Goal: Book appointment/travel/reservation

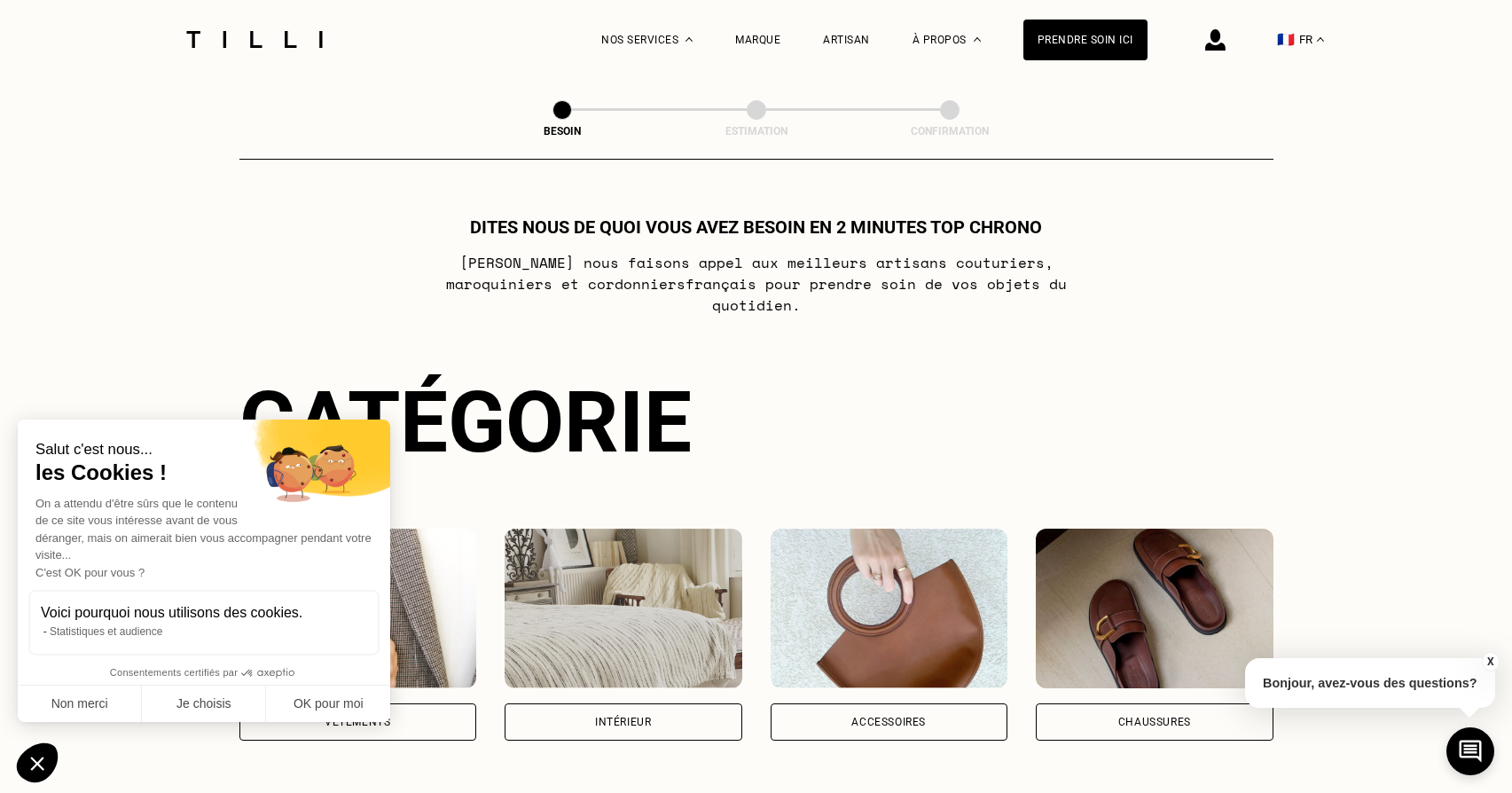
drag, startPoint x: 358, startPoint y: 700, endPoint x: 515, endPoint y: 679, distance: 158.4
click at [358, 700] on button "OK pour moi" at bounding box center [327, 703] width 124 height 37
checkbox input "true"
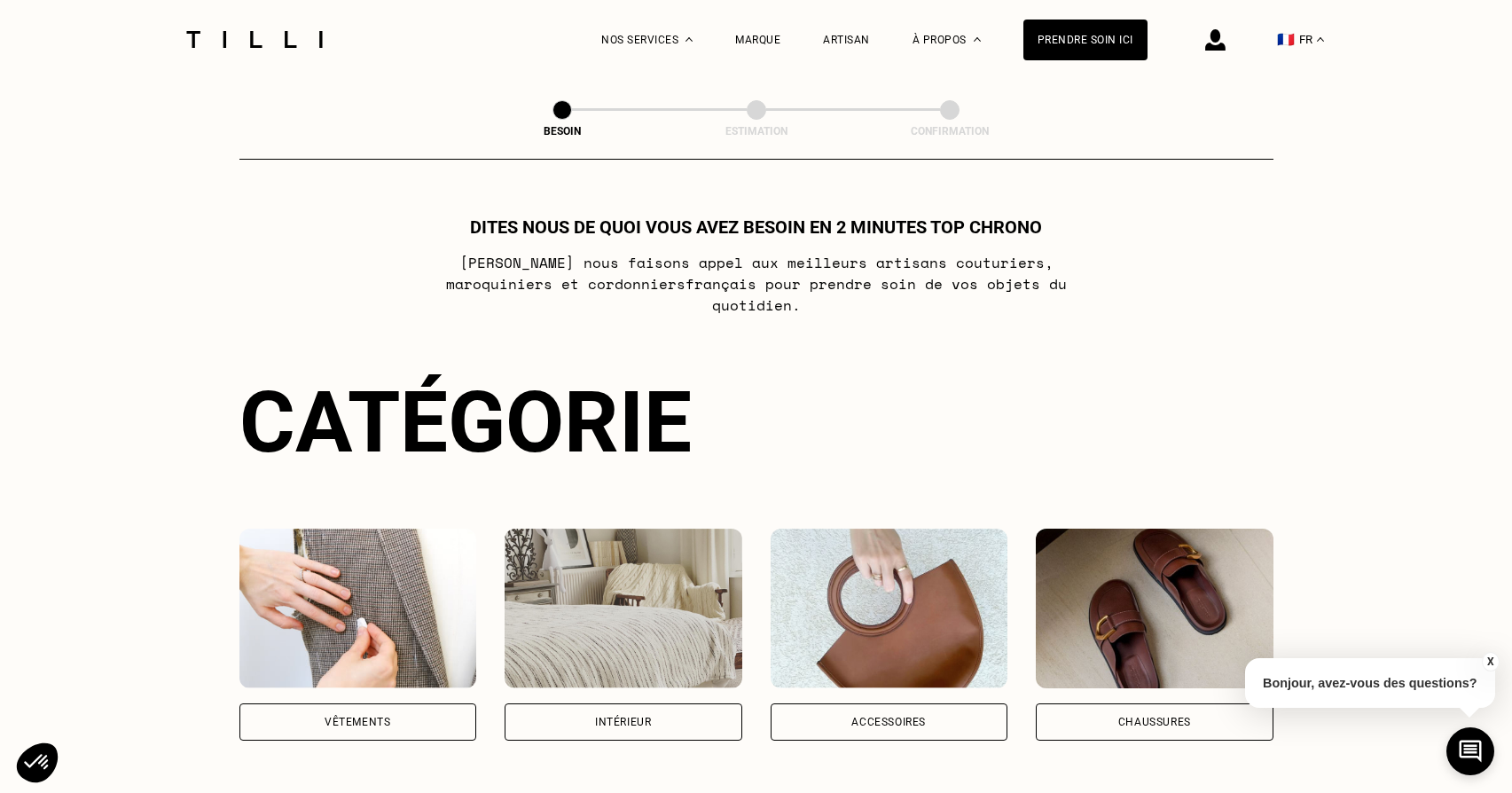
click at [455, 703] on div "Vêtements" at bounding box center [358, 721] width 238 height 37
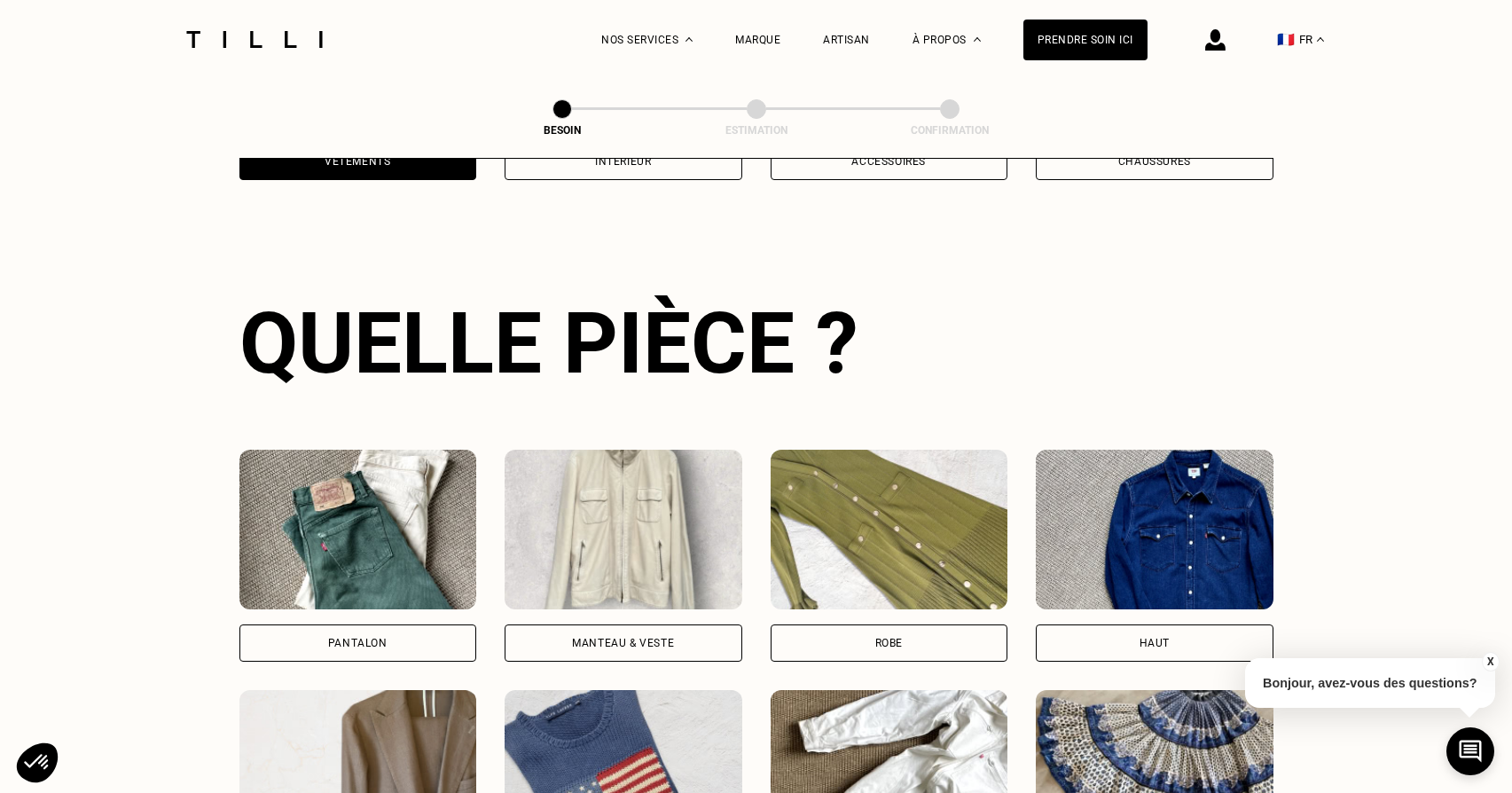
scroll to position [577, 0]
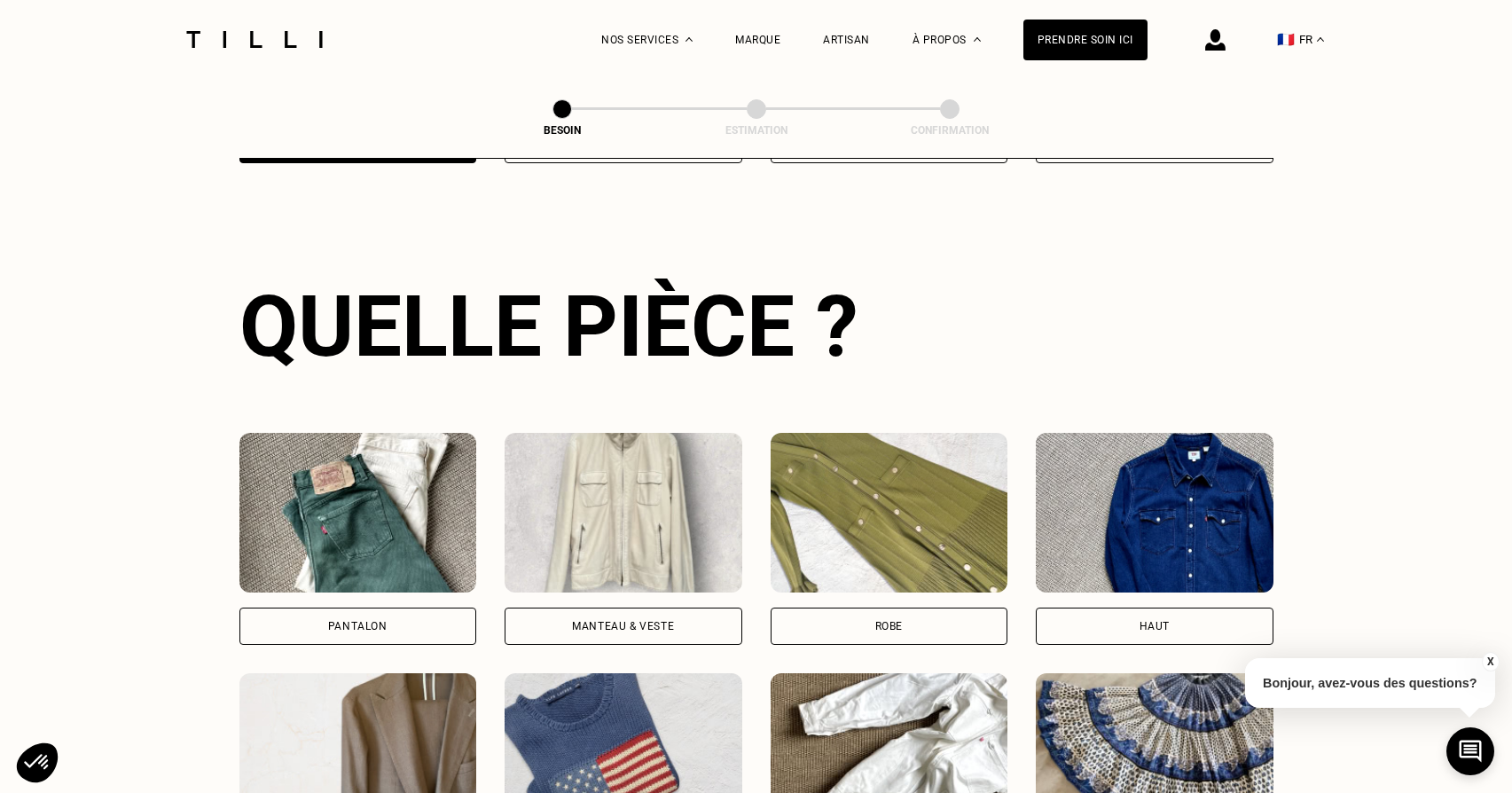
click at [394, 607] on div "Pantalon" at bounding box center [358, 625] width 238 height 37
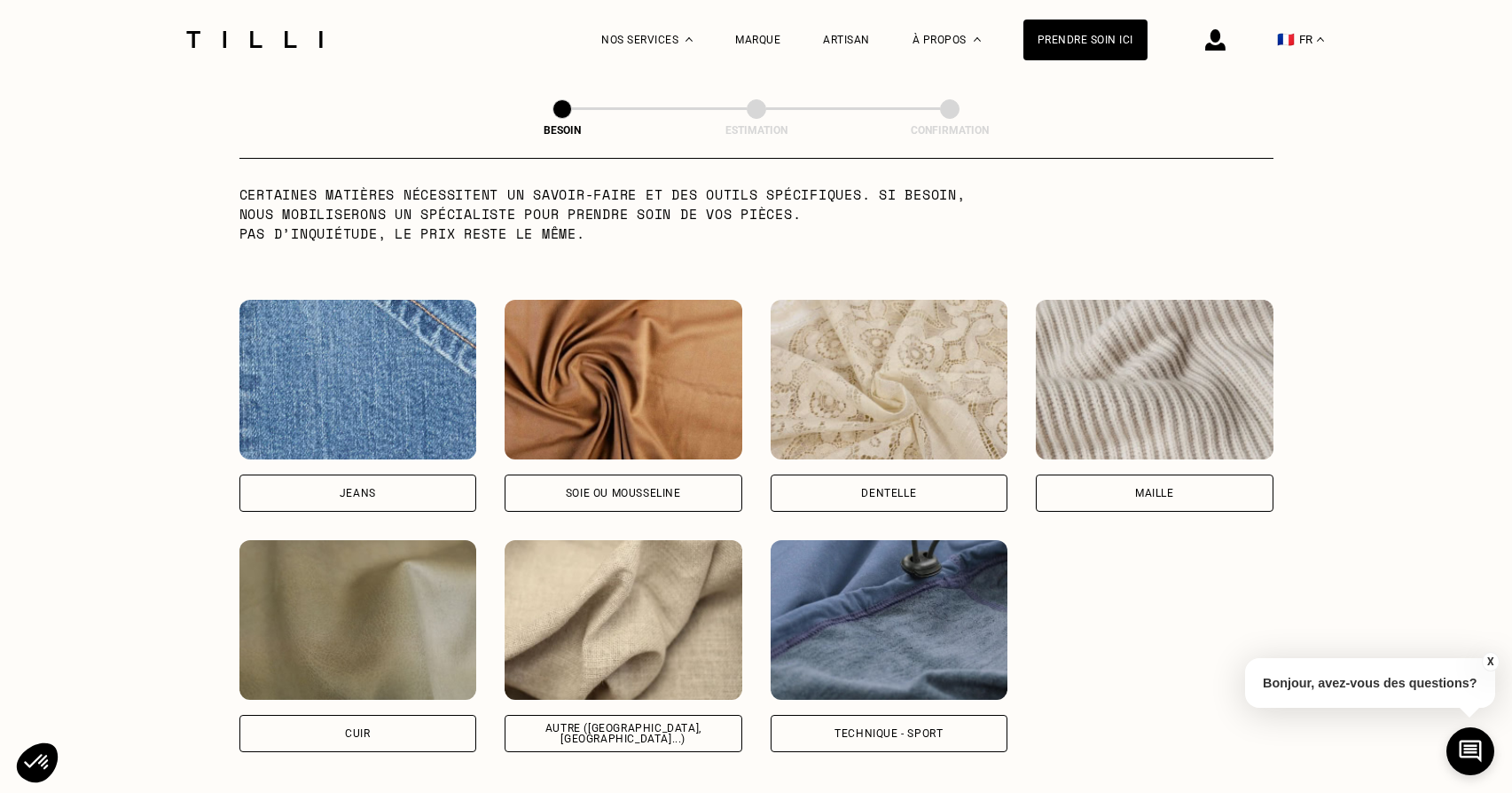
scroll to position [1795, 0]
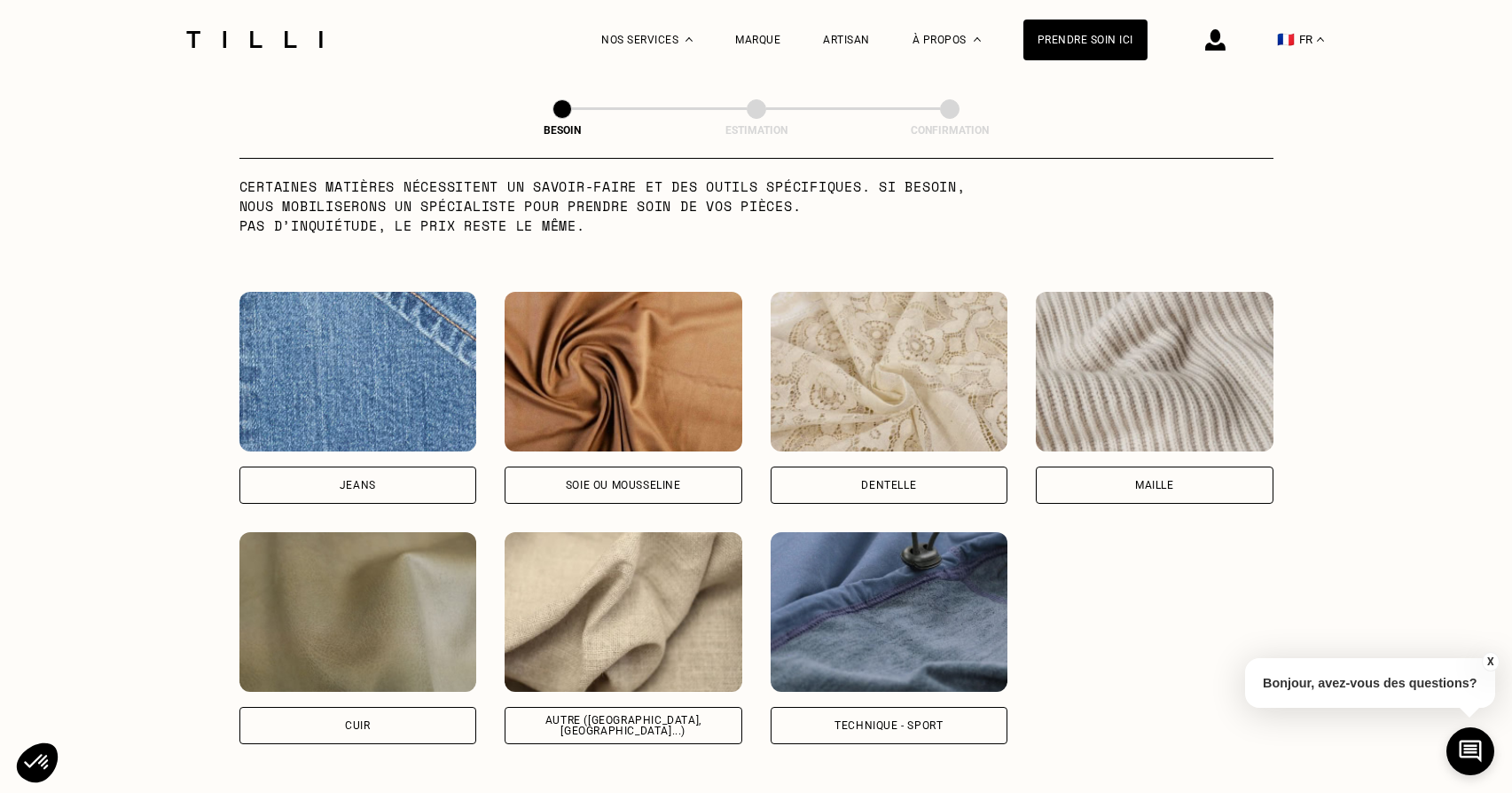
click at [655, 714] on div "Autre ([GEOGRAPHIC_DATA], [GEOGRAPHIC_DATA]...)" at bounding box center [623, 724] width 207 height 21
select select "FR"
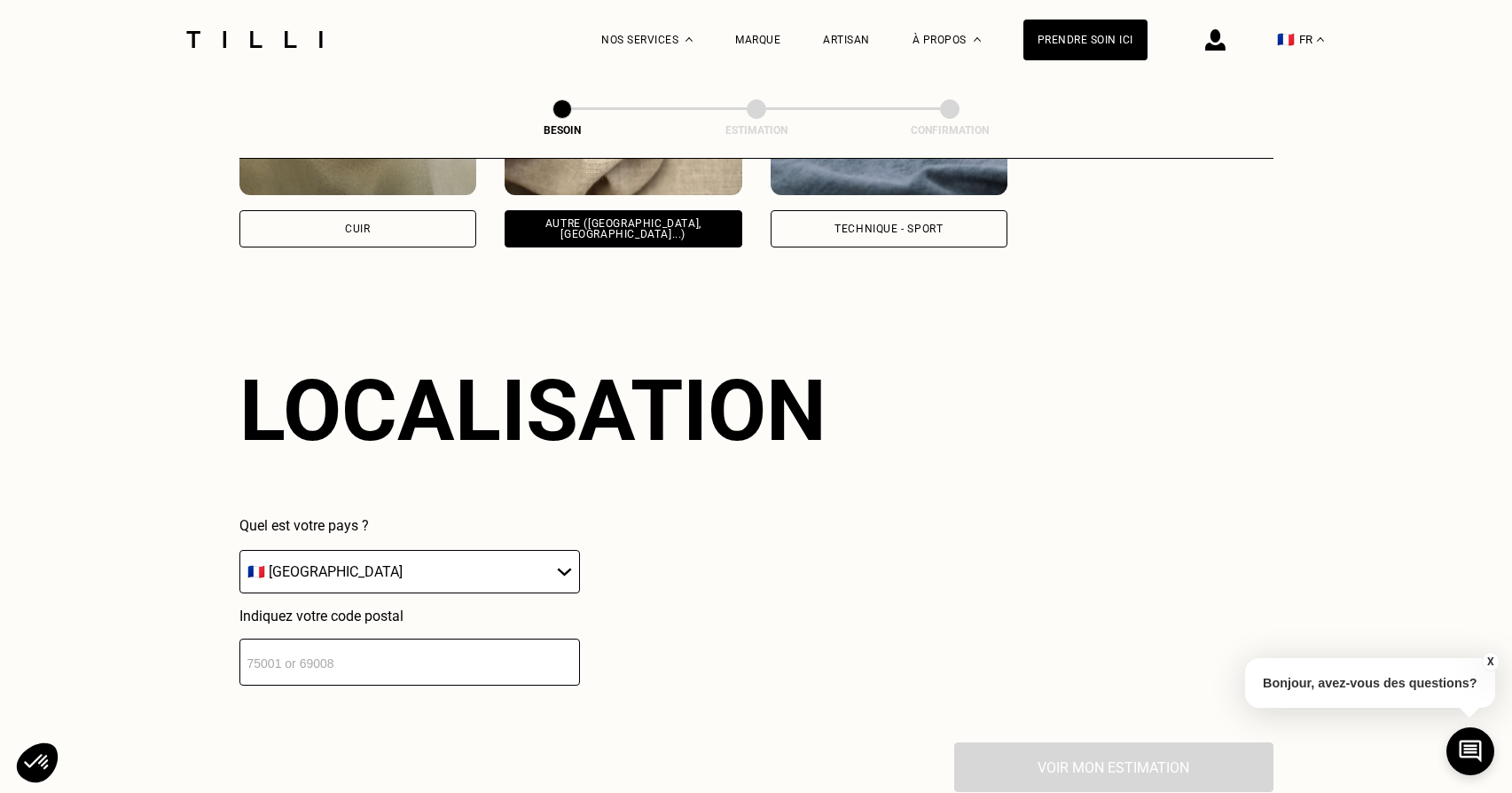
scroll to position [2376, 0]
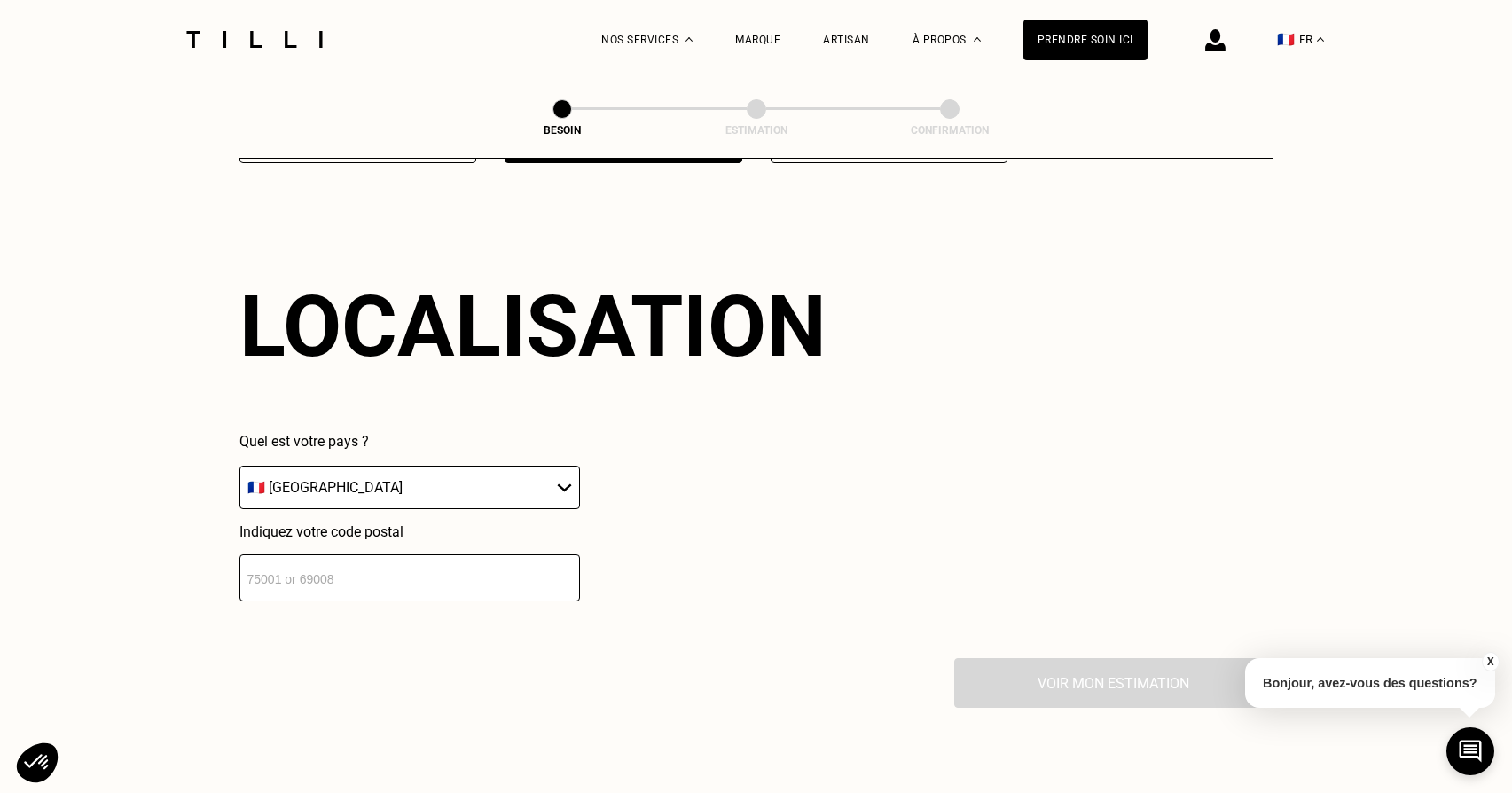
click at [510, 554] on input "number" at bounding box center [410, 577] width 340 height 47
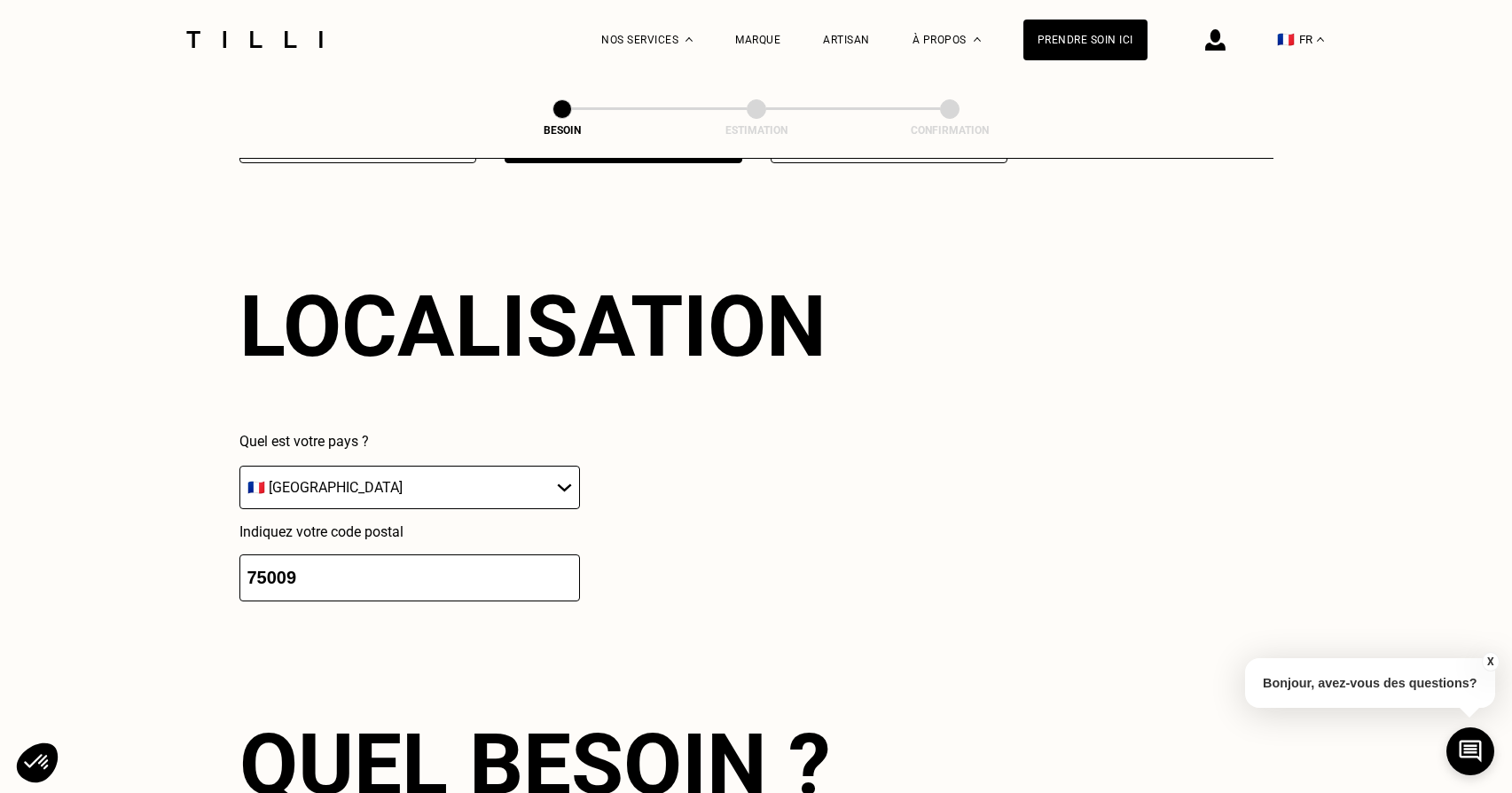
scroll to position [2820, 0]
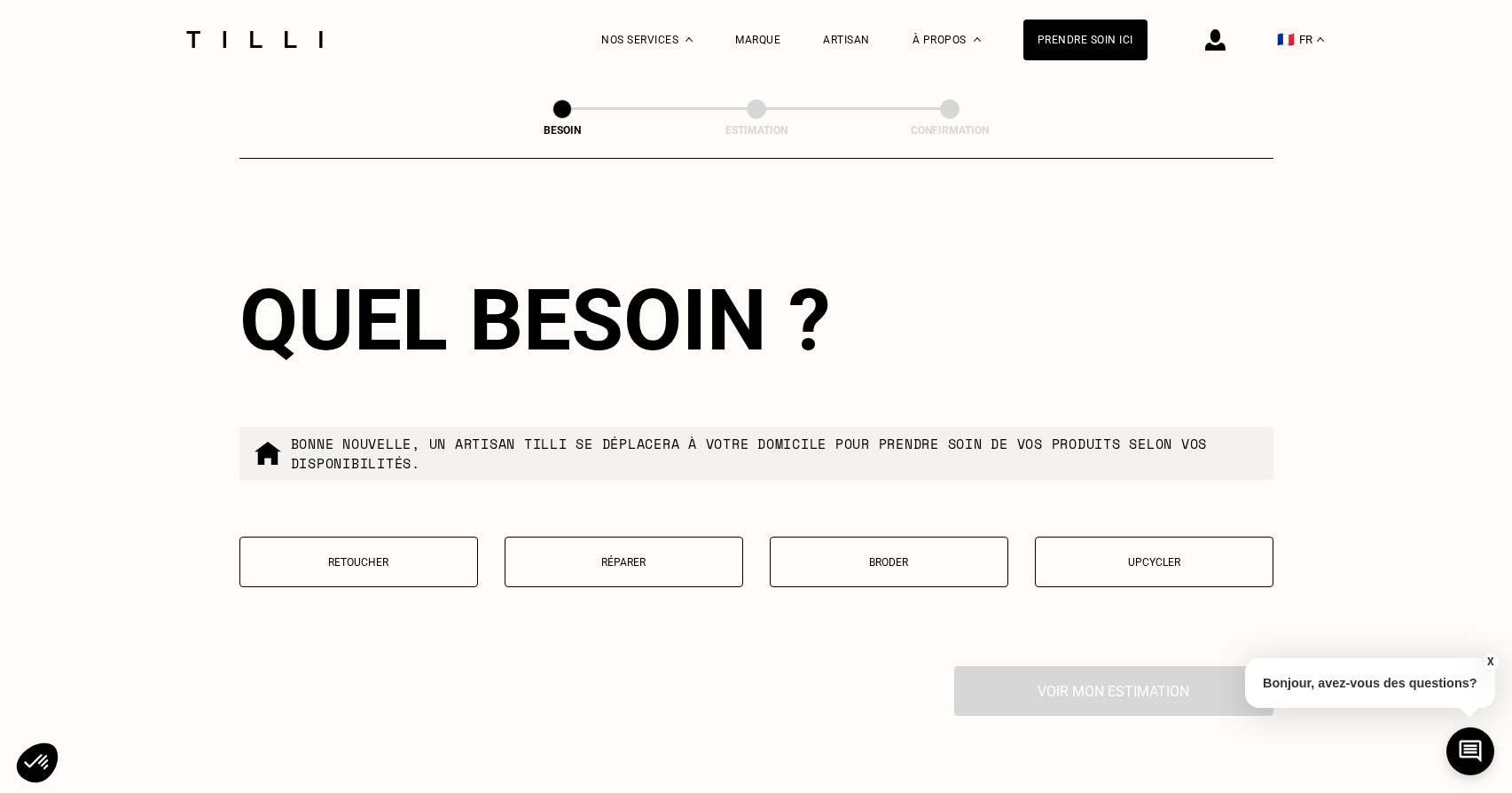
type input "75009"
click at [428, 556] on p "Retoucher" at bounding box center [358, 562] width 219 height 12
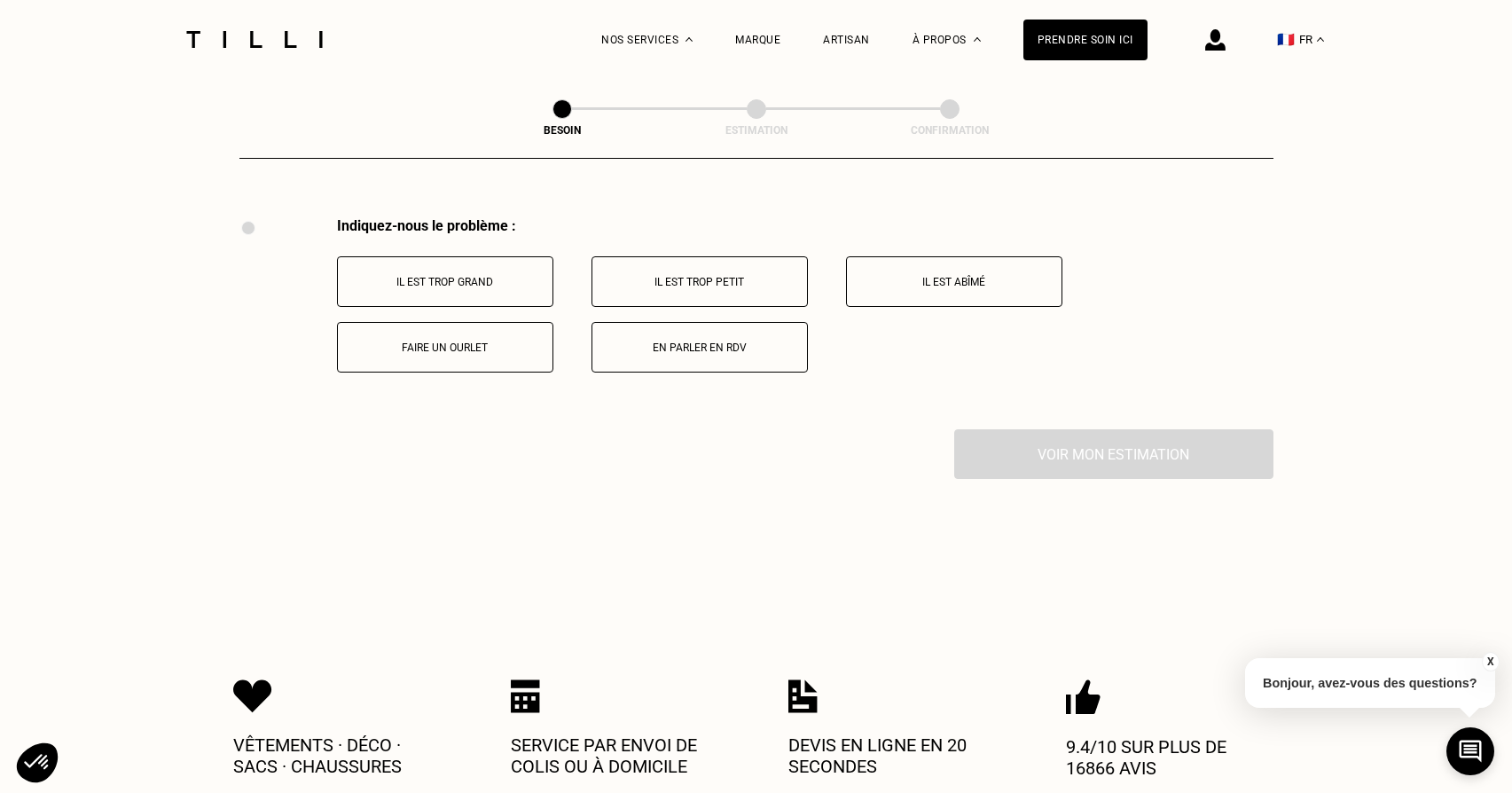
scroll to position [3272, 0]
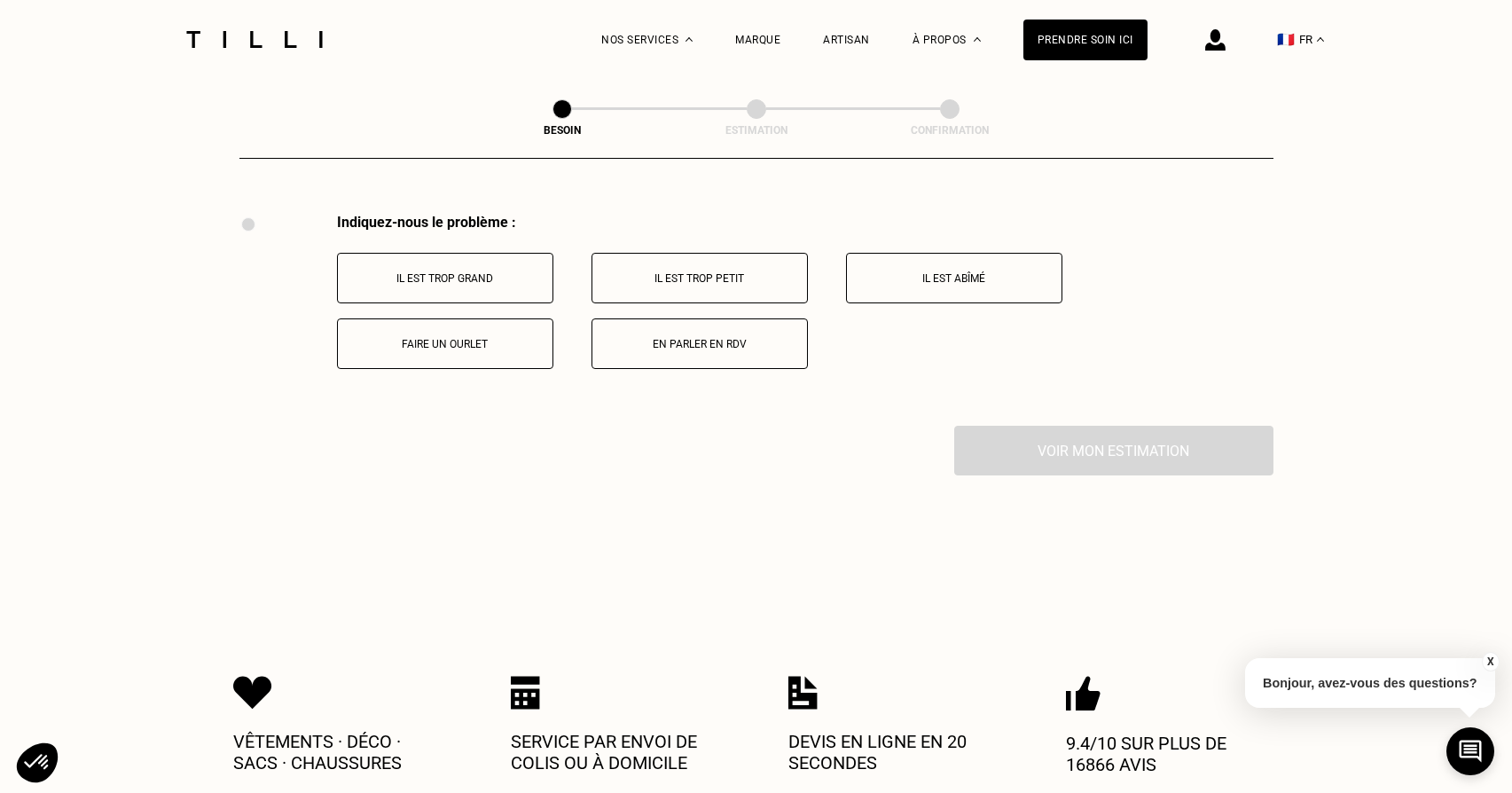
click at [493, 347] on button "Faire un ourlet" at bounding box center [445, 343] width 216 height 51
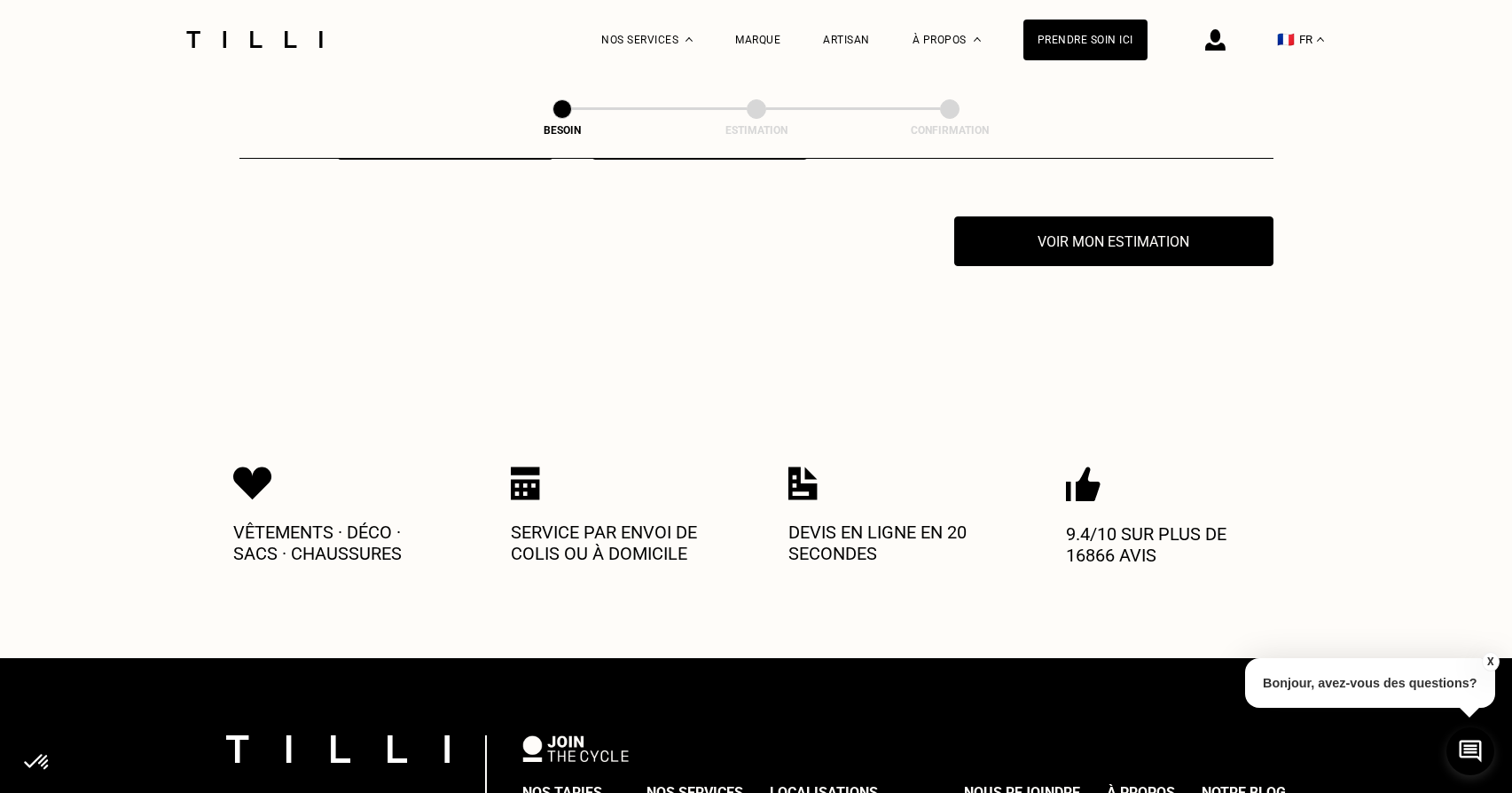
scroll to position [3483, 0]
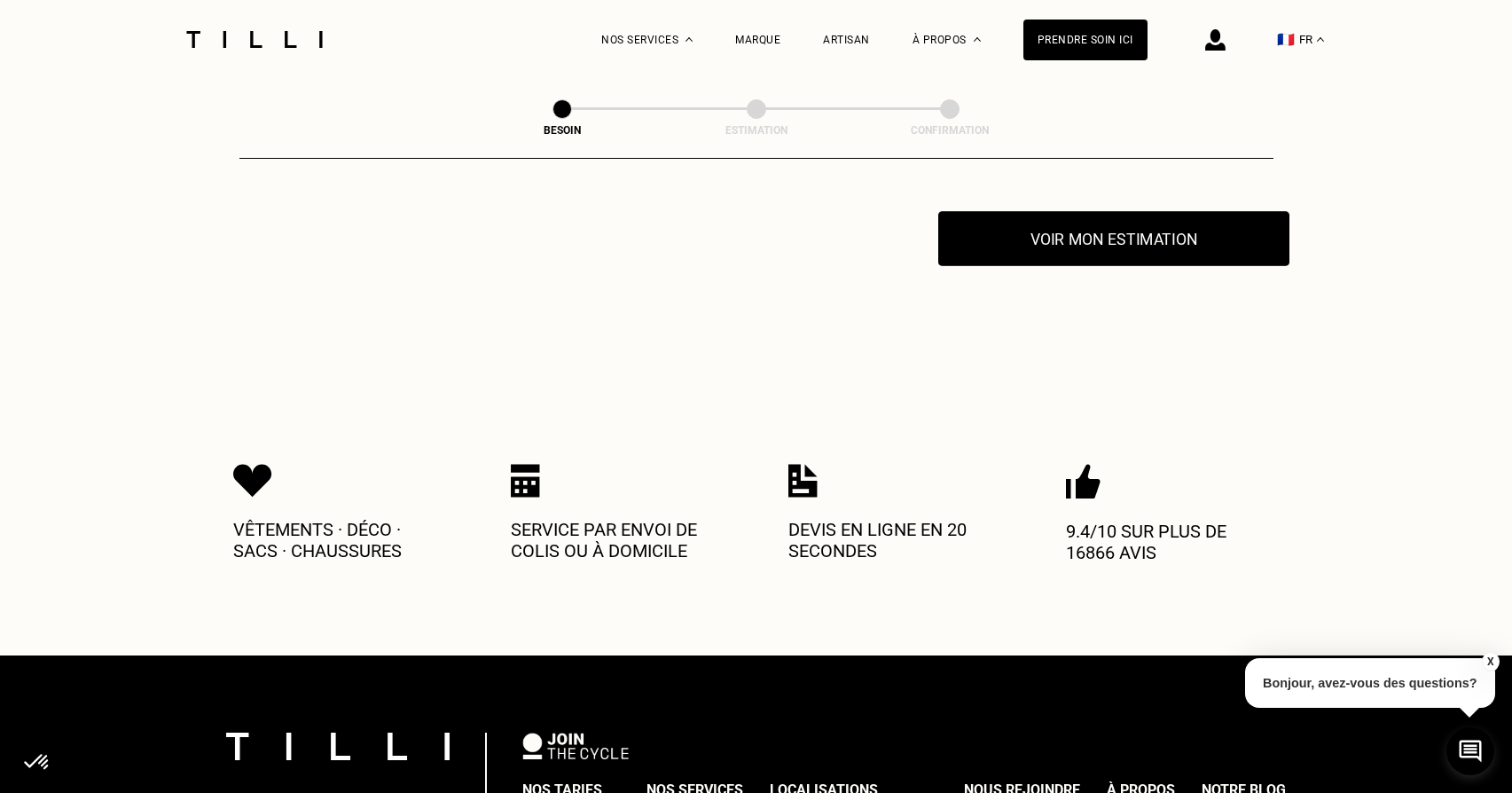
click at [1012, 242] on button "Voir mon estimation" at bounding box center [1114, 238] width 351 height 55
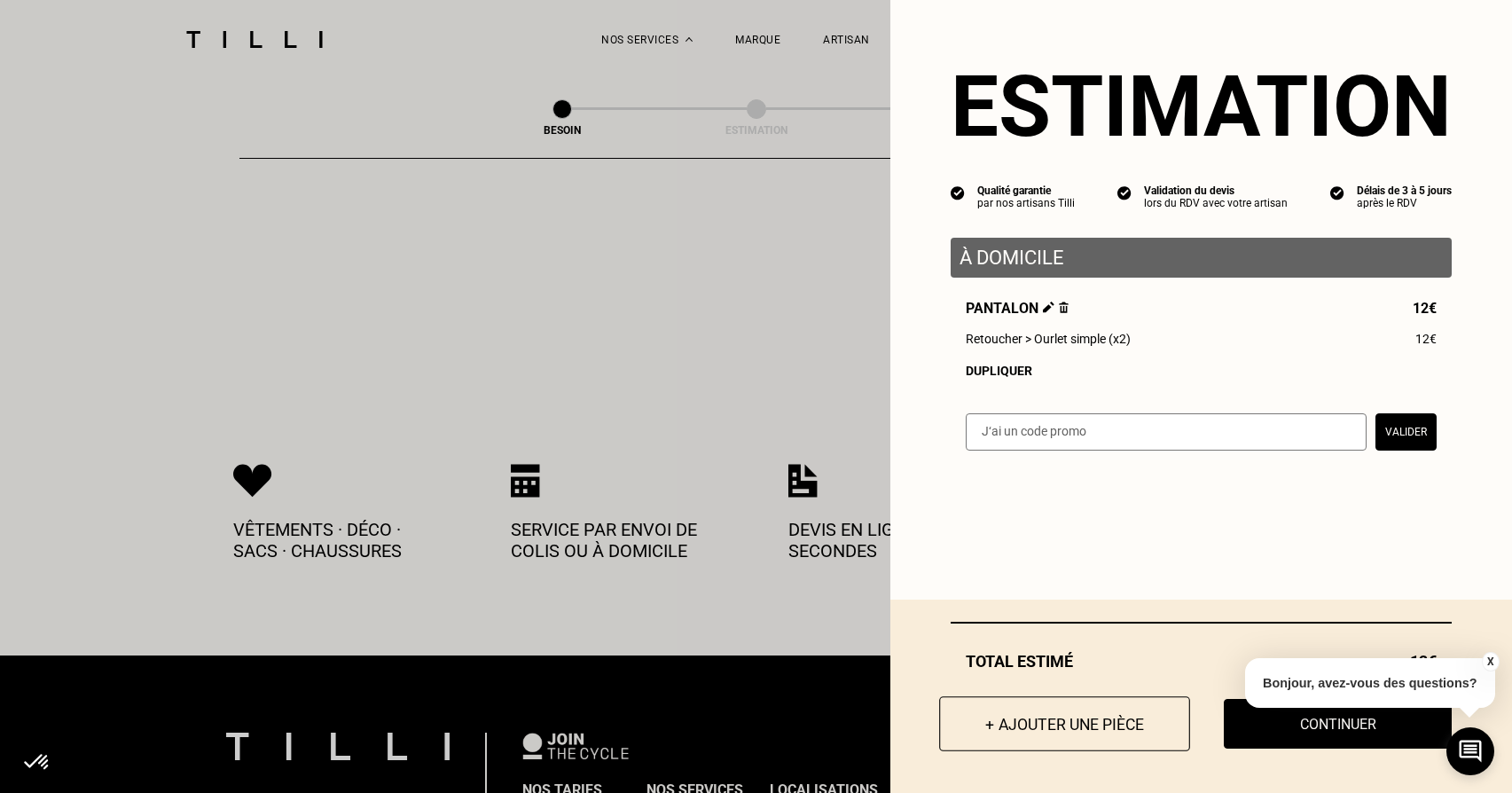
click at [1034, 704] on button "+ Ajouter une pièce" at bounding box center [1065, 722] width 251 height 55
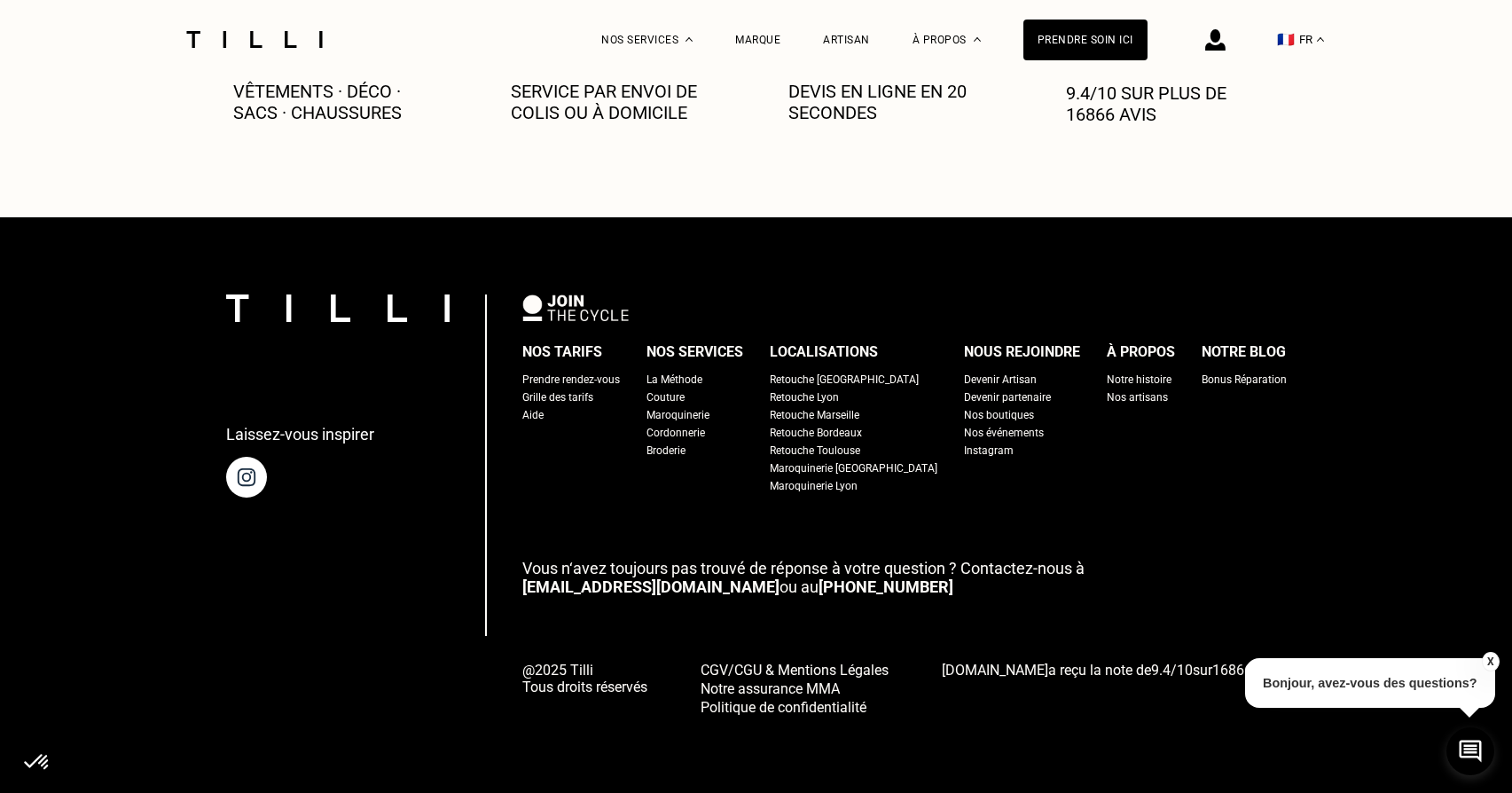
scroll to position [0, 0]
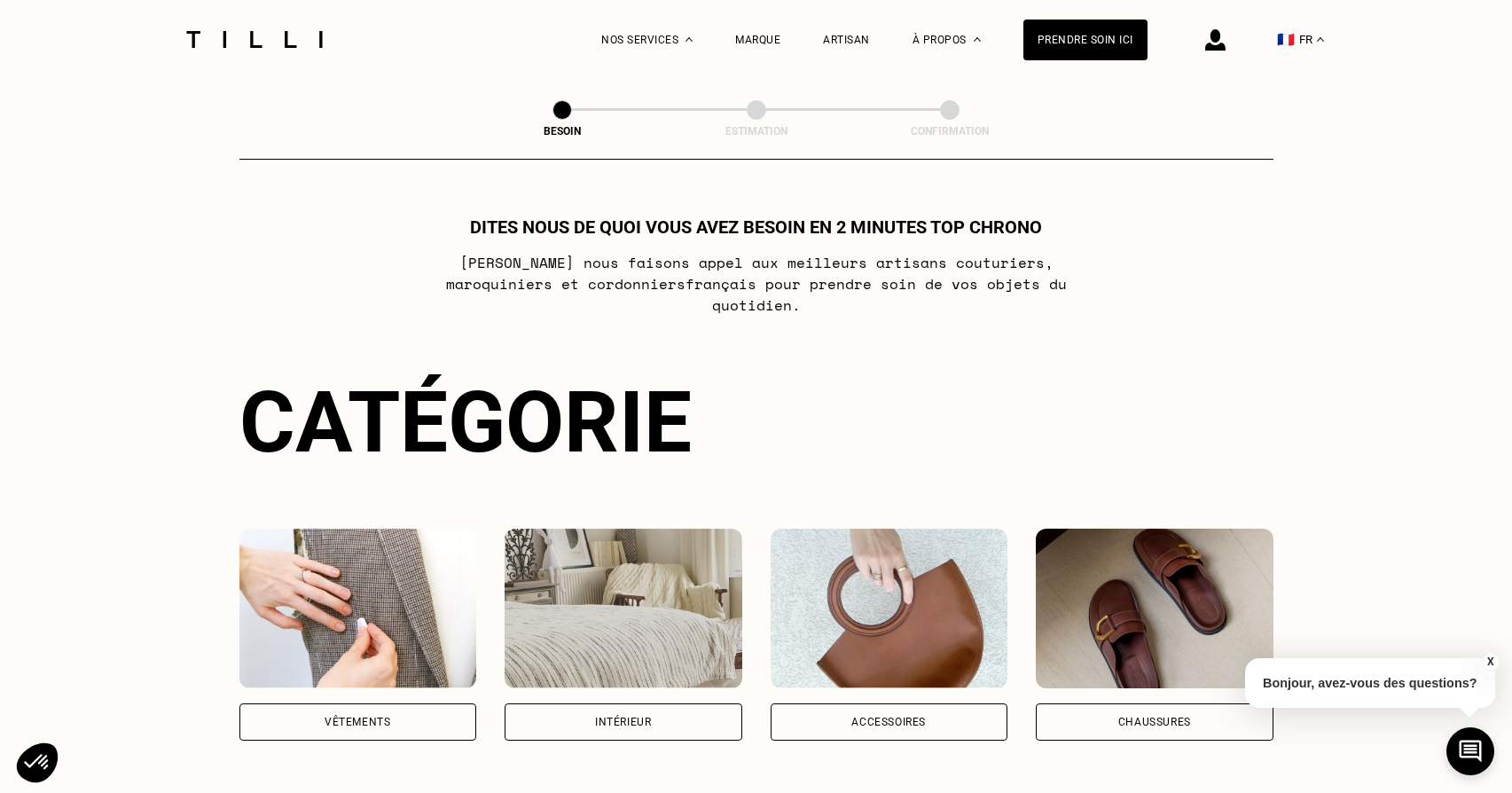
click at [426, 680] on div "Vêtements" at bounding box center [358, 634] width 238 height 212
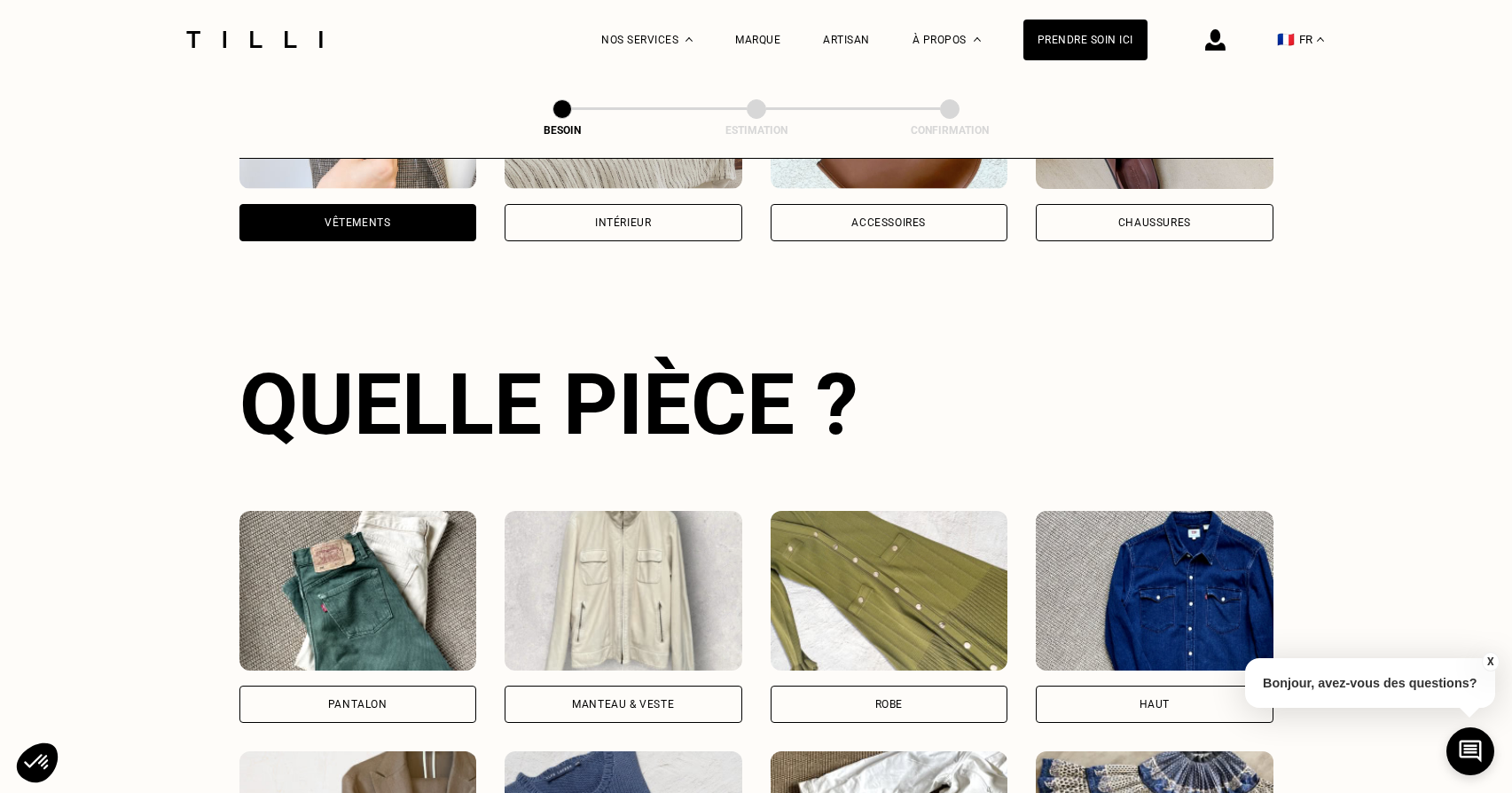
scroll to position [577, 0]
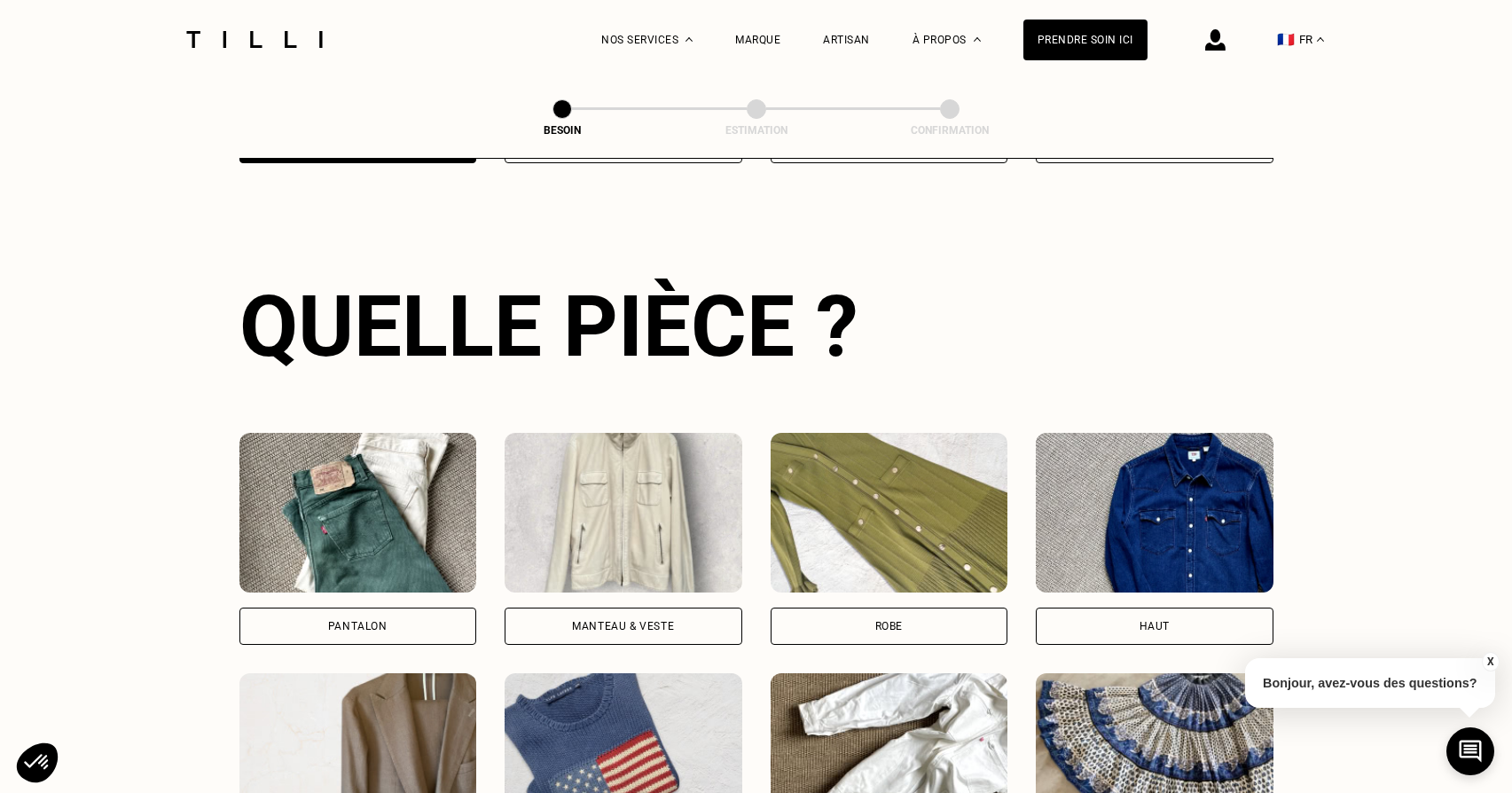
click at [408, 607] on div "Pantalon" at bounding box center [358, 625] width 238 height 37
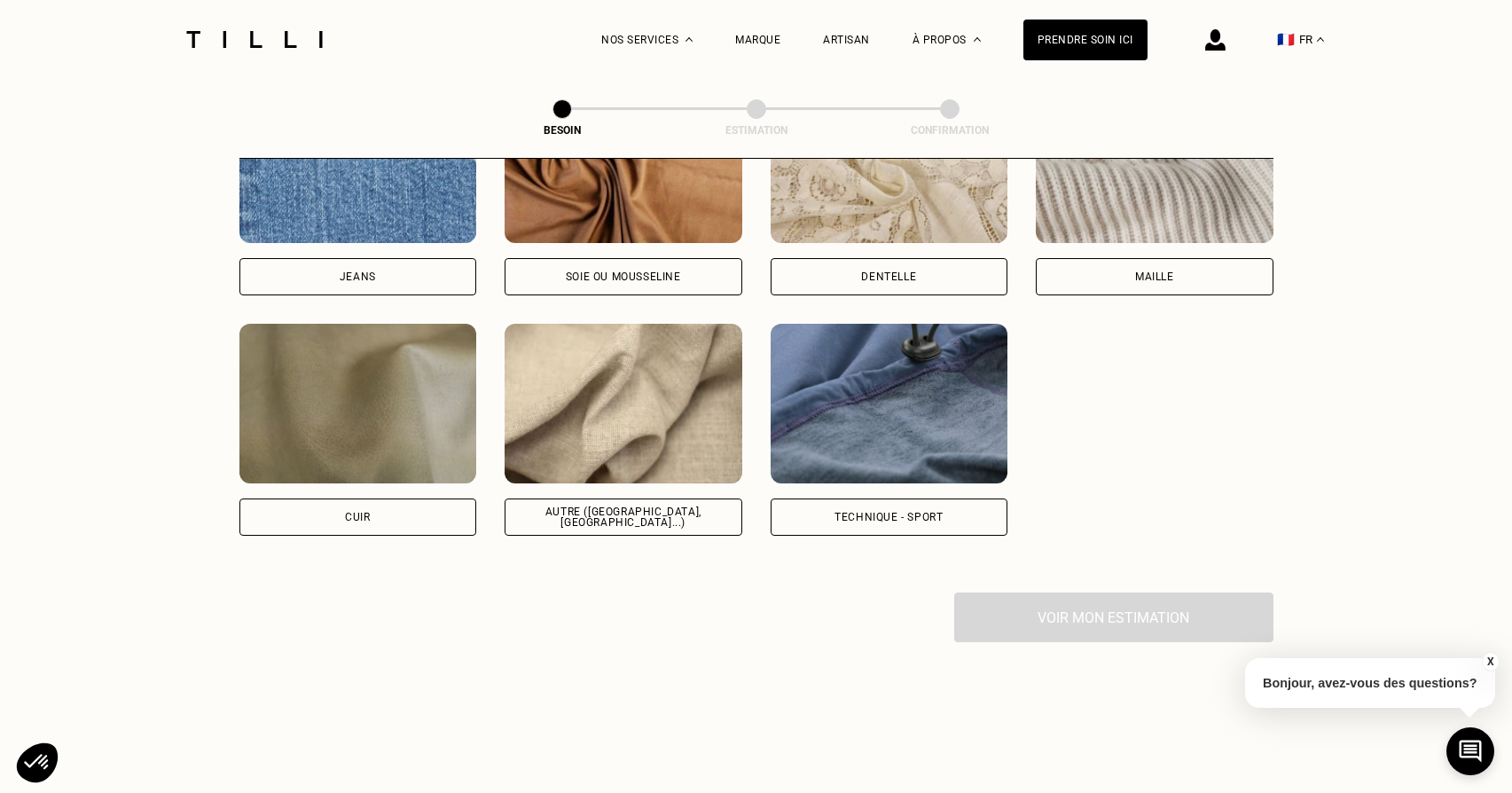
scroll to position [1996, 0]
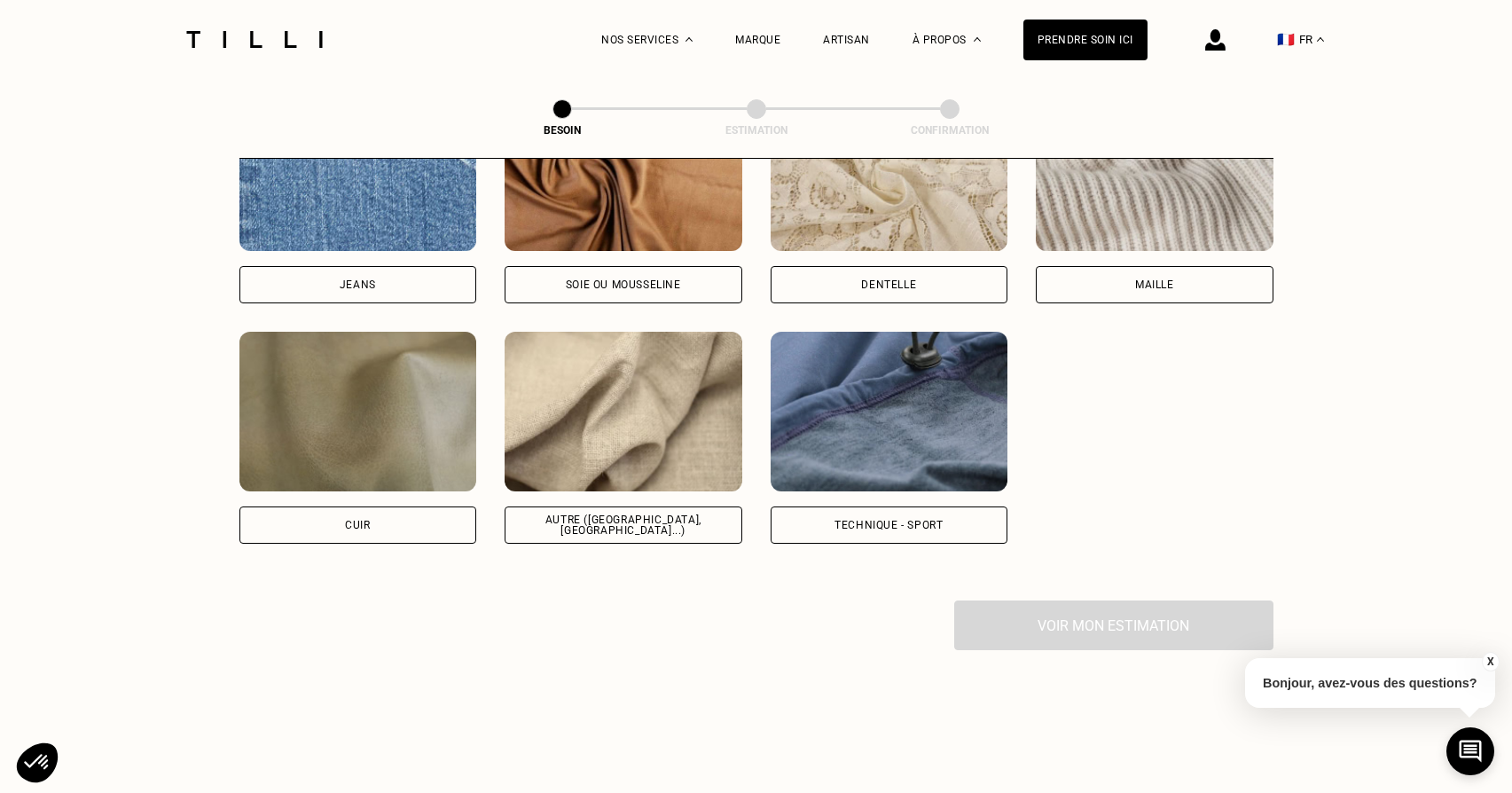
click at [919, 519] on div "Technique - Sport" at bounding box center [888, 524] width 108 height 11
select select "FR"
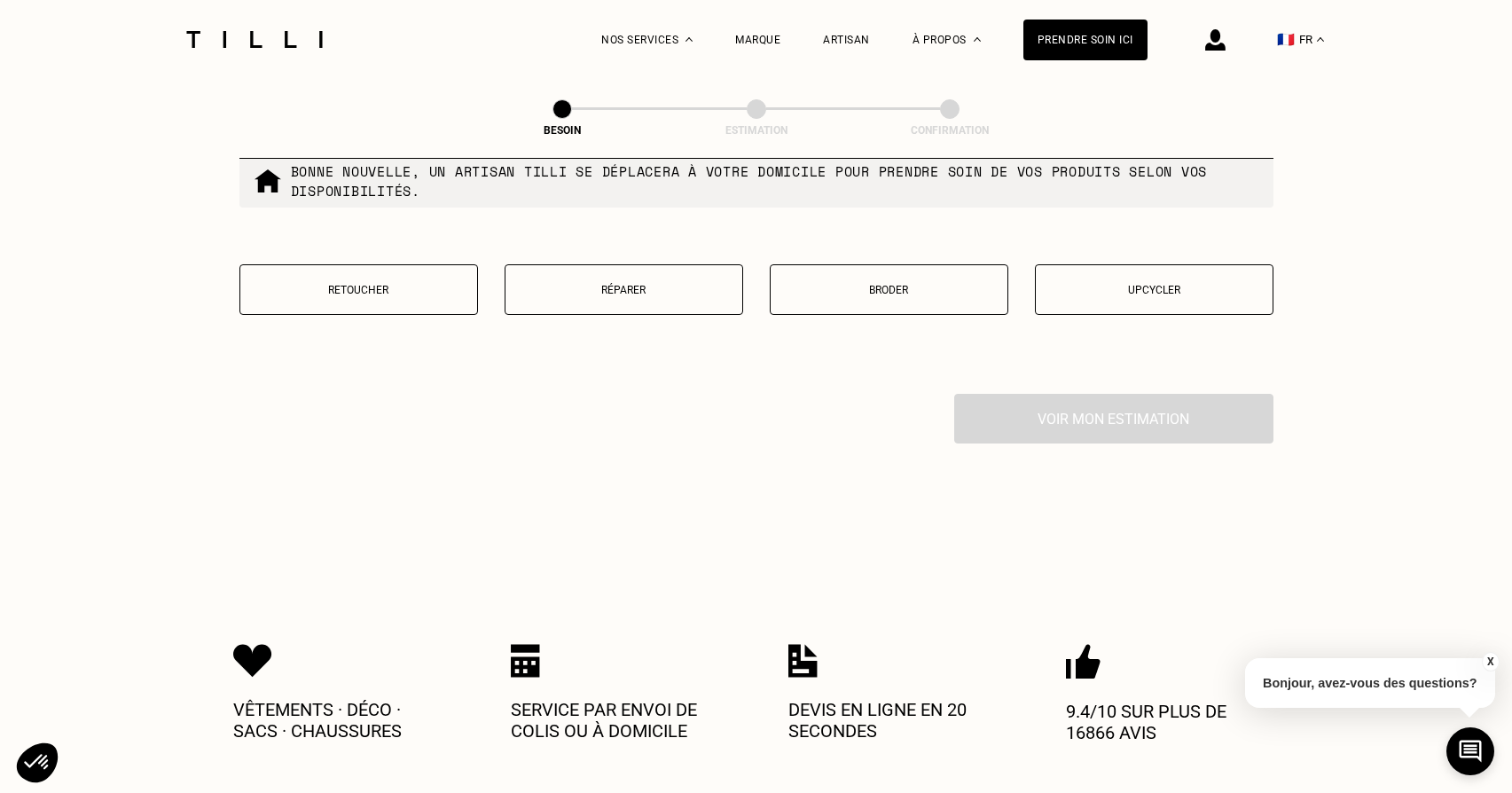
scroll to position [3107, 0]
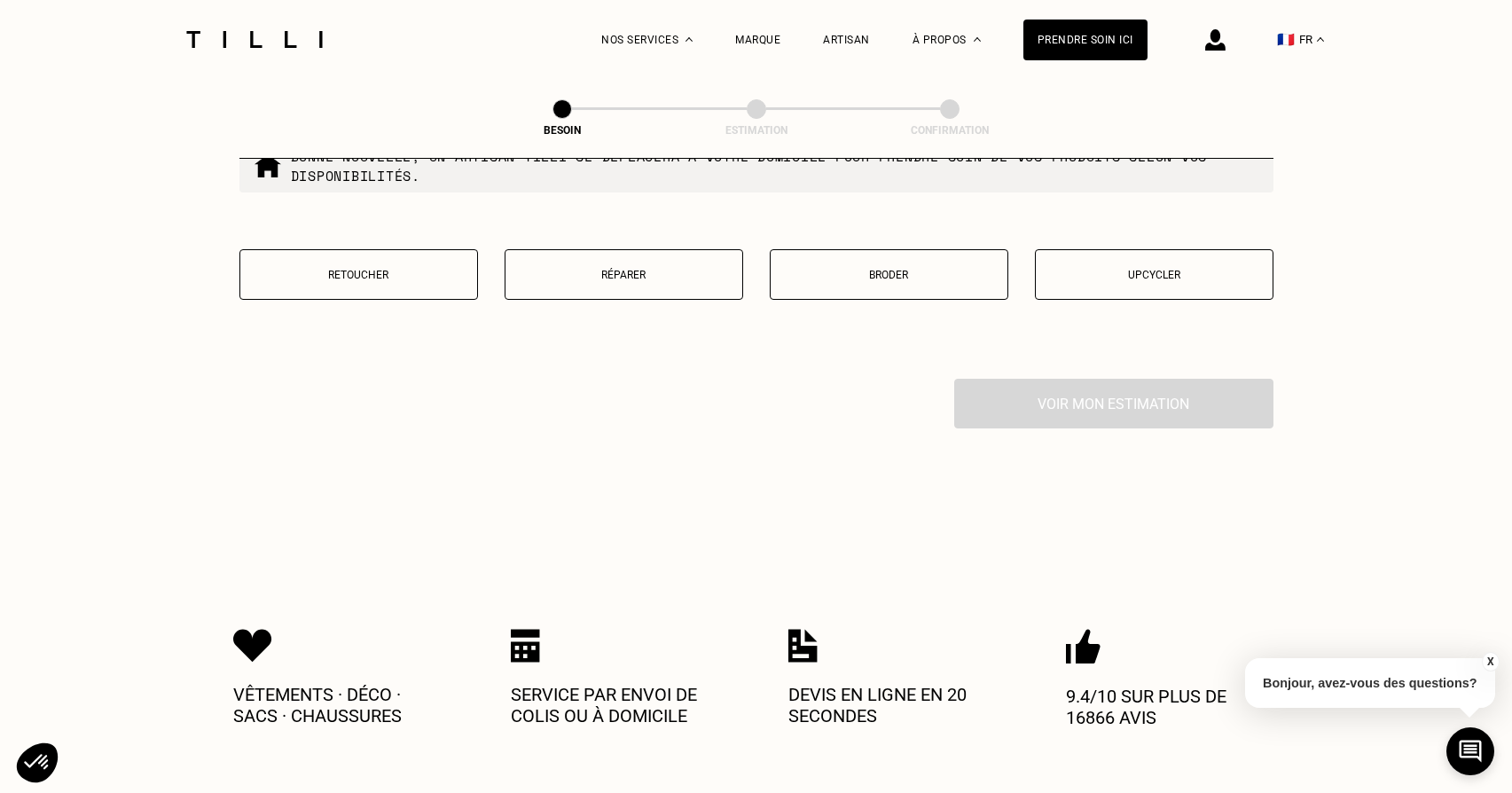
click at [386, 280] on button "Retoucher" at bounding box center [359, 274] width 239 height 51
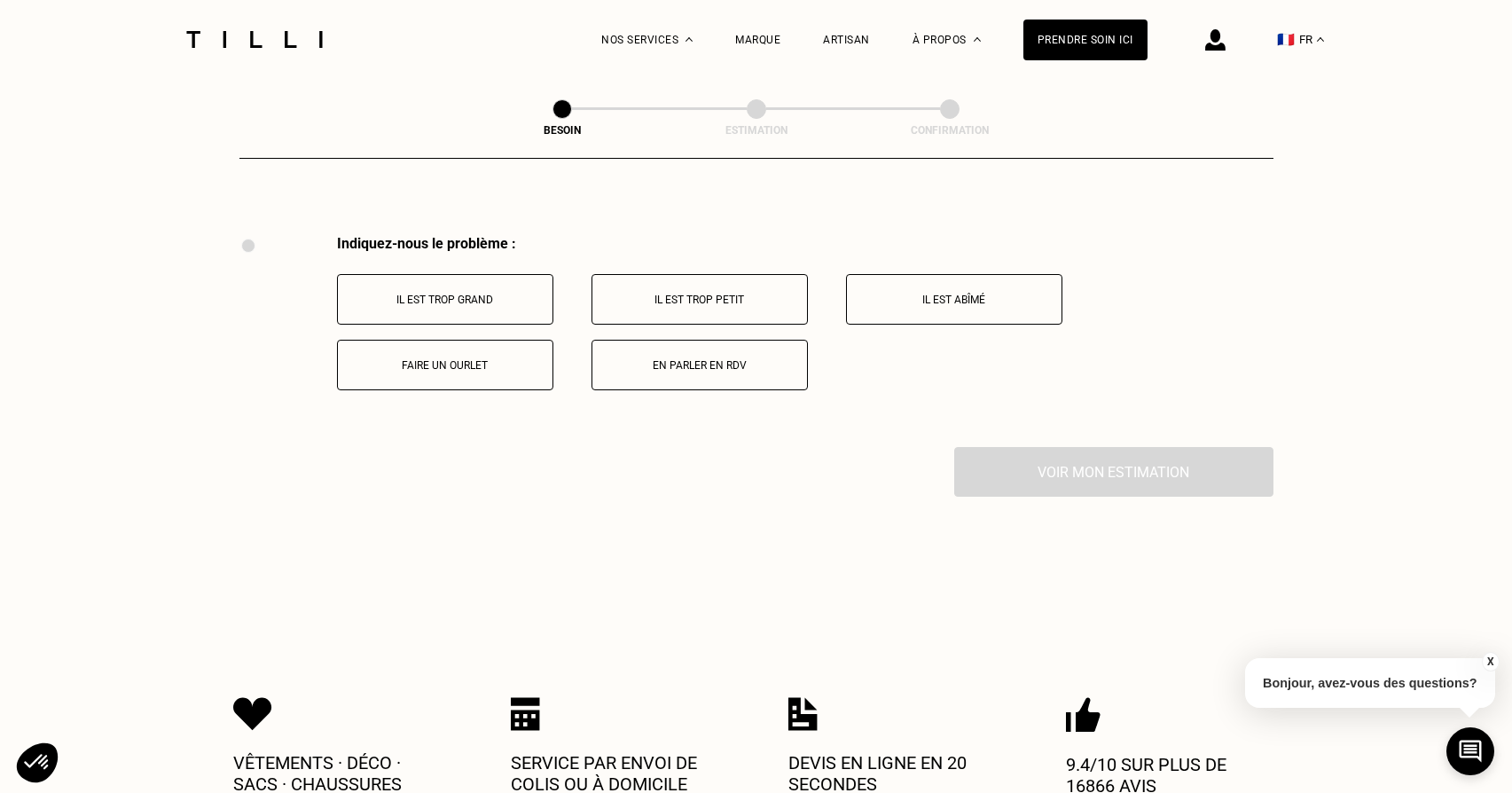
scroll to position [3272, 0]
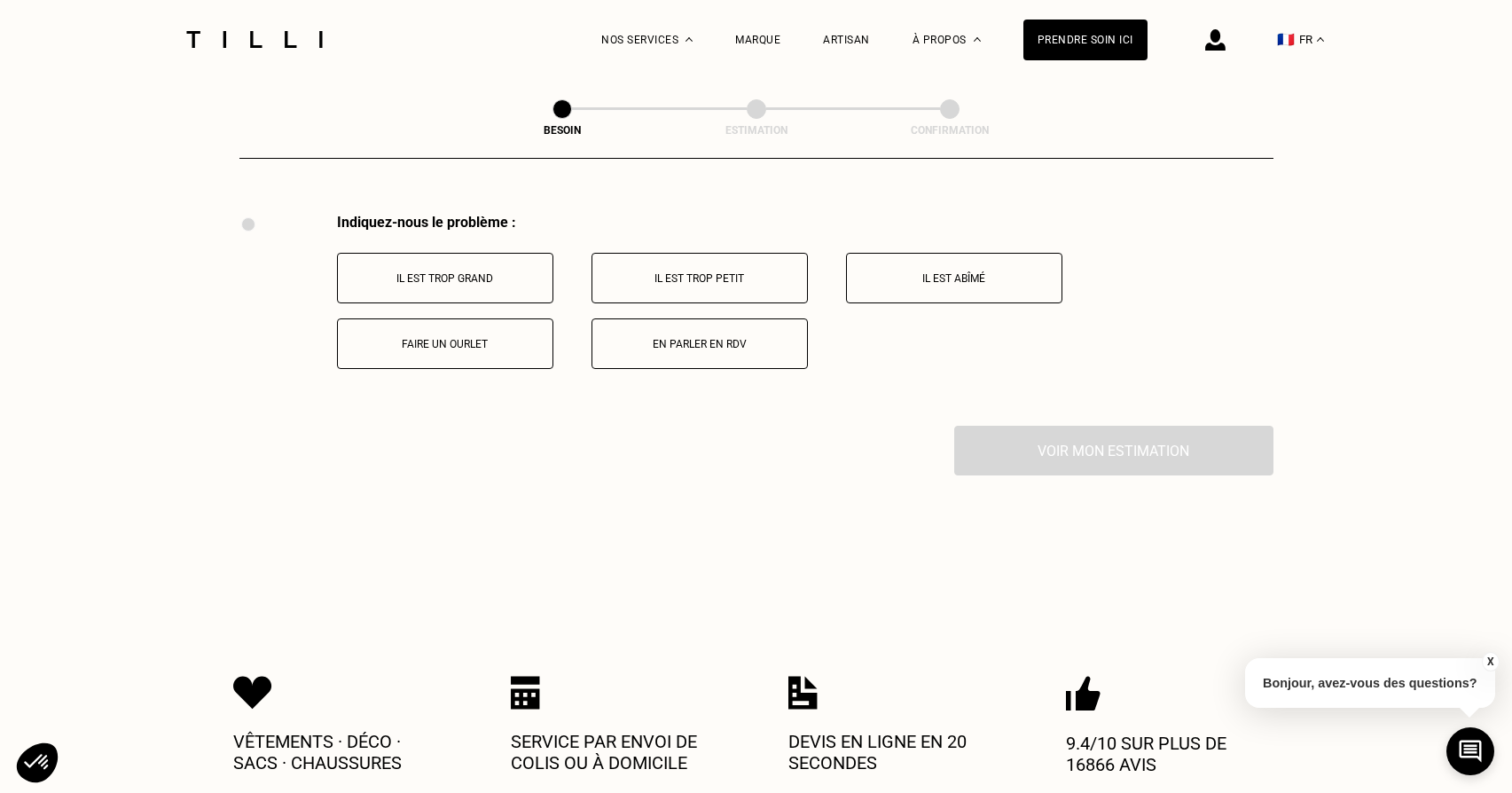
click at [448, 318] on button "Faire un ourlet" at bounding box center [445, 343] width 216 height 51
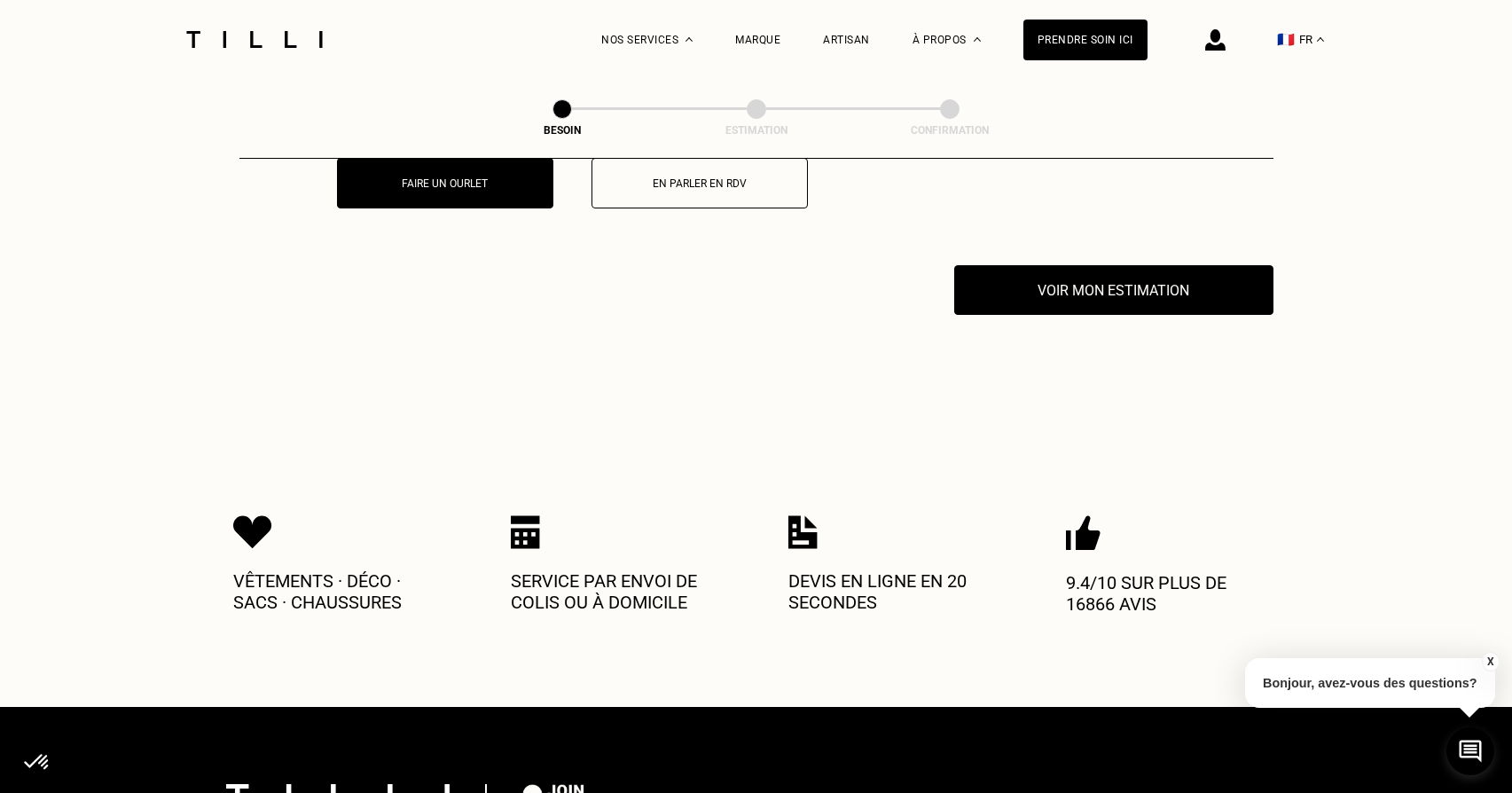
scroll to position [3483, 0]
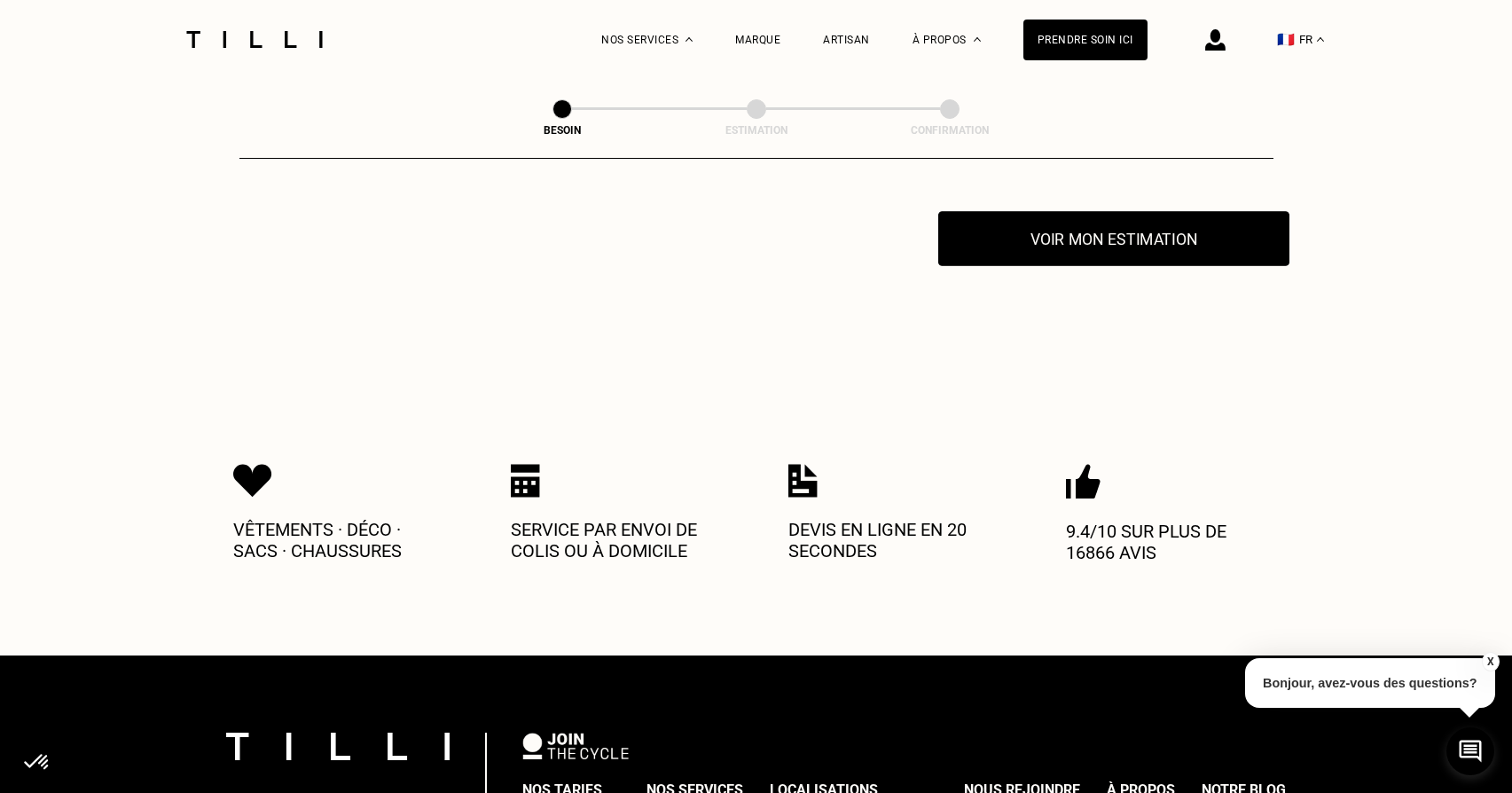
click at [1012, 236] on button "Voir mon estimation" at bounding box center [1114, 238] width 351 height 55
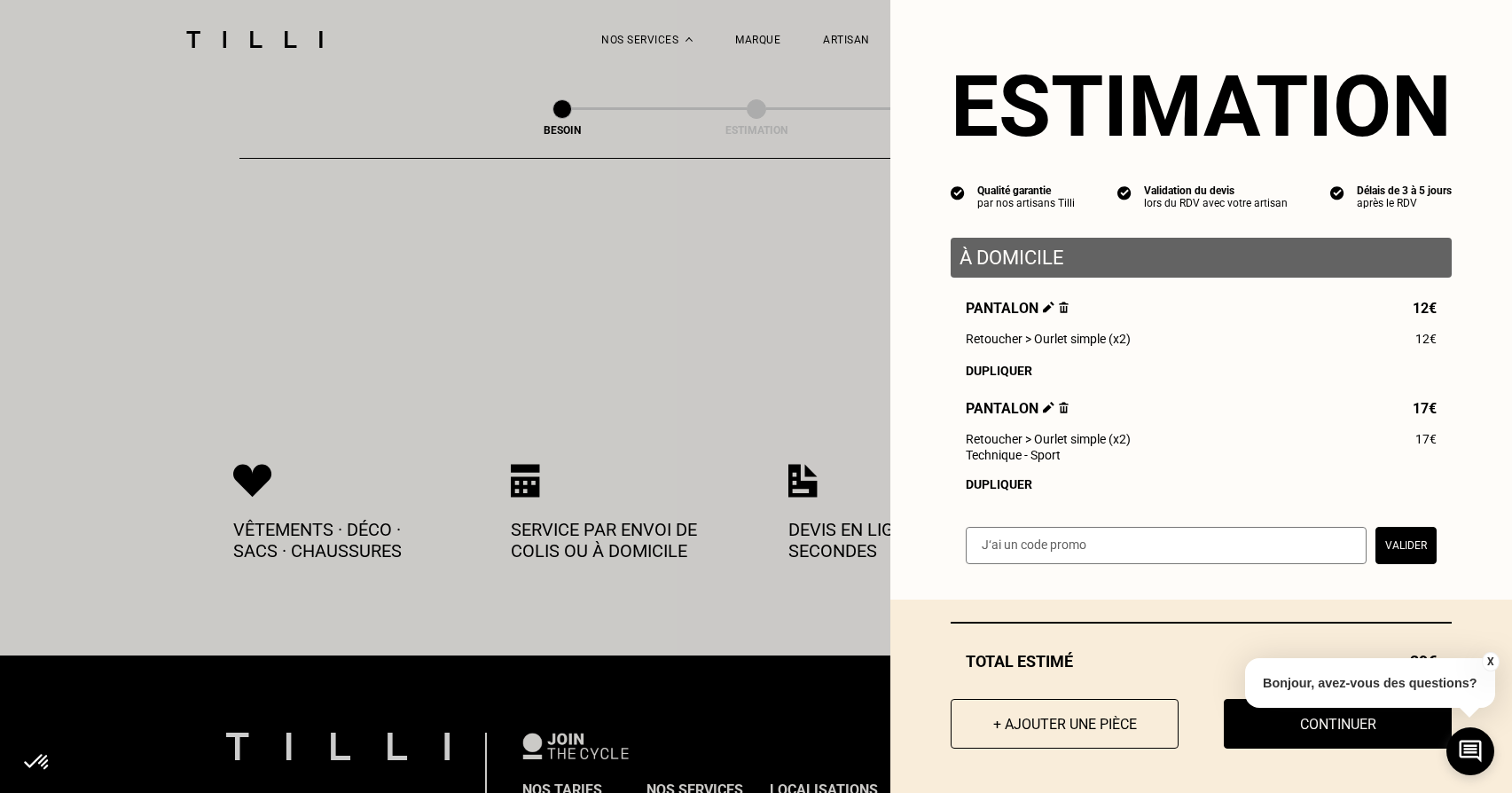
drag, startPoint x: 1010, startPoint y: 722, endPoint x: 958, endPoint y: 689, distance: 61.6
click at [1010, 722] on button "+ Ajouter une pièce" at bounding box center [1064, 723] width 228 height 50
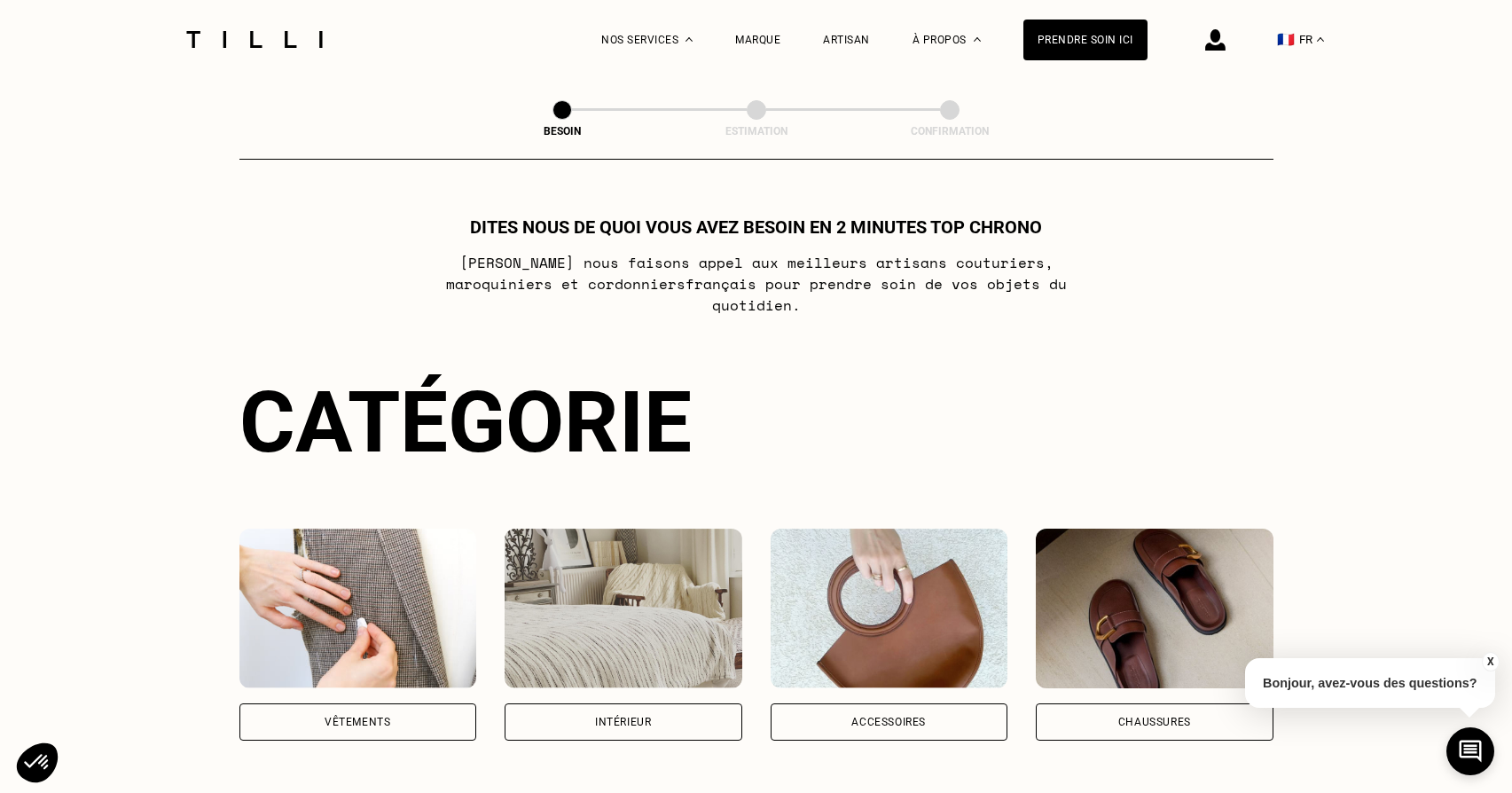
click at [405, 703] on div "Vêtements" at bounding box center [358, 721] width 238 height 37
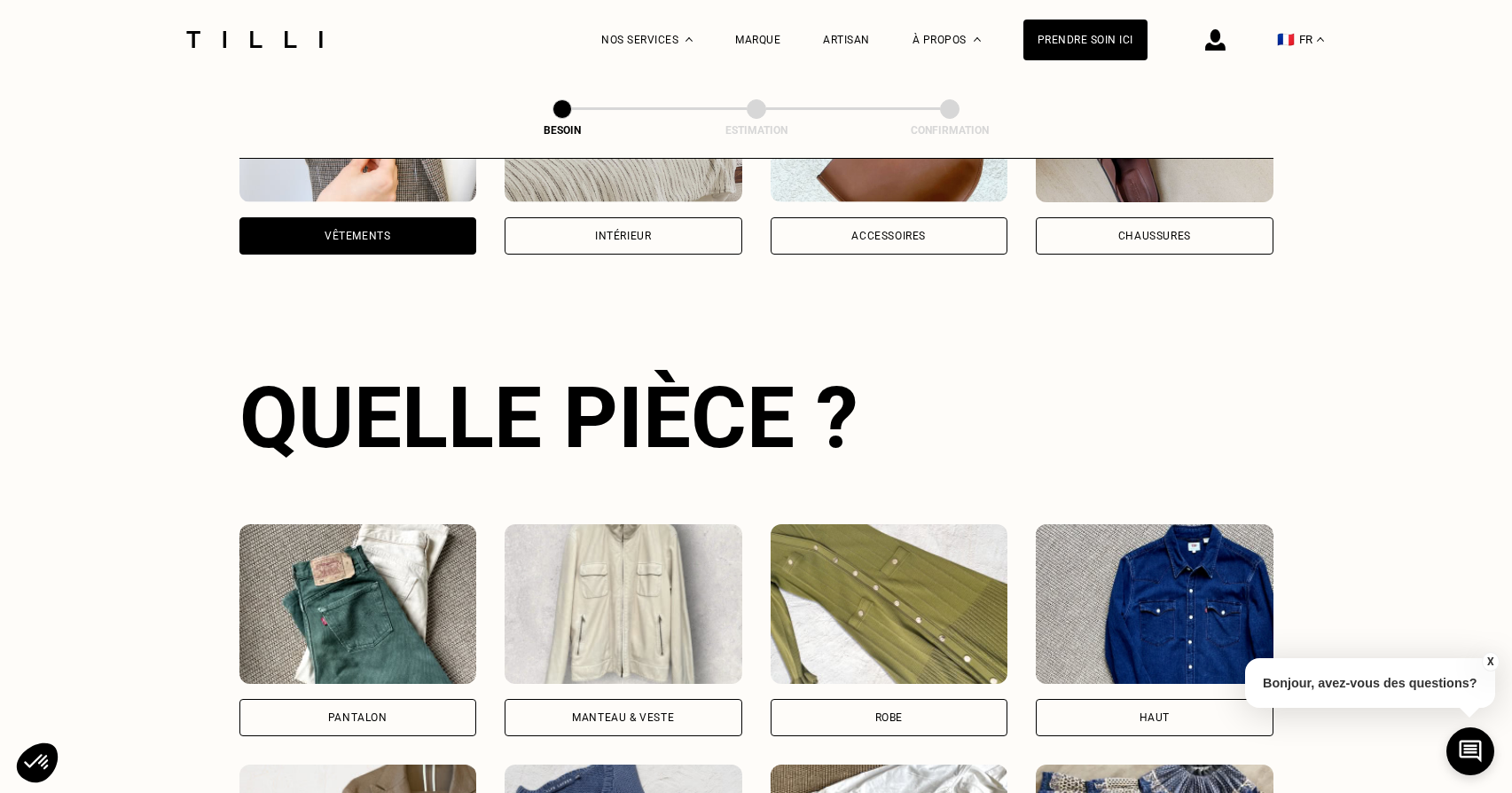
scroll to position [577, 0]
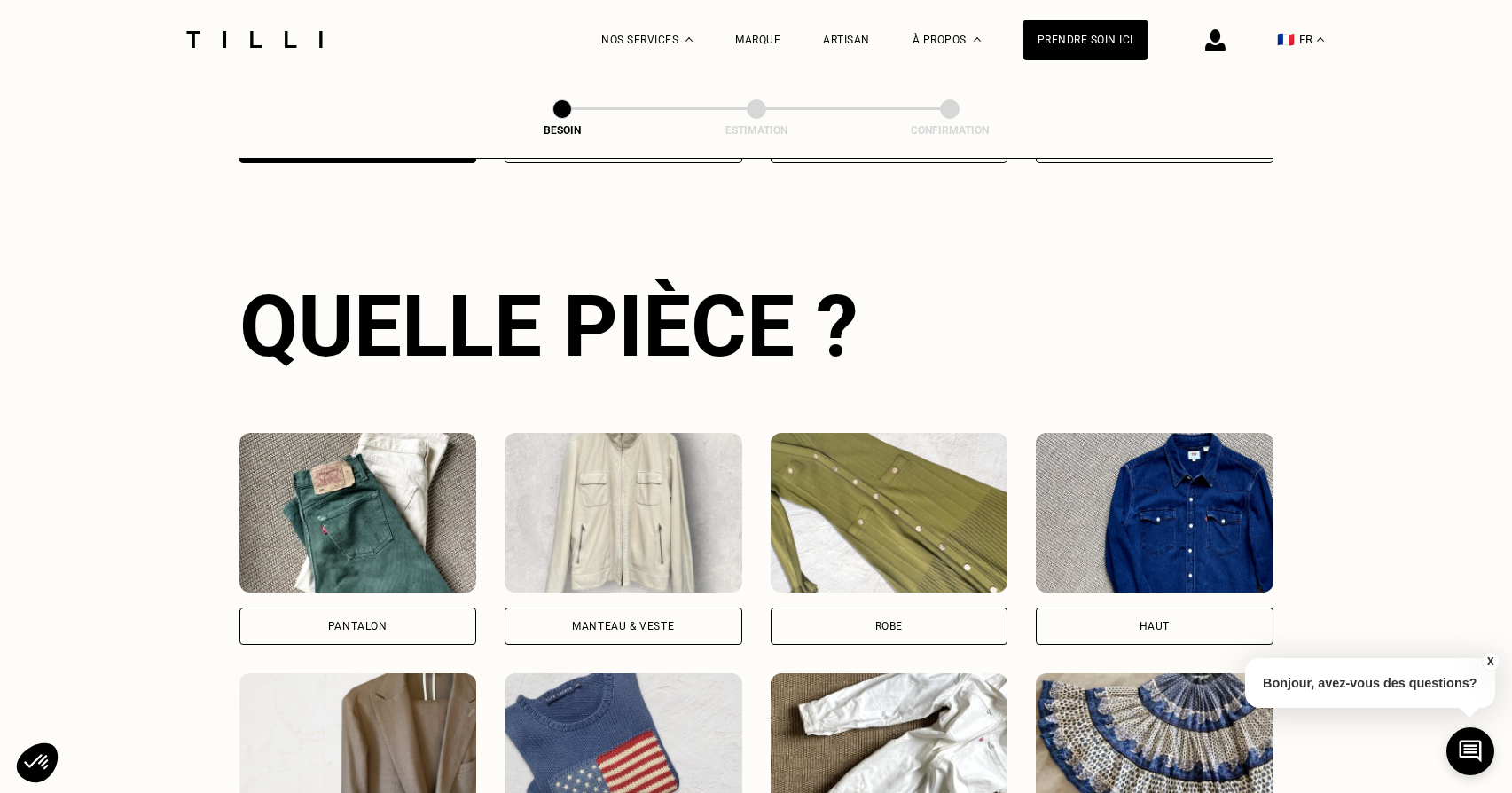
click at [419, 613] on div "Pantalon" at bounding box center [358, 625] width 238 height 37
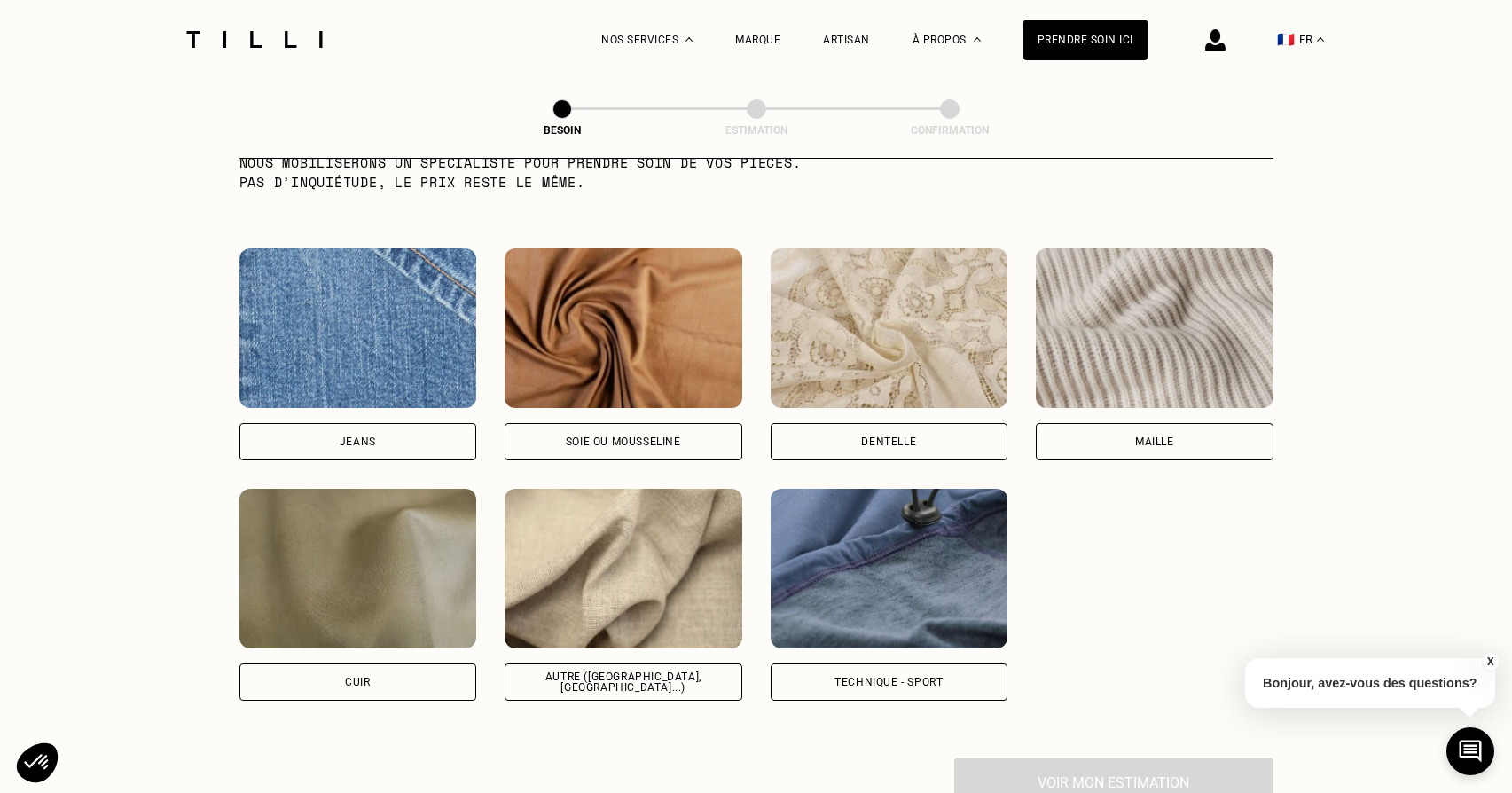
scroll to position [1843, 0]
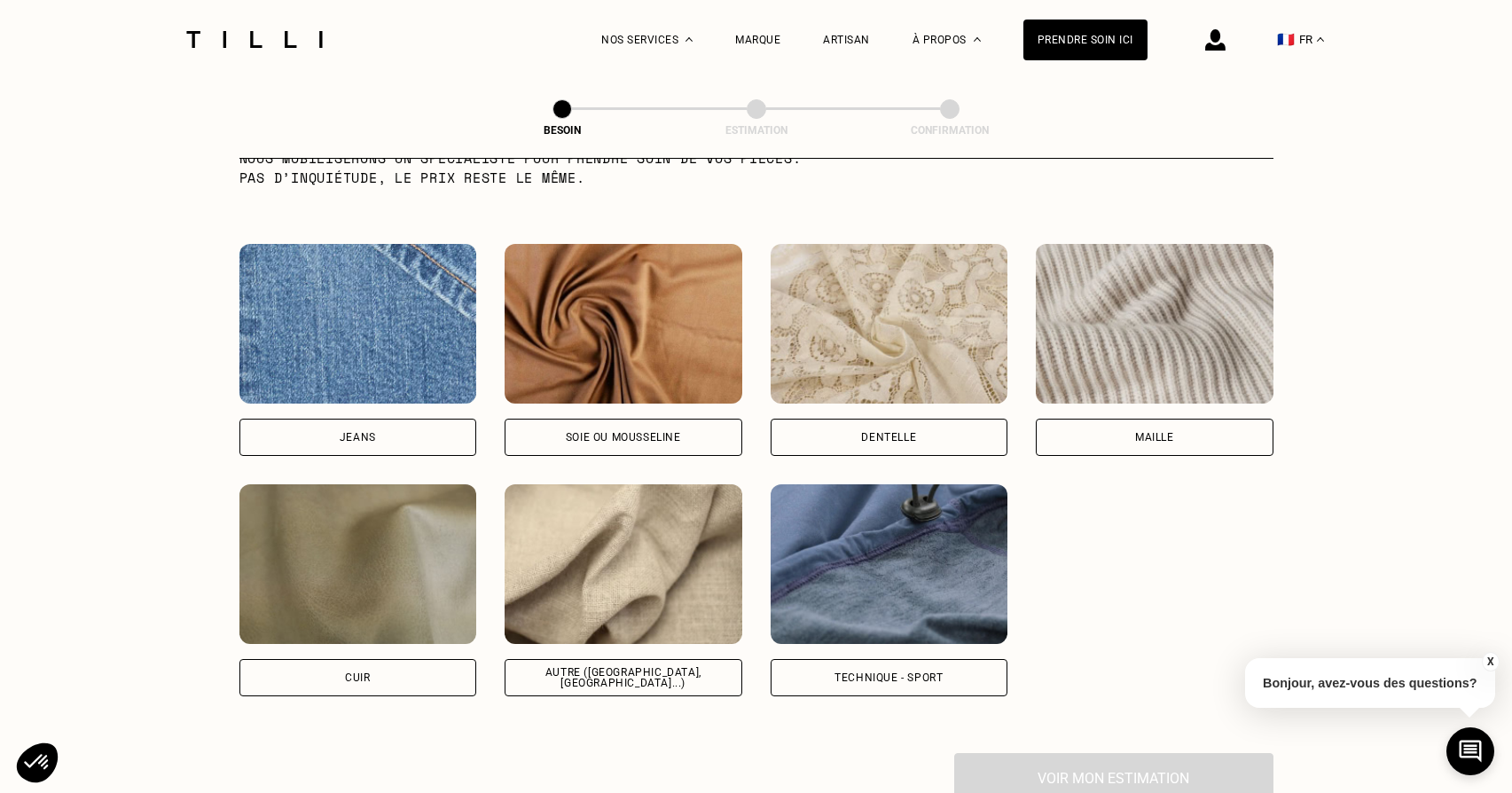
click at [696, 659] on div "Autre ([GEOGRAPHIC_DATA], [GEOGRAPHIC_DATA]...)" at bounding box center [623, 677] width 238 height 37
select select "FR"
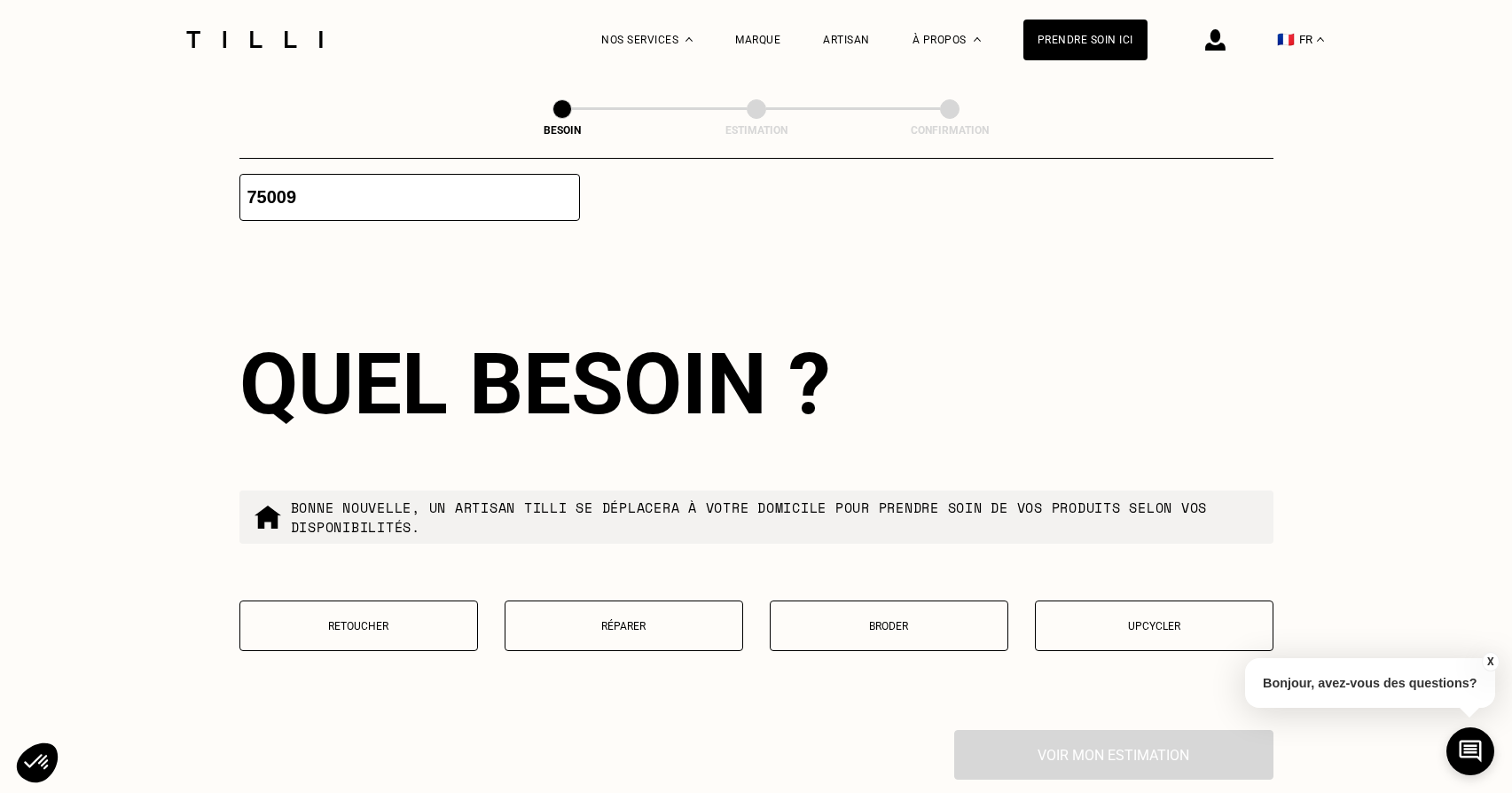
scroll to position [2781, 0]
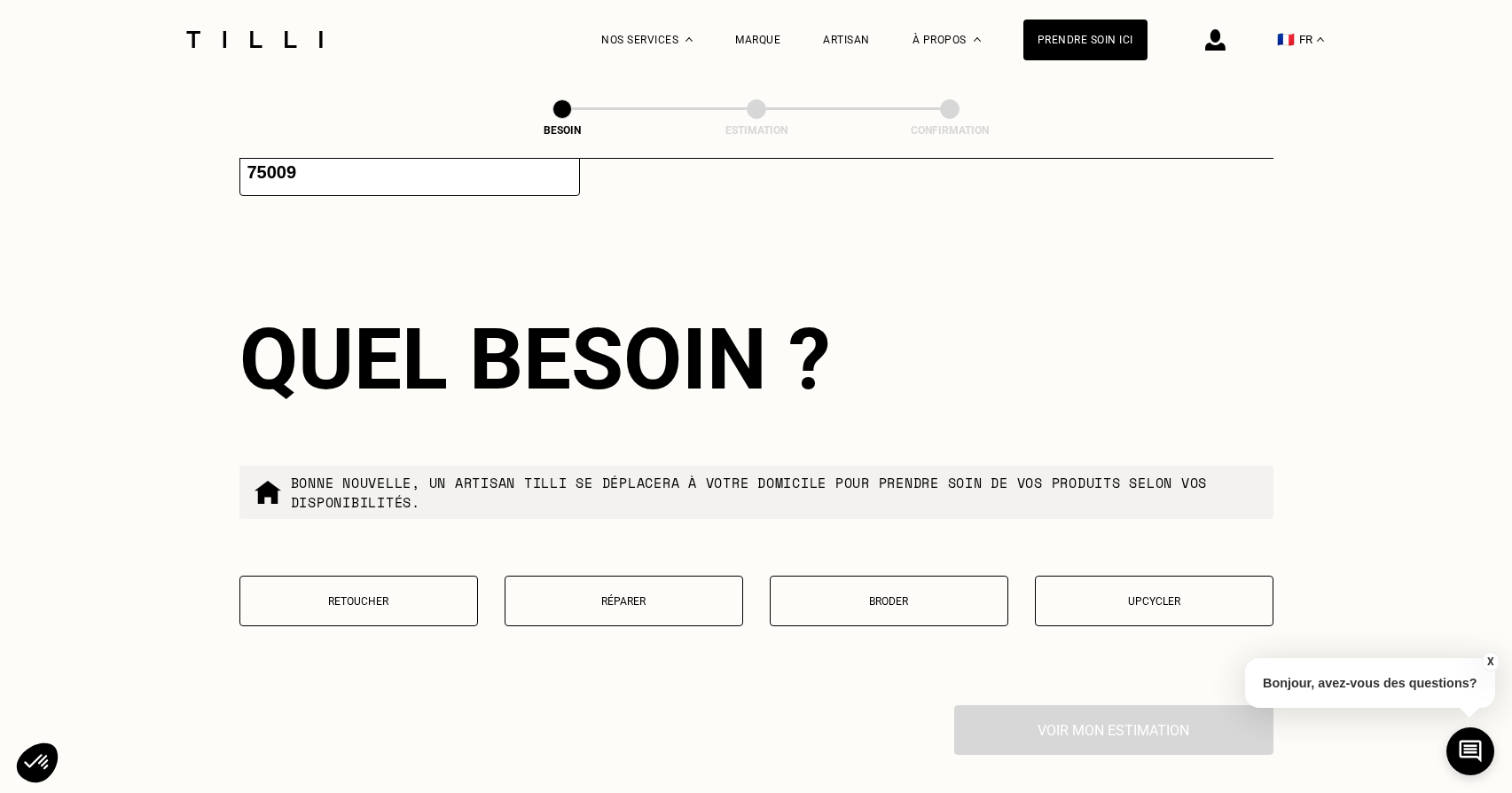
click at [388, 595] on button "Retoucher" at bounding box center [359, 600] width 239 height 51
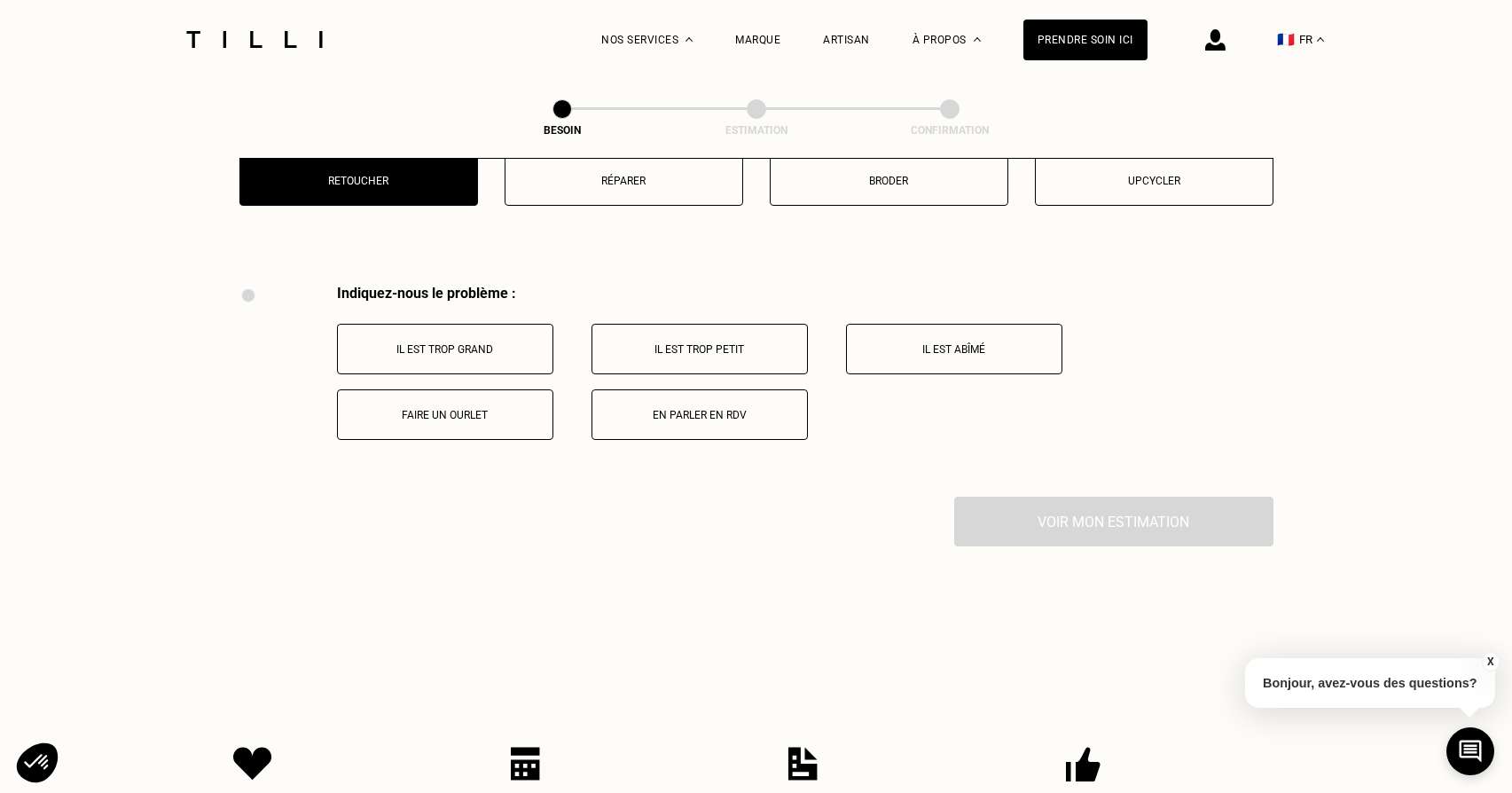
scroll to position [3272, 0]
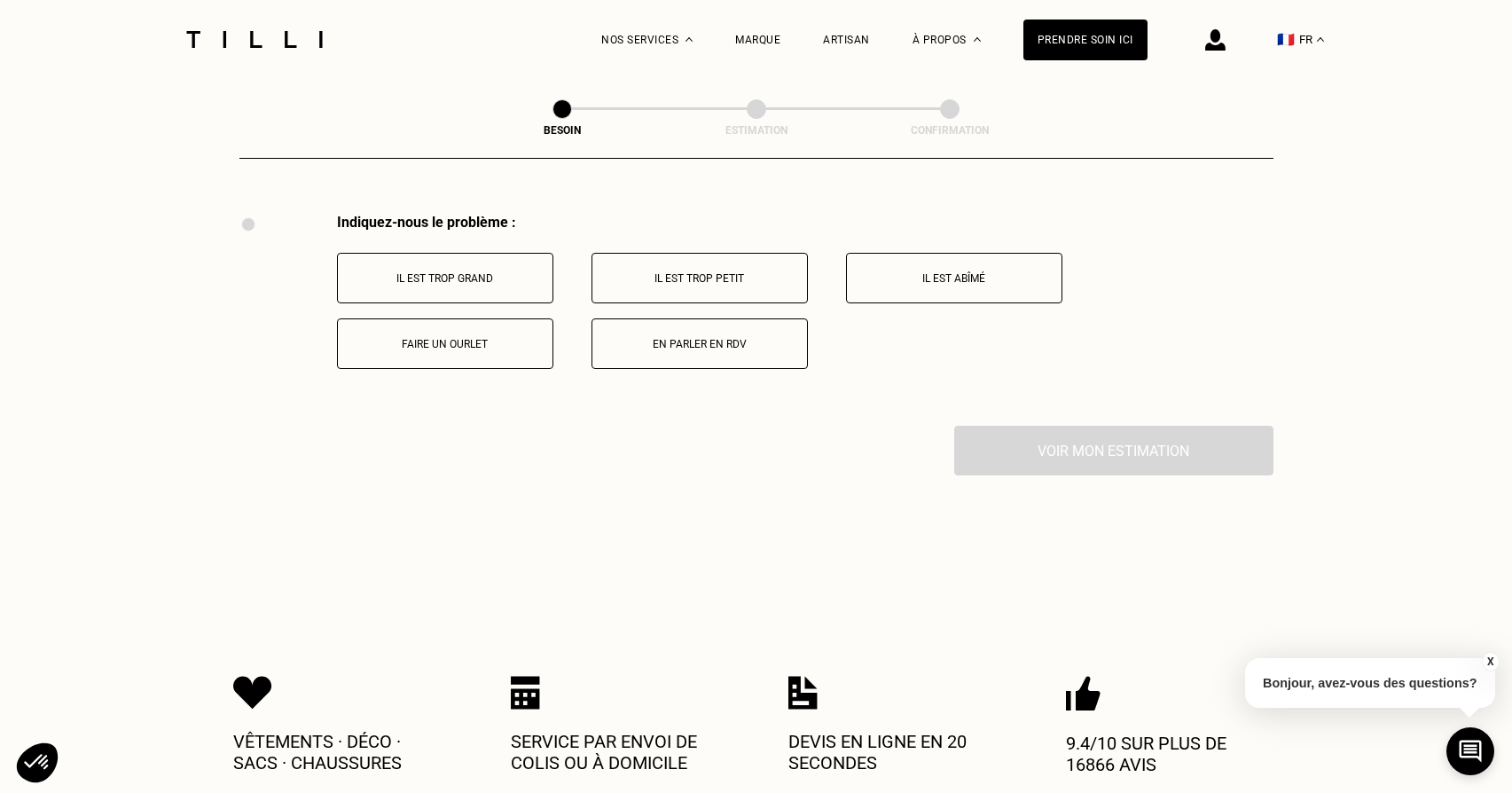
click at [426, 335] on button "Faire un ourlet" at bounding box center [445, 343] width 216 height 51
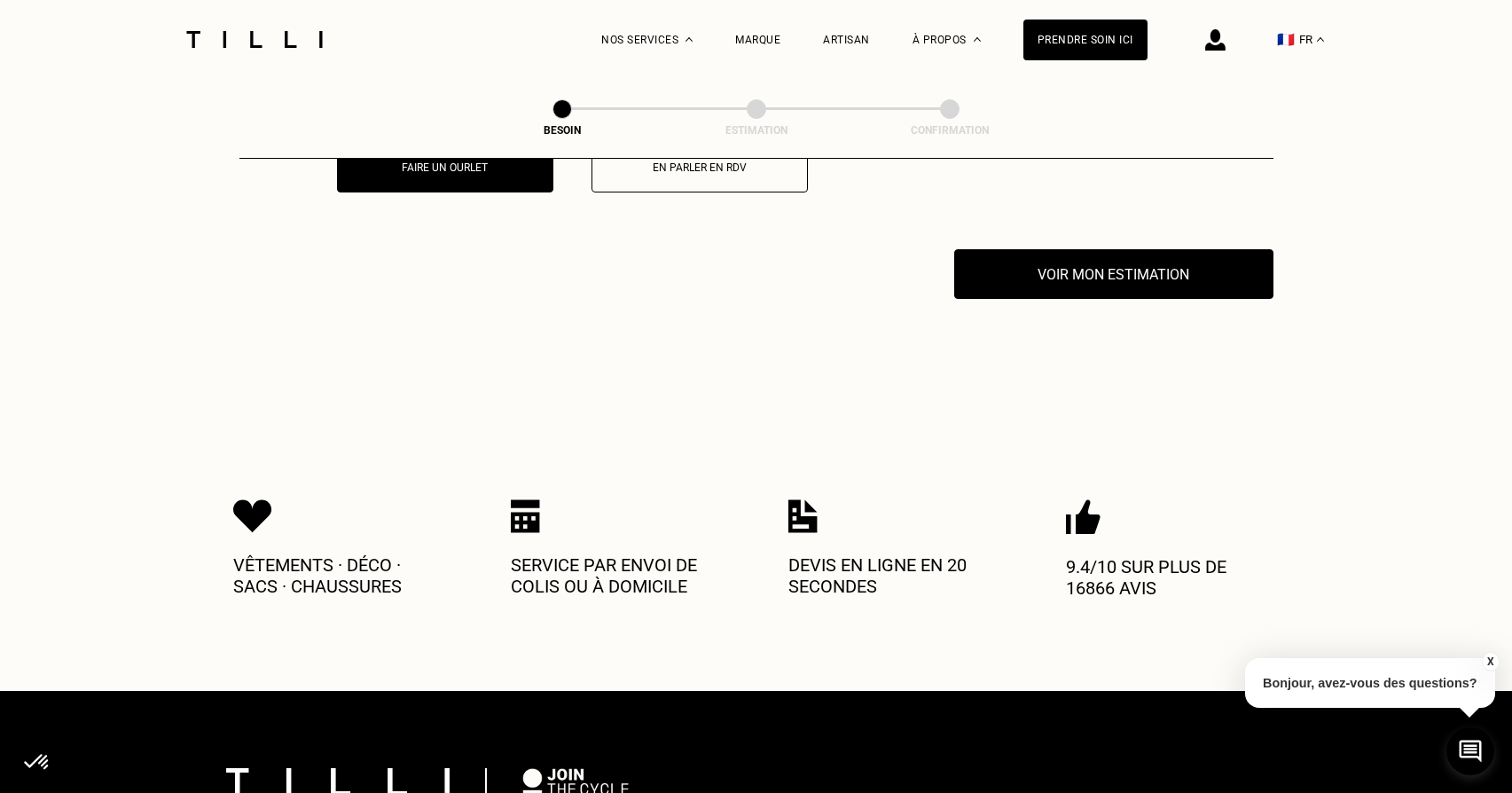
scroll to position [3483, 0]
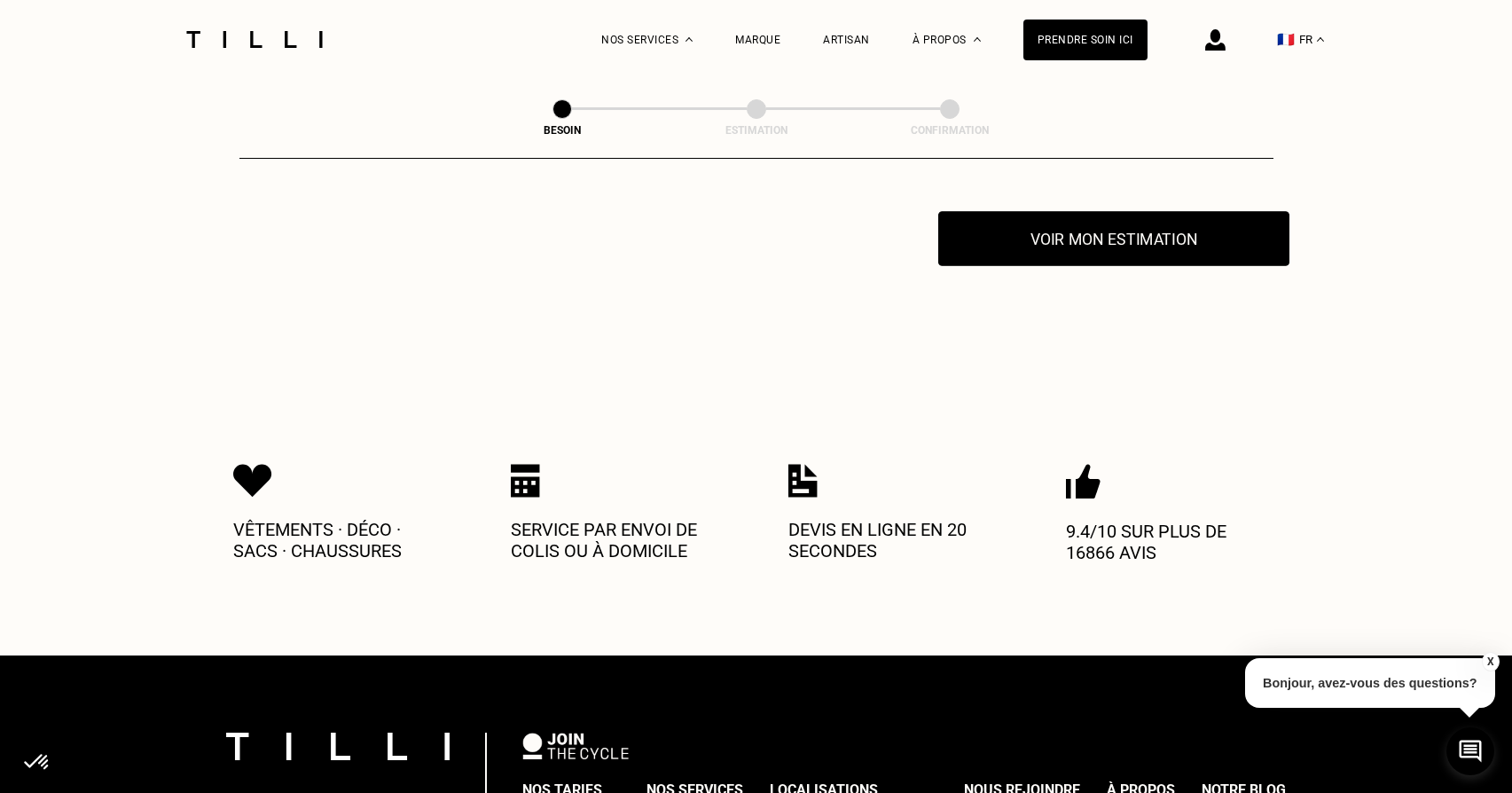
click at [996, 233] on button "Voir mon estimation" at bounding box center [1114, 238] width 351 height 55
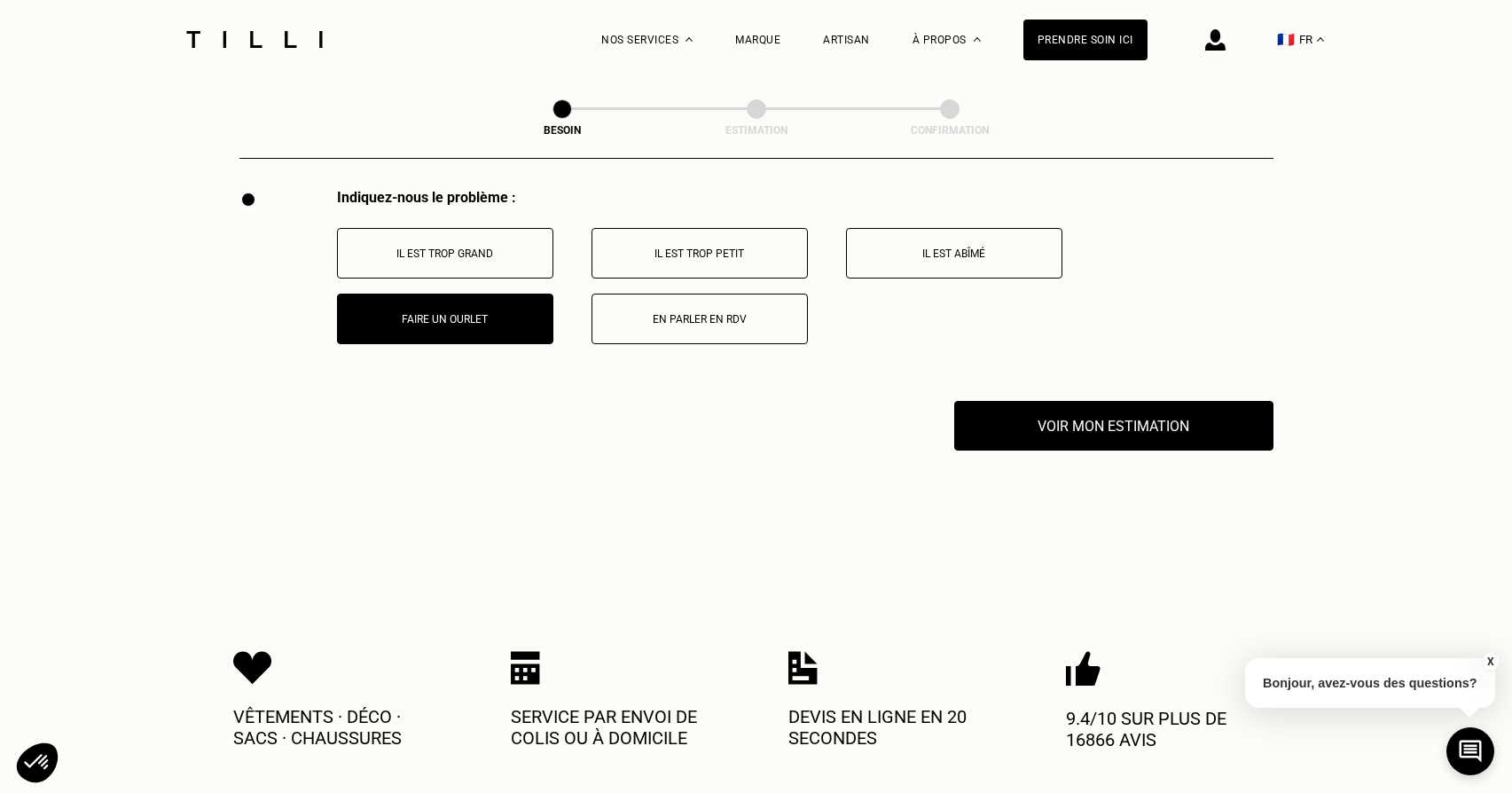
scroll to position [3291, 0]
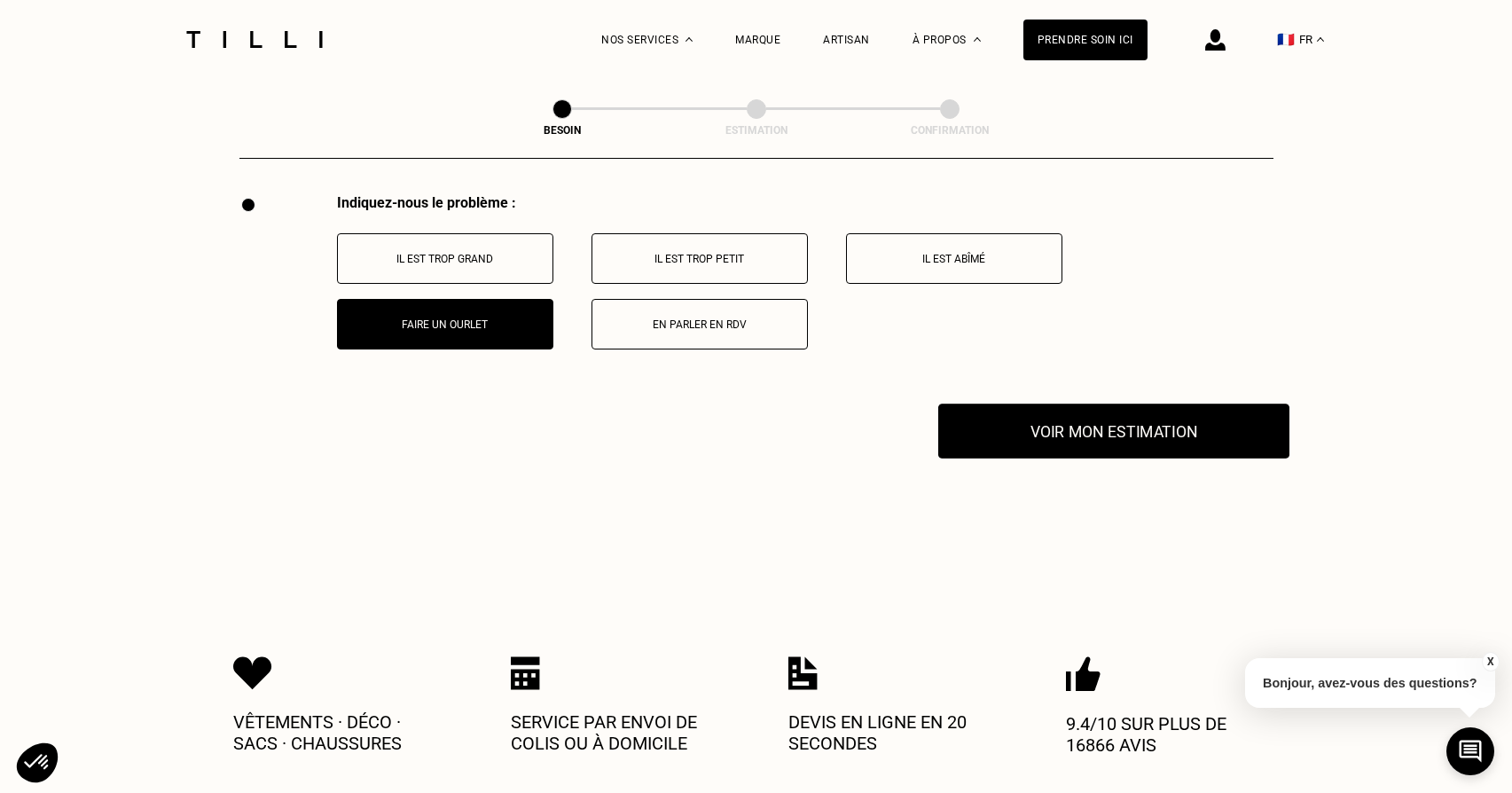
click at [1188, 411] on button "Voir mon estimation" at bounding box center [1114, 430] width 351 height 55
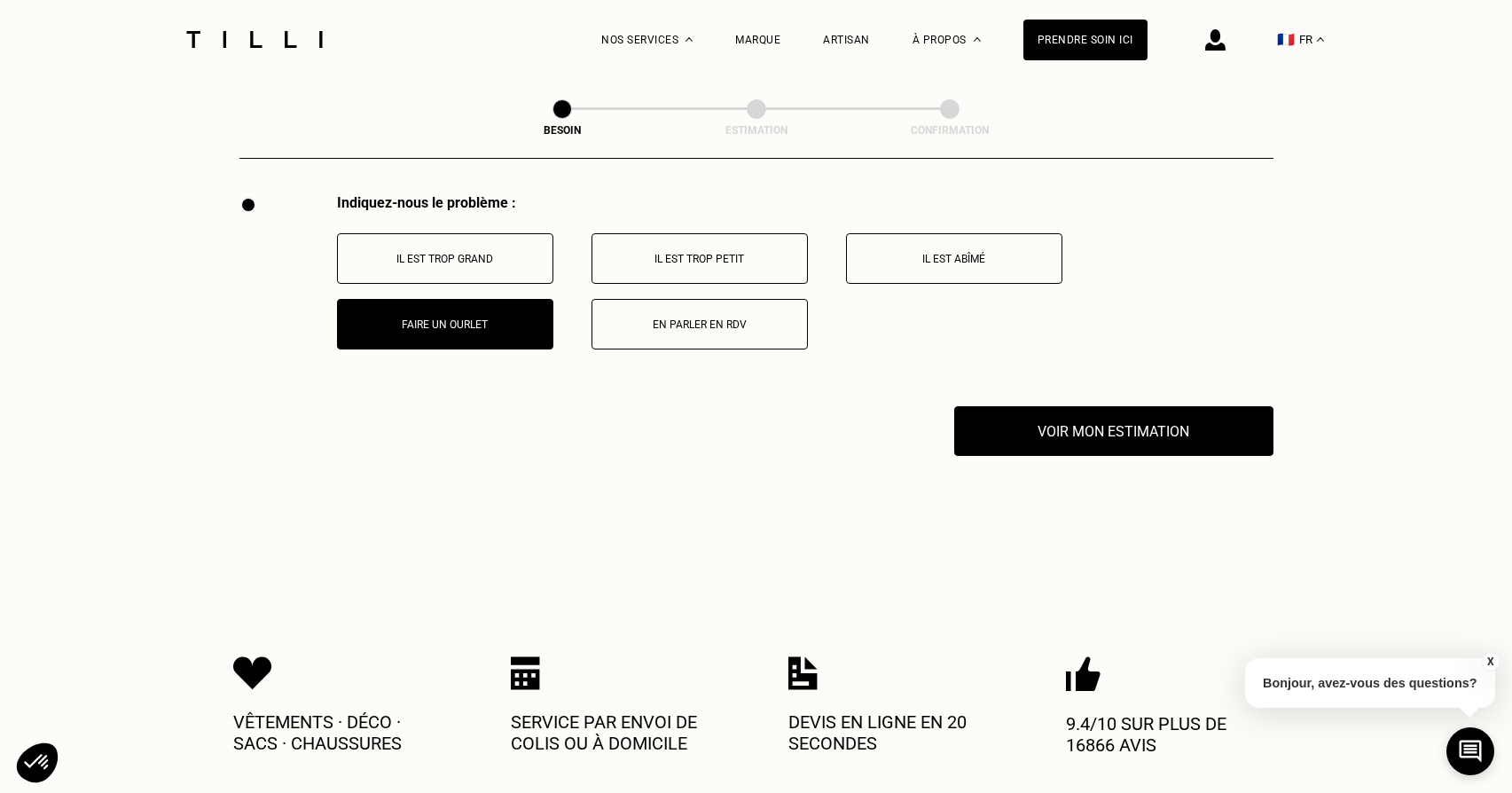
click at [1403, 641] on div "X Bonjour, avez-vous des questions?" at bounding box center [1370, 680] width 250 height 84
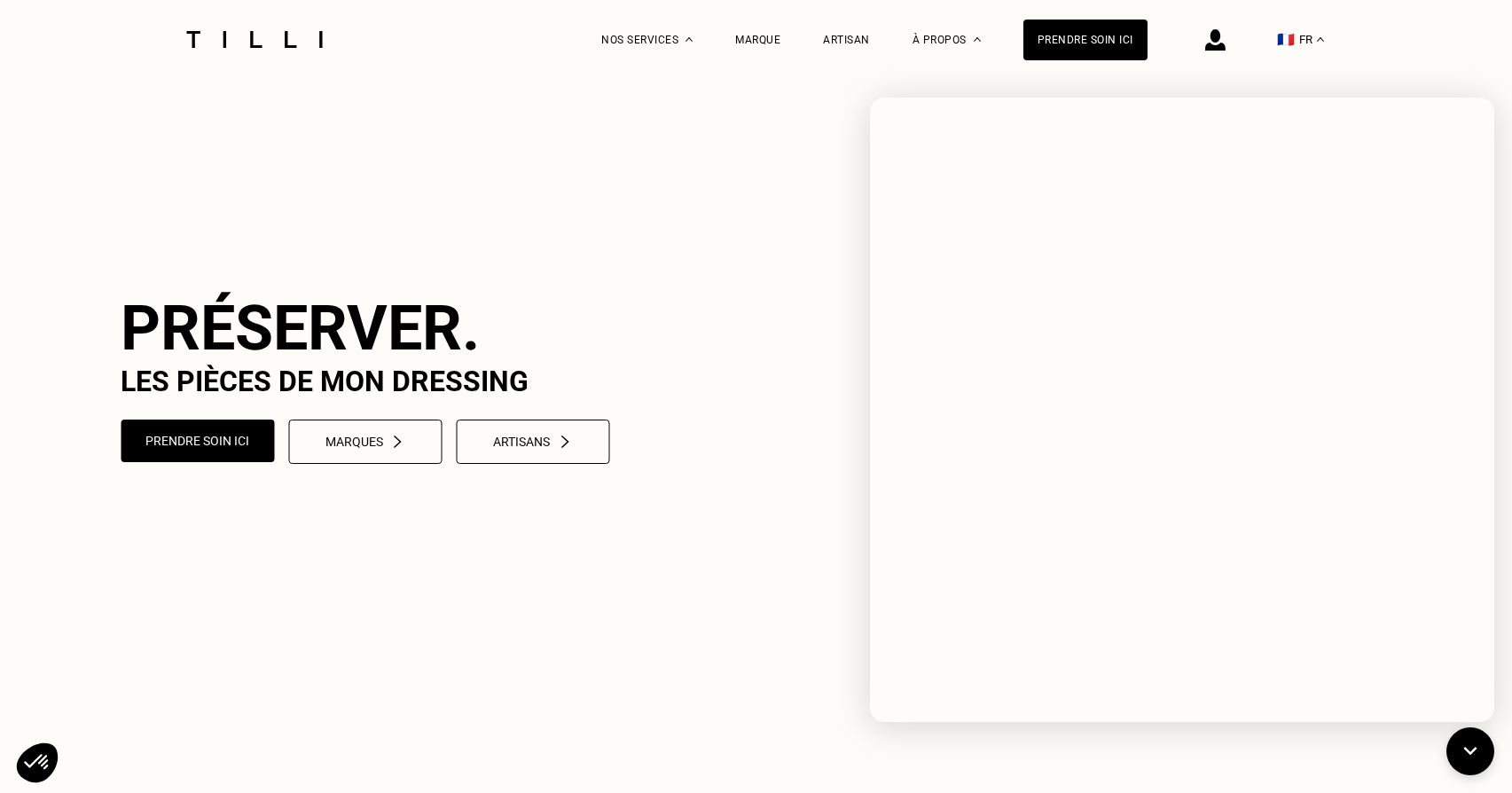
click at [696, 184] on video at bounding box center [756, 378] width 1512 height 756
click at [855, 102] on video at bounding box center [756, 378] width 1512 height 756
click at [1381, 752] on video at bounding box center [756, 378] width 1512 height 756
drag, startPoint x: 694, startPoint y: 166, endPoint x: 614, endPoint y: 165, distance: 80.0
click at [694, 166] on video at bounding box center [756, 378] width 1512 height 756
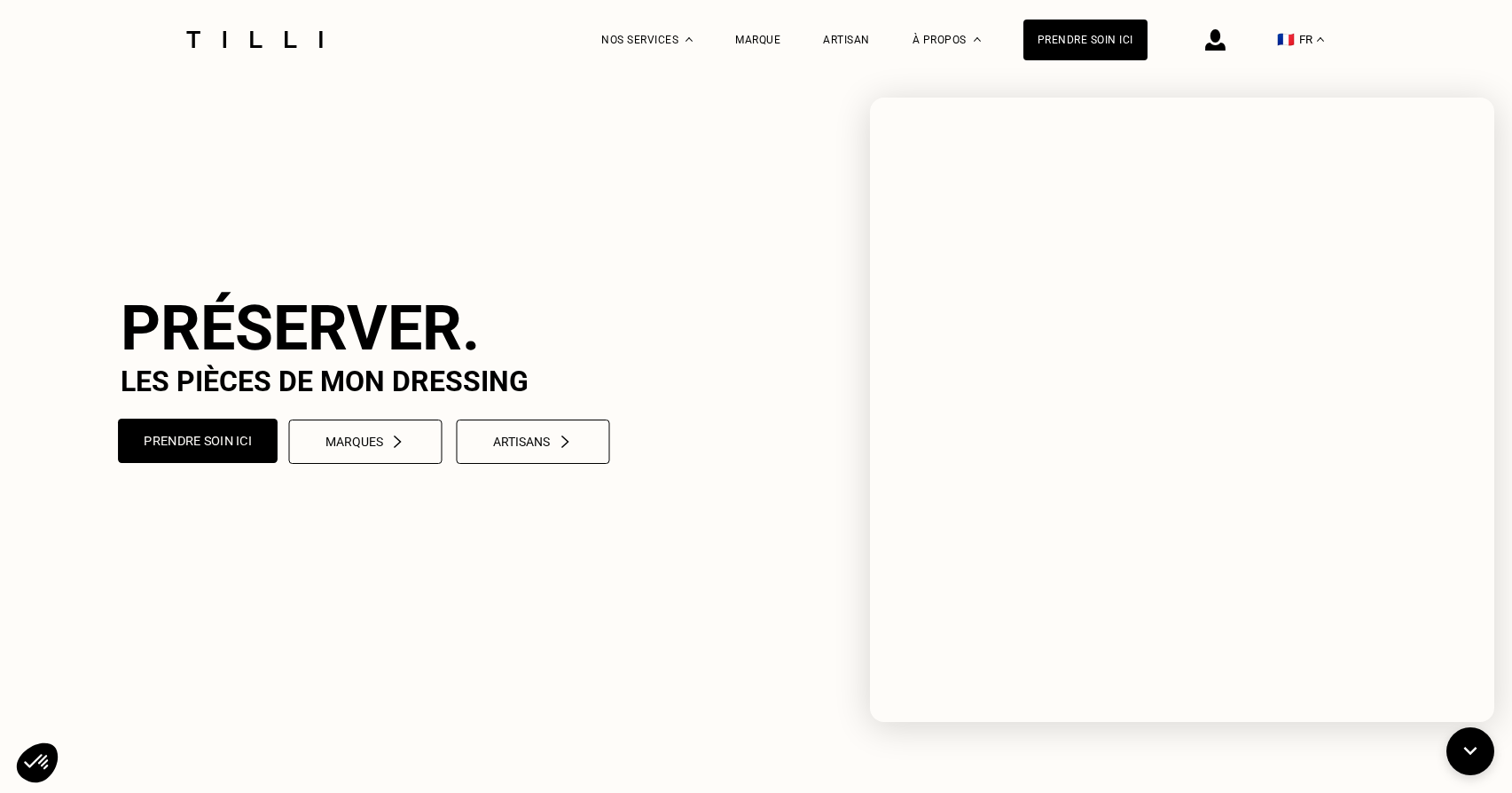
click at [210, 463] on button "Prendre soin ici" at bounding box center [197, 441] width 159 height 45
select select "FR"
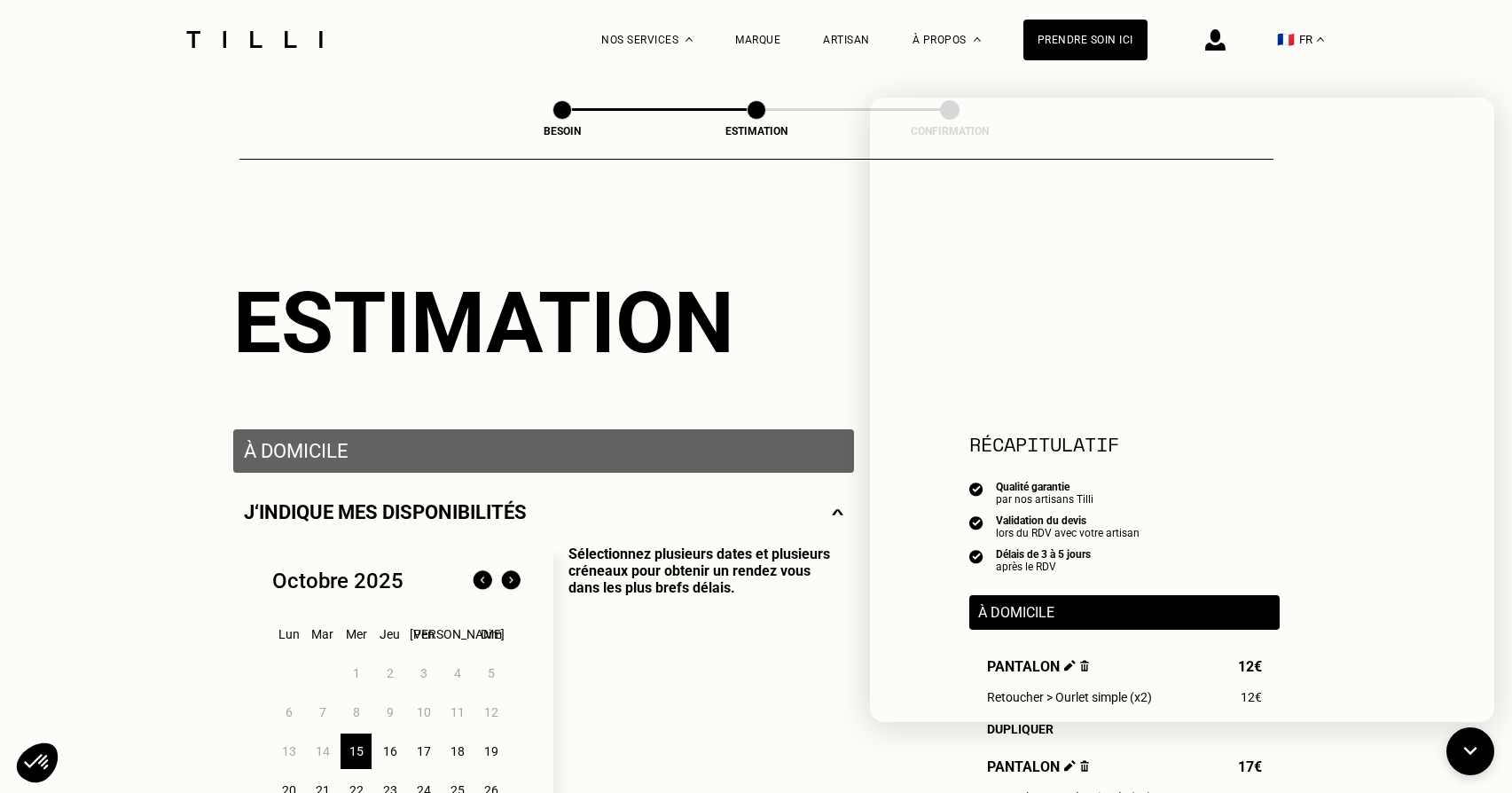
click at [1469, 738] on icon at bounding box center [1470, 750] width 29 height 47
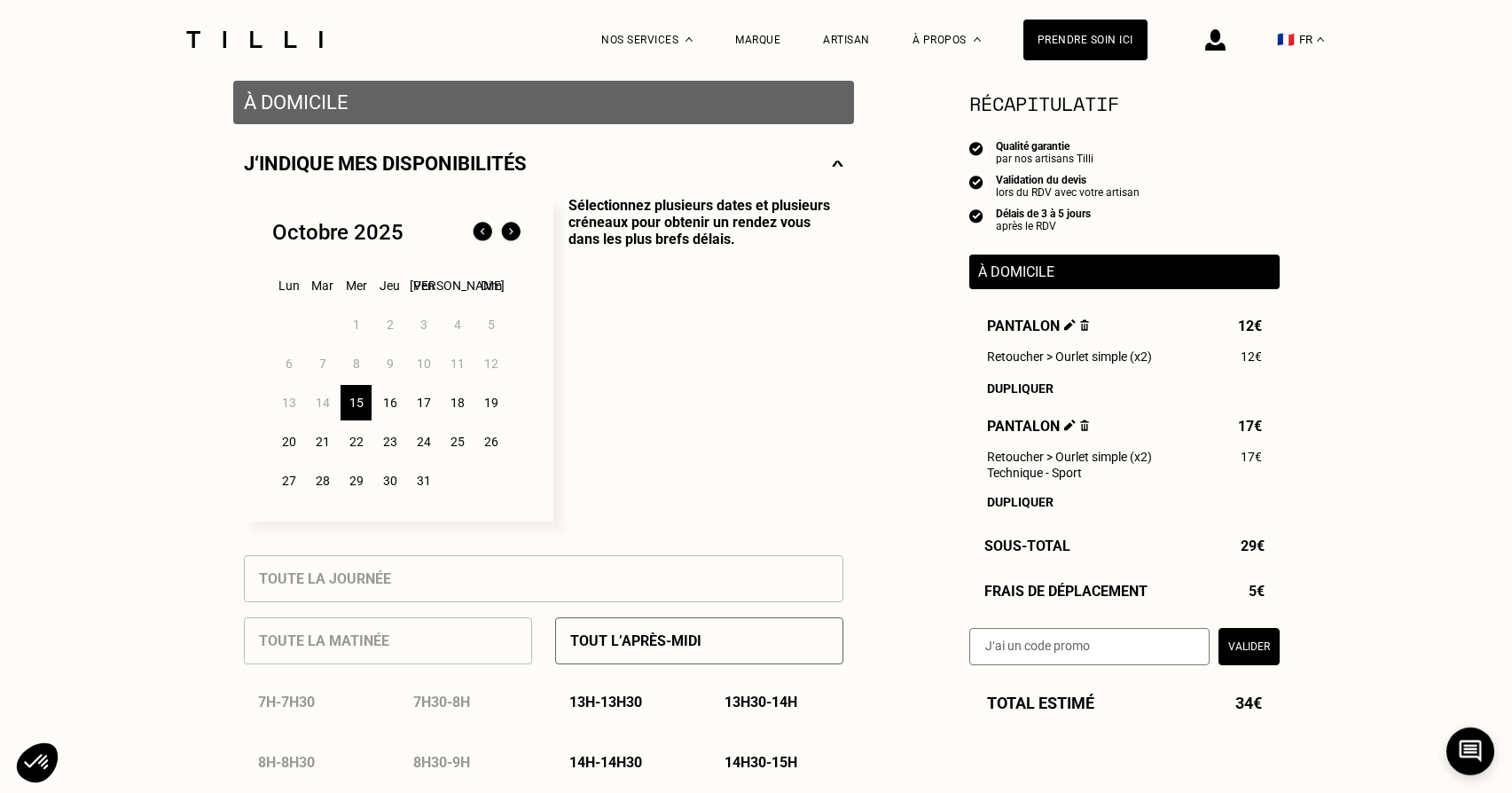
scroll to position [356, 0]
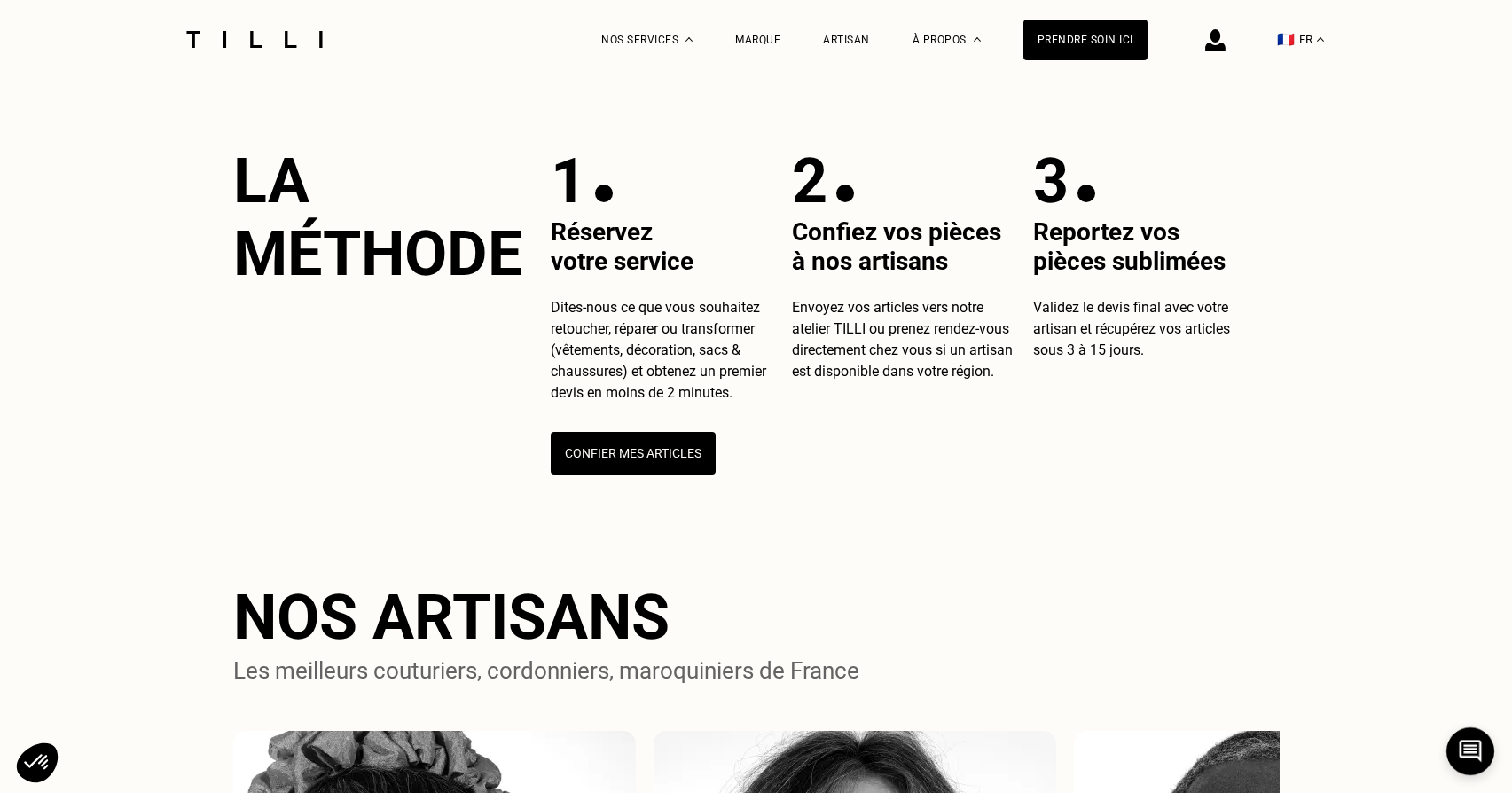
scroll to position [694, 0]
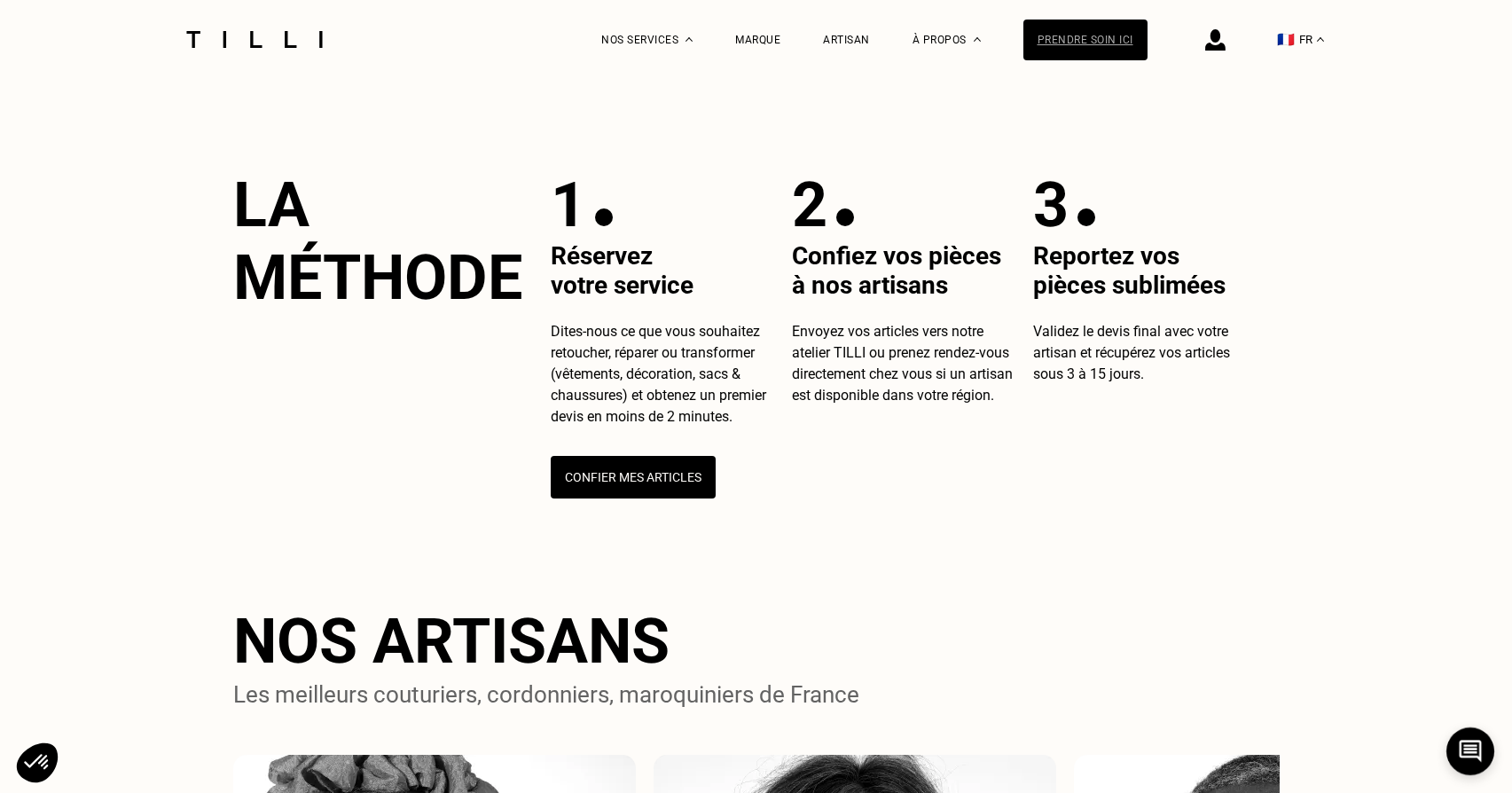
click at [1129, 43] on div "Prendre soin ici" at bounding box center [1085, 40] width 124 height 41
select select "FR"
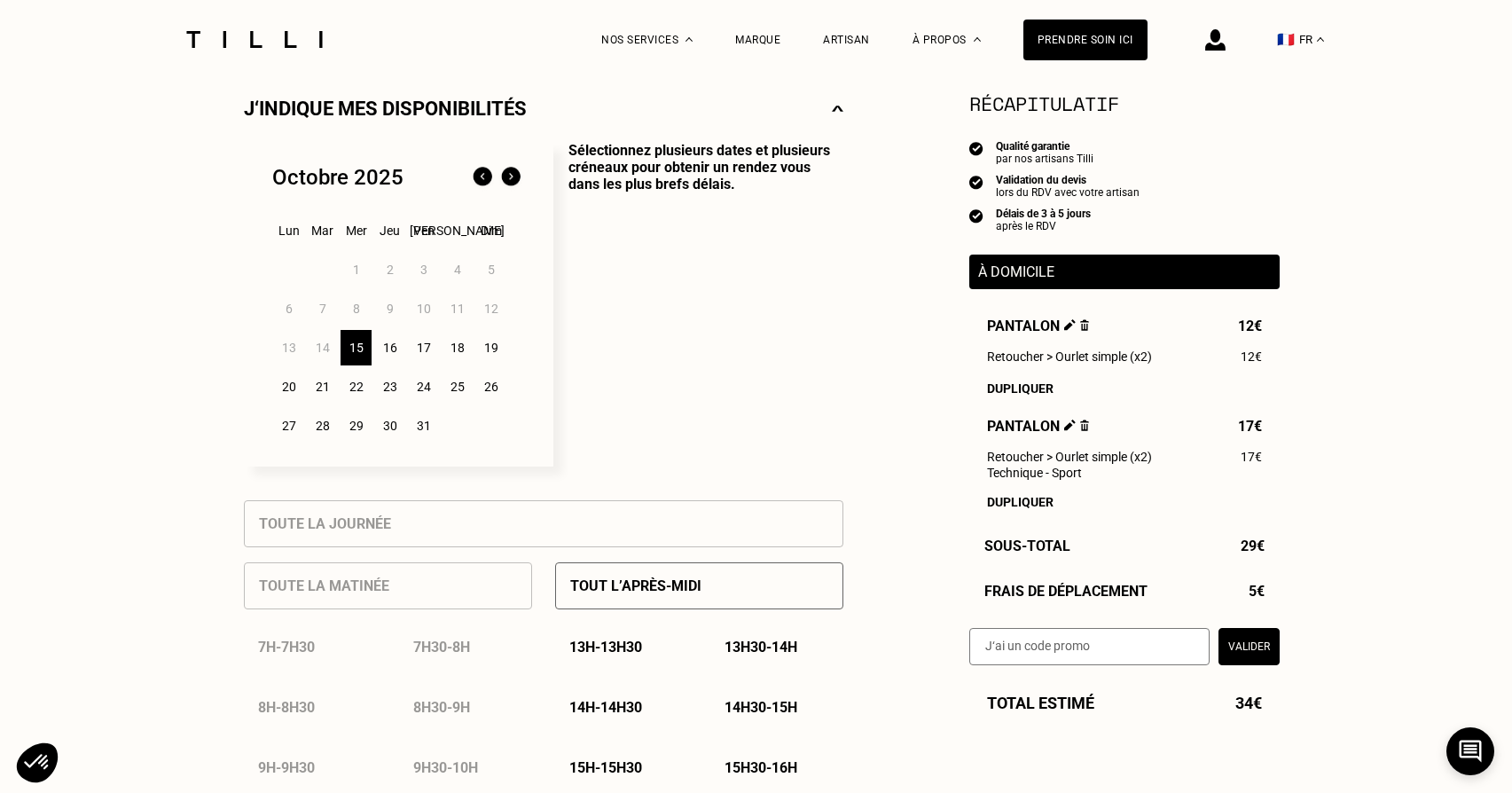
scroll to position [395, 0]
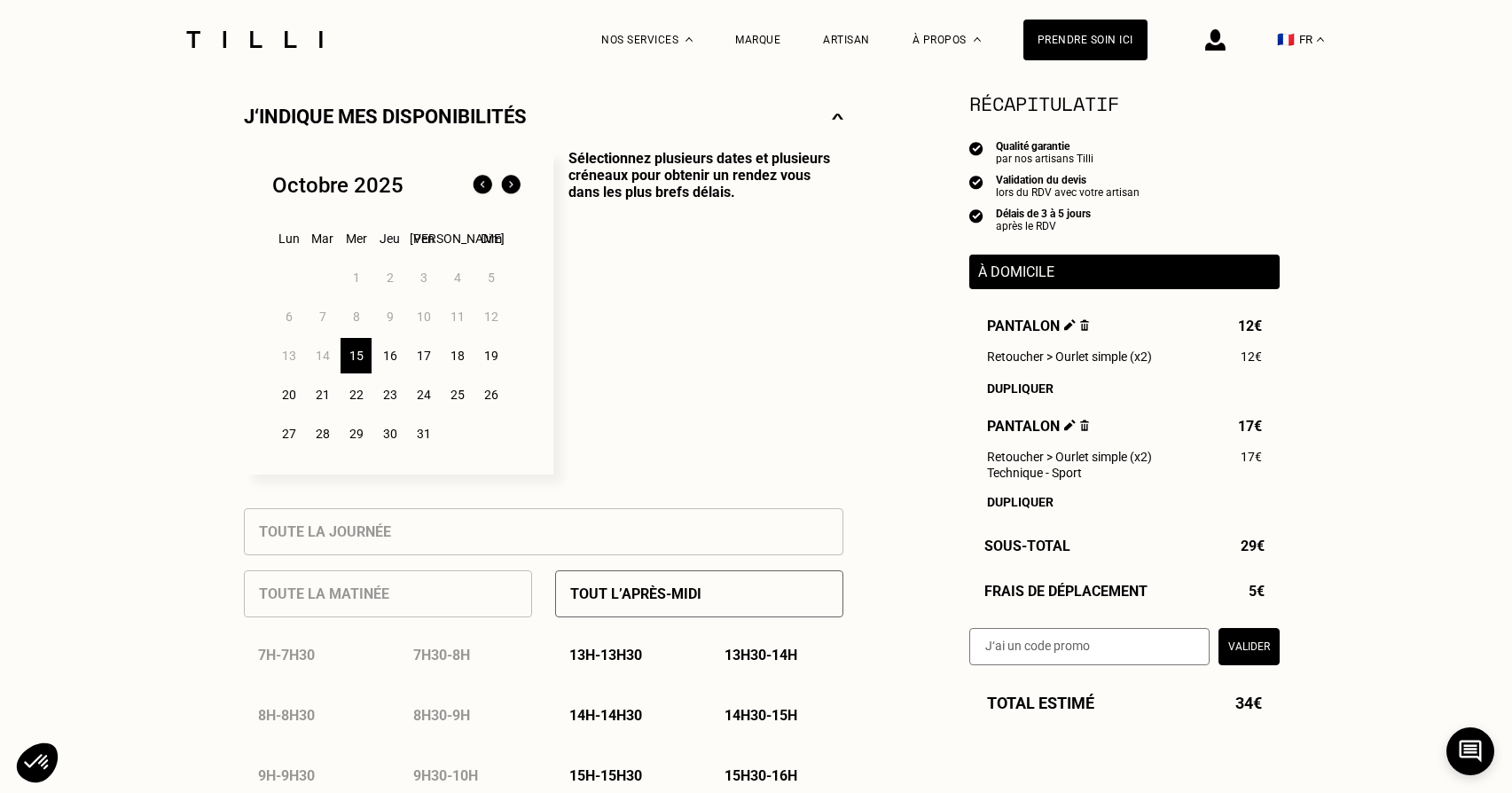
click at [391, 362] on div "16" at bounding box center [389, 355] width 31 height 36
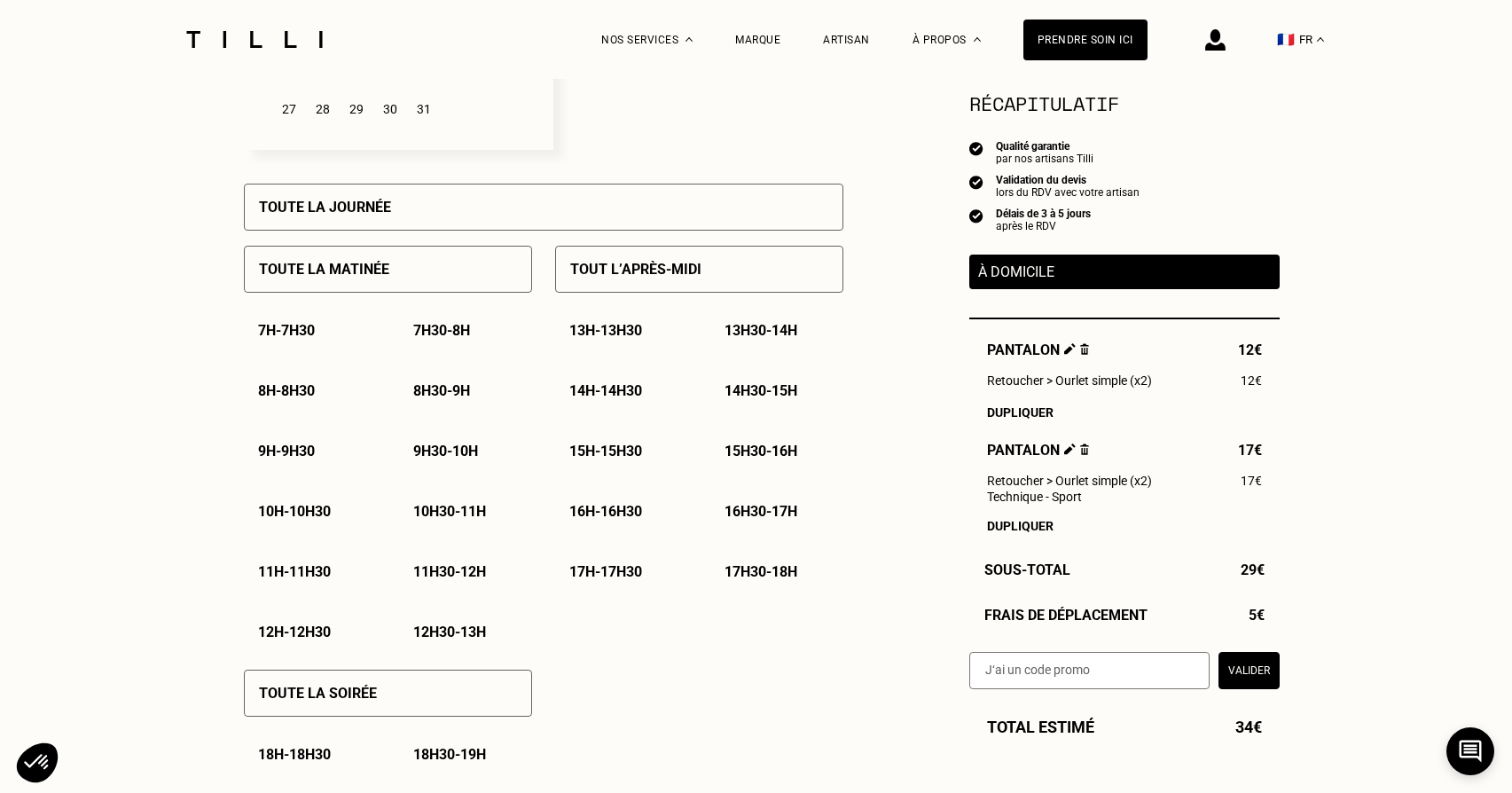
scroll to position [752, 0]
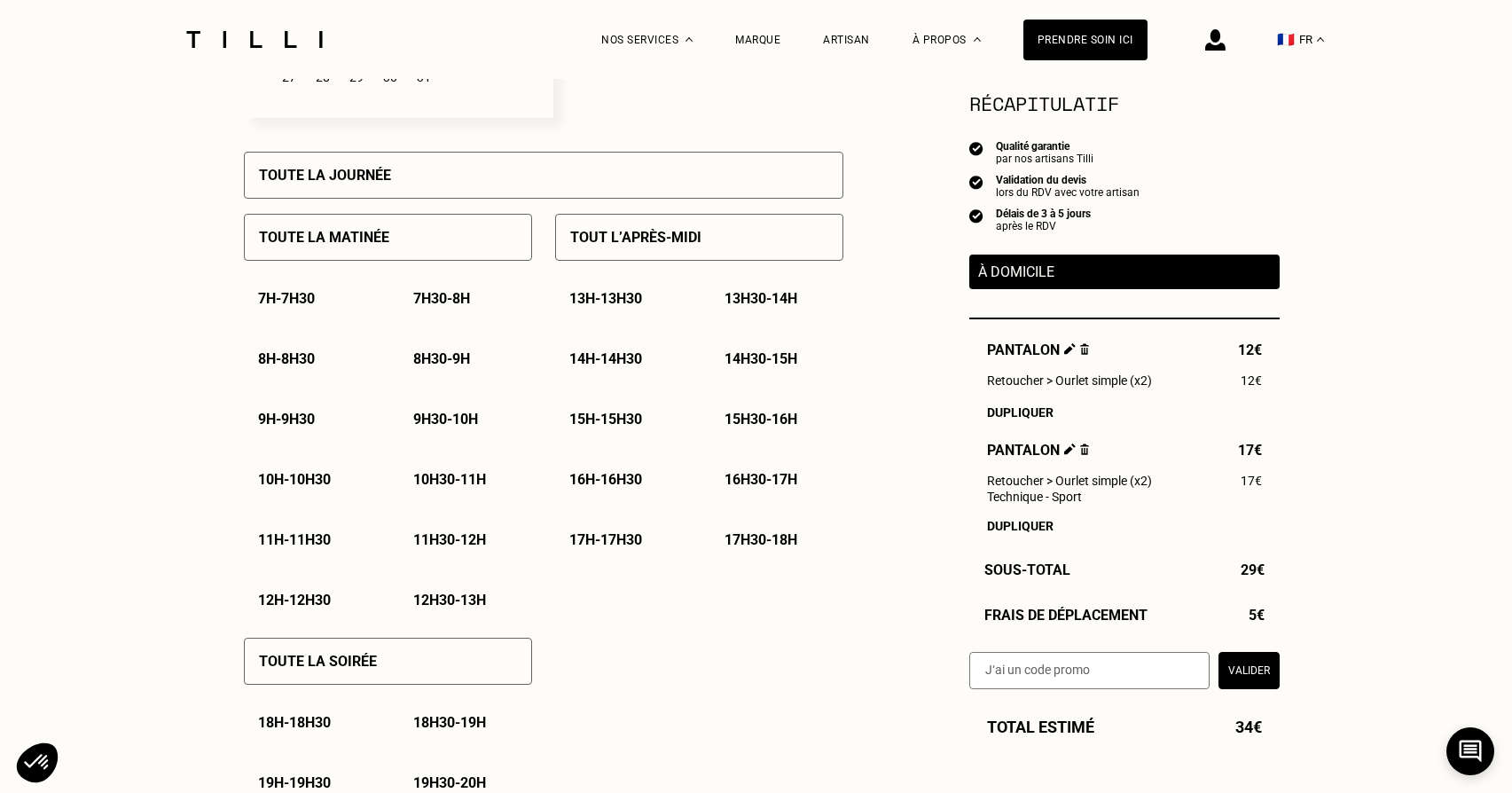
click at [595, 413] on p "15h - 15h30" at bounding box center [605, 419] width 73 height 17
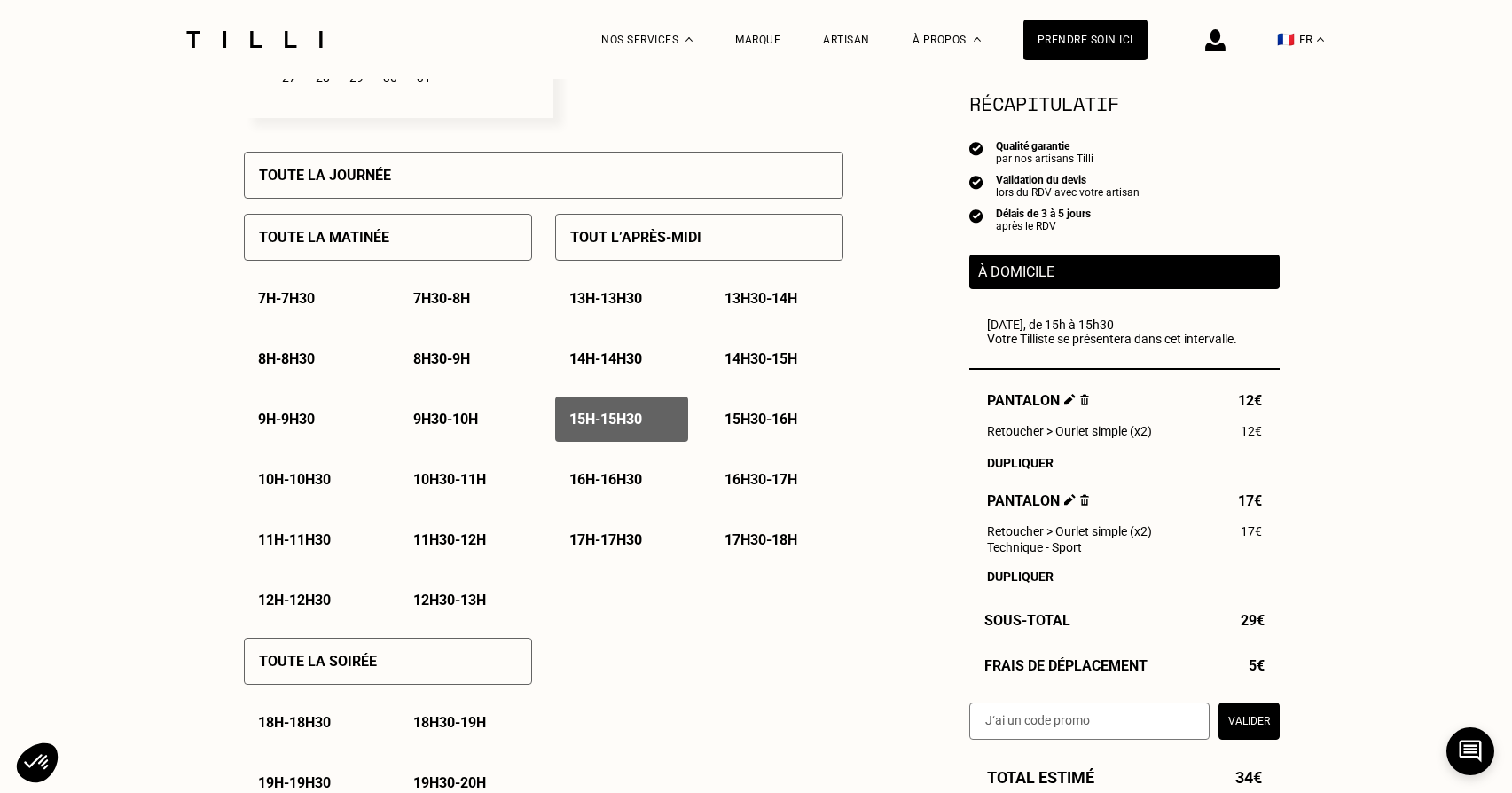
drag, startPoint x: 752, startPoint y: 358, endPoint x: 804, endPoint y: 367, distance: 52.8
click at [752, 358] on p "14h30 - 15h" at bounding box center [760, 358] width 73 height 17
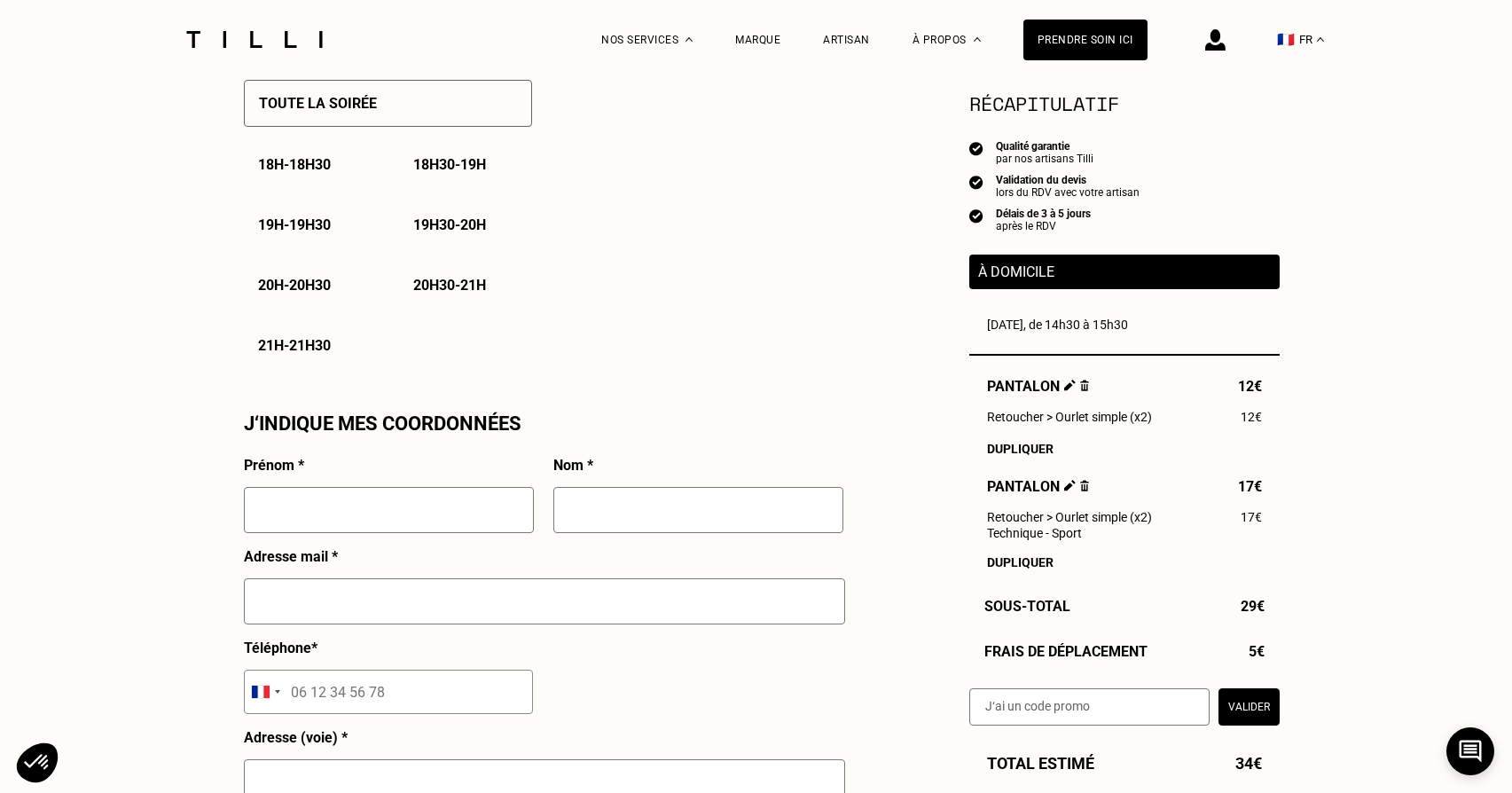
scroll to position [1313, 0]
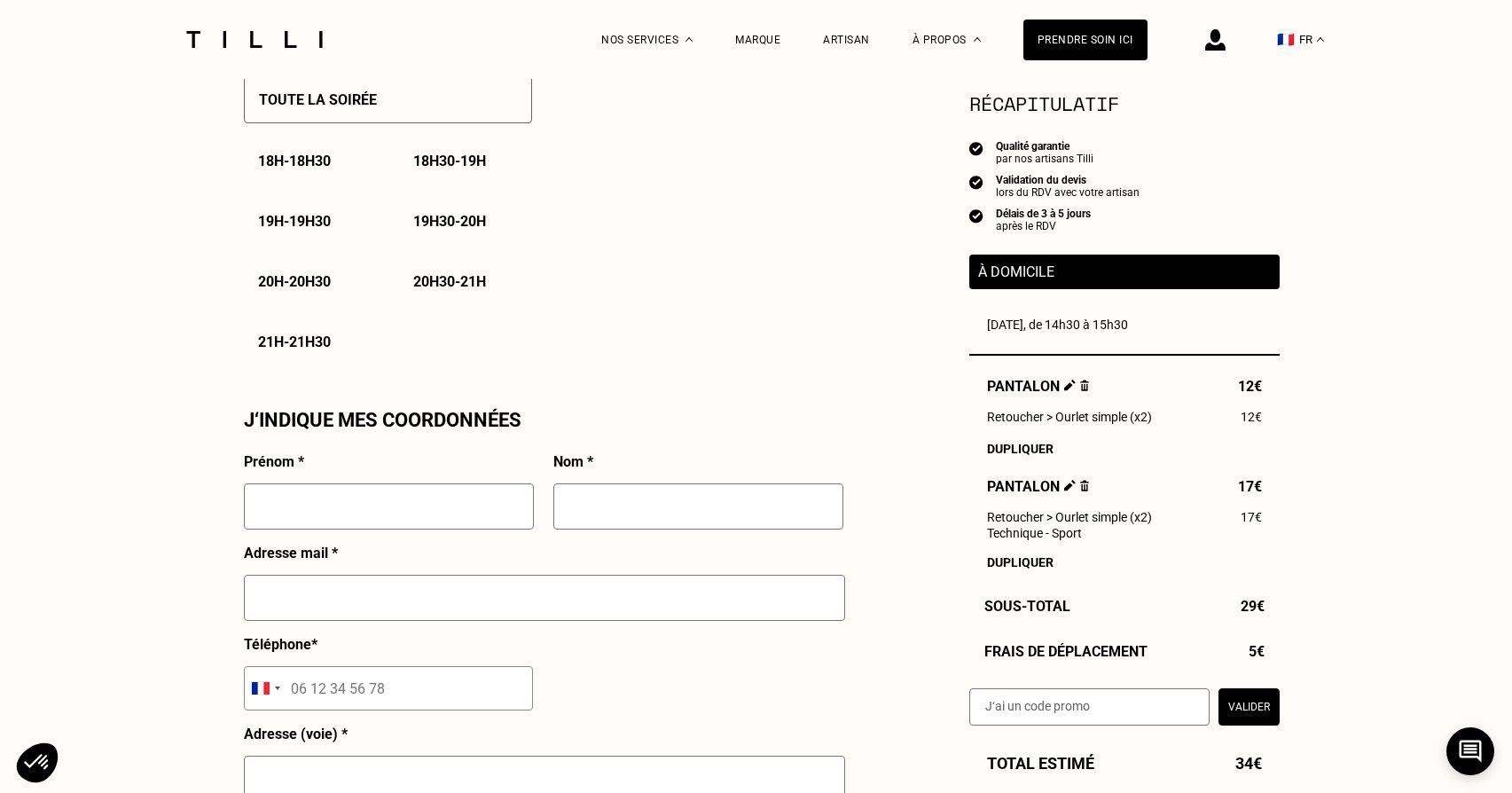
drag, startPoint x: 402, startPoint y: 517, endPoint x: 368, endPoint y: 509, distance: 34.9
type input "[PERSON_NAME]"
type input "Amchin-Ollivier"
type input "[EMAIL_ADDRESS][DOMAIN_NAME]"
type input "[STREET_ADDRESS][PERSON_NAME]"
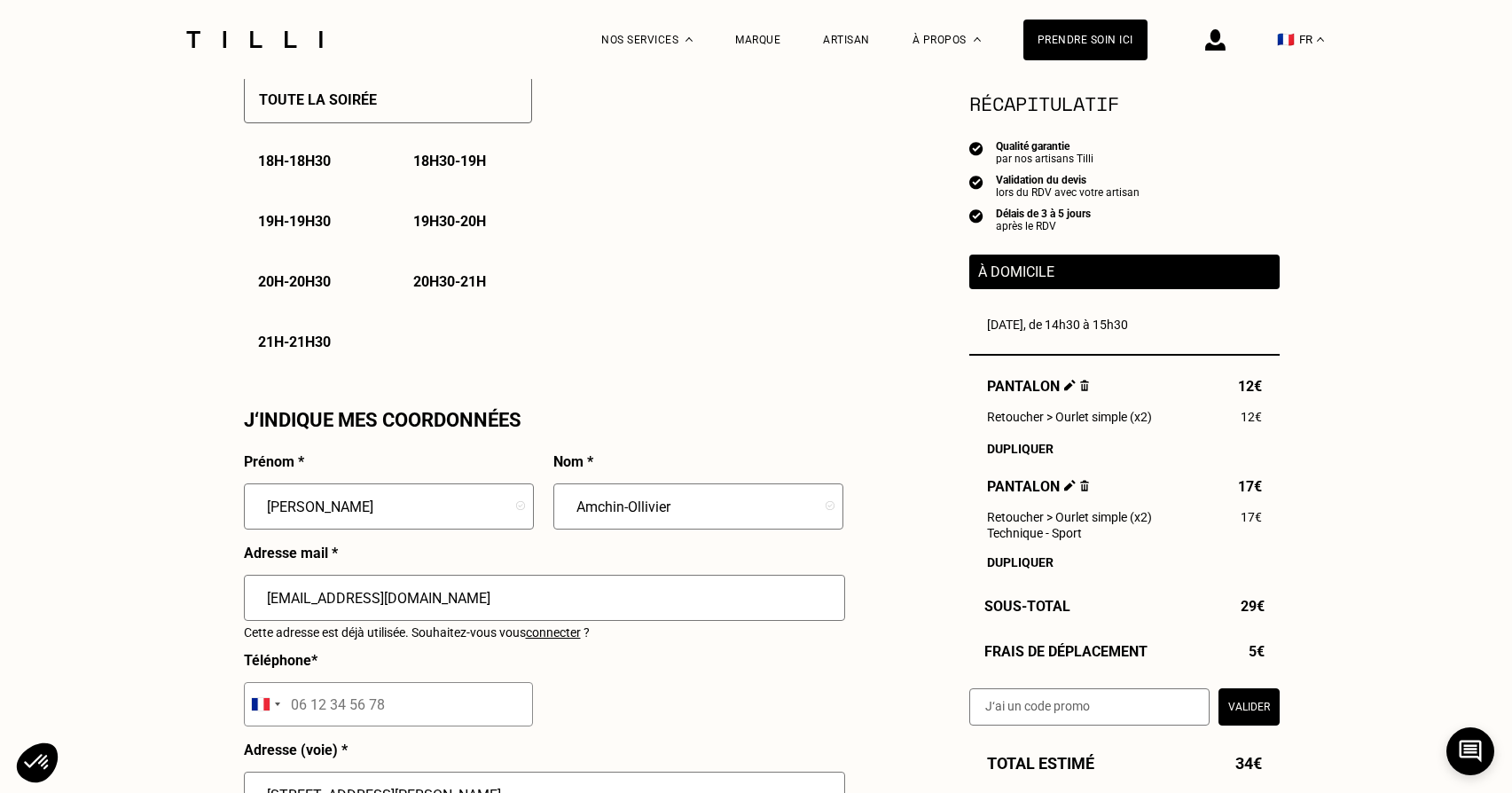
type input "[GEOGRAPHIC_DATA]"
click at [496, 695] on input "tel" at bounding box center [388, 703] width 289 height 45
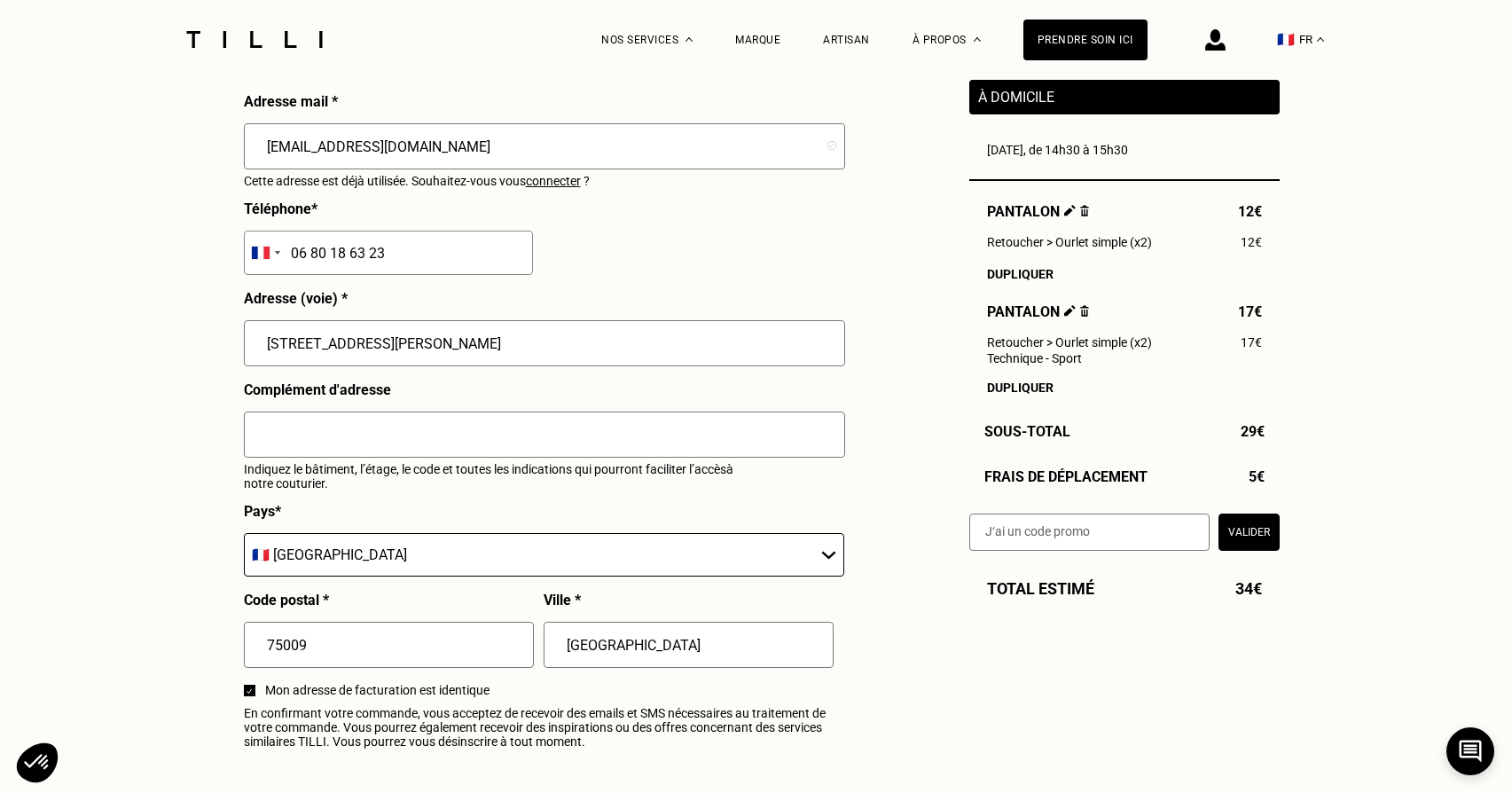
scroll to position [1780, 0]
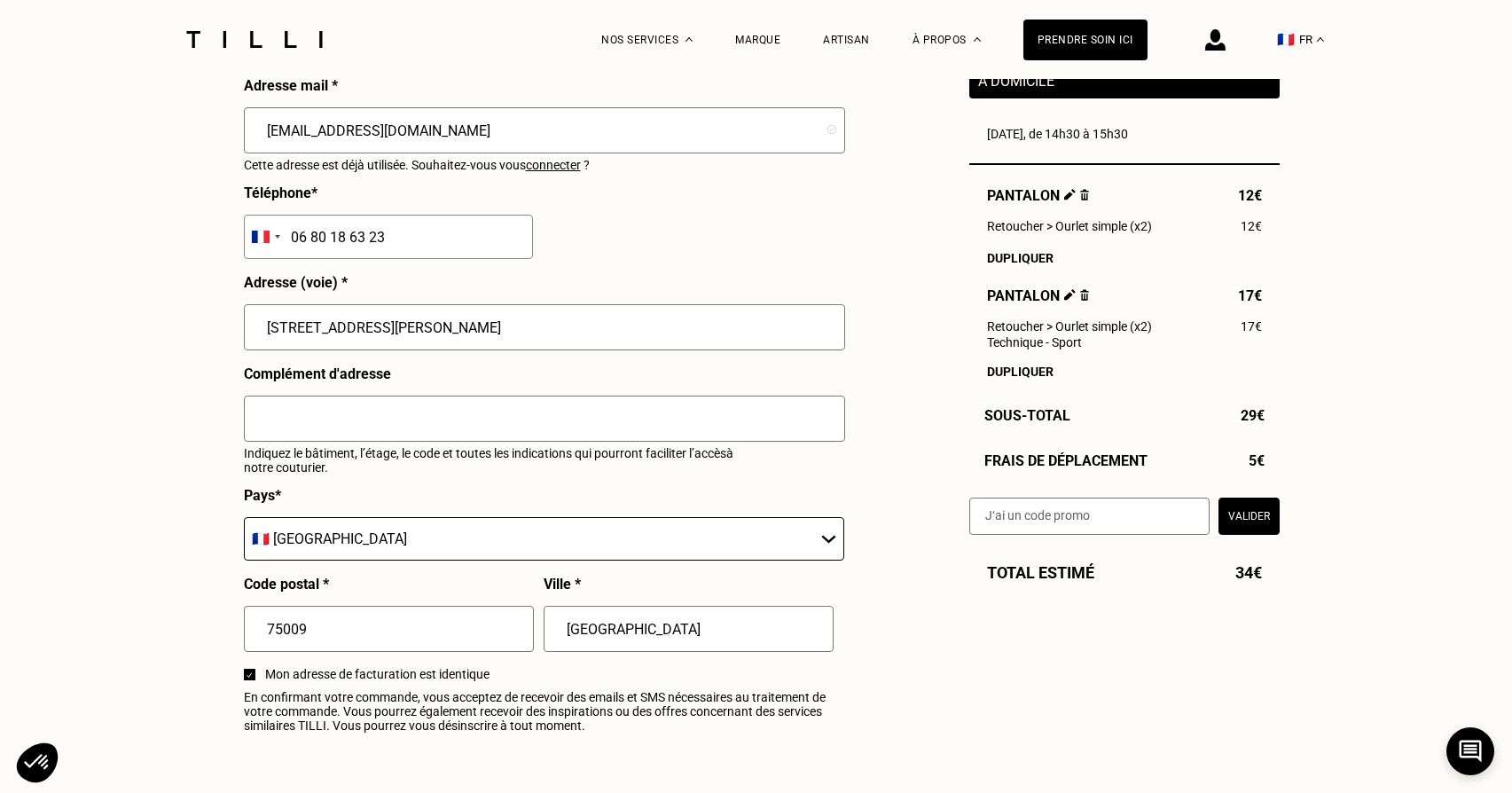
type input "06 80 18 63 23"
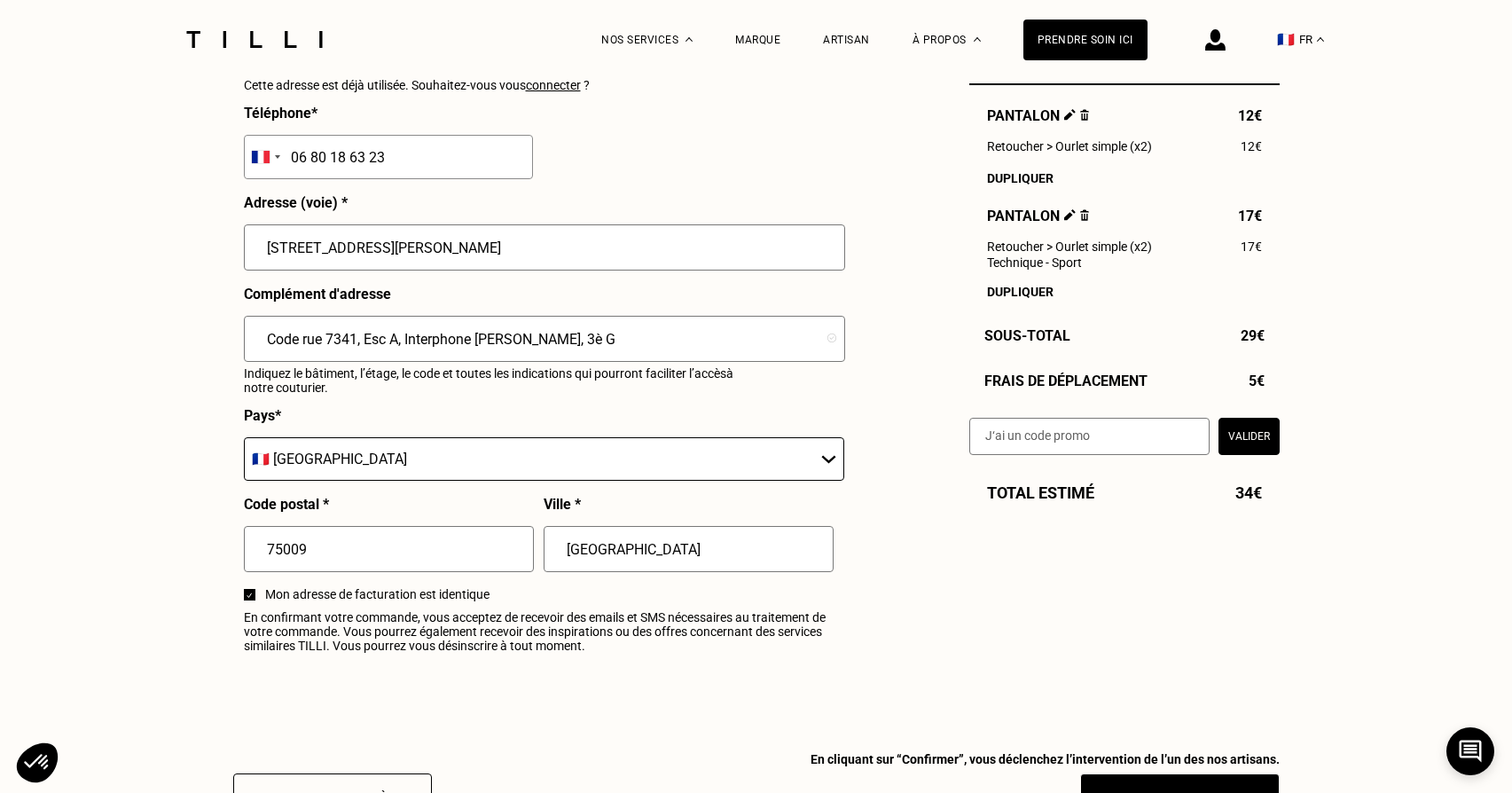
scroll to position [2004, 0]
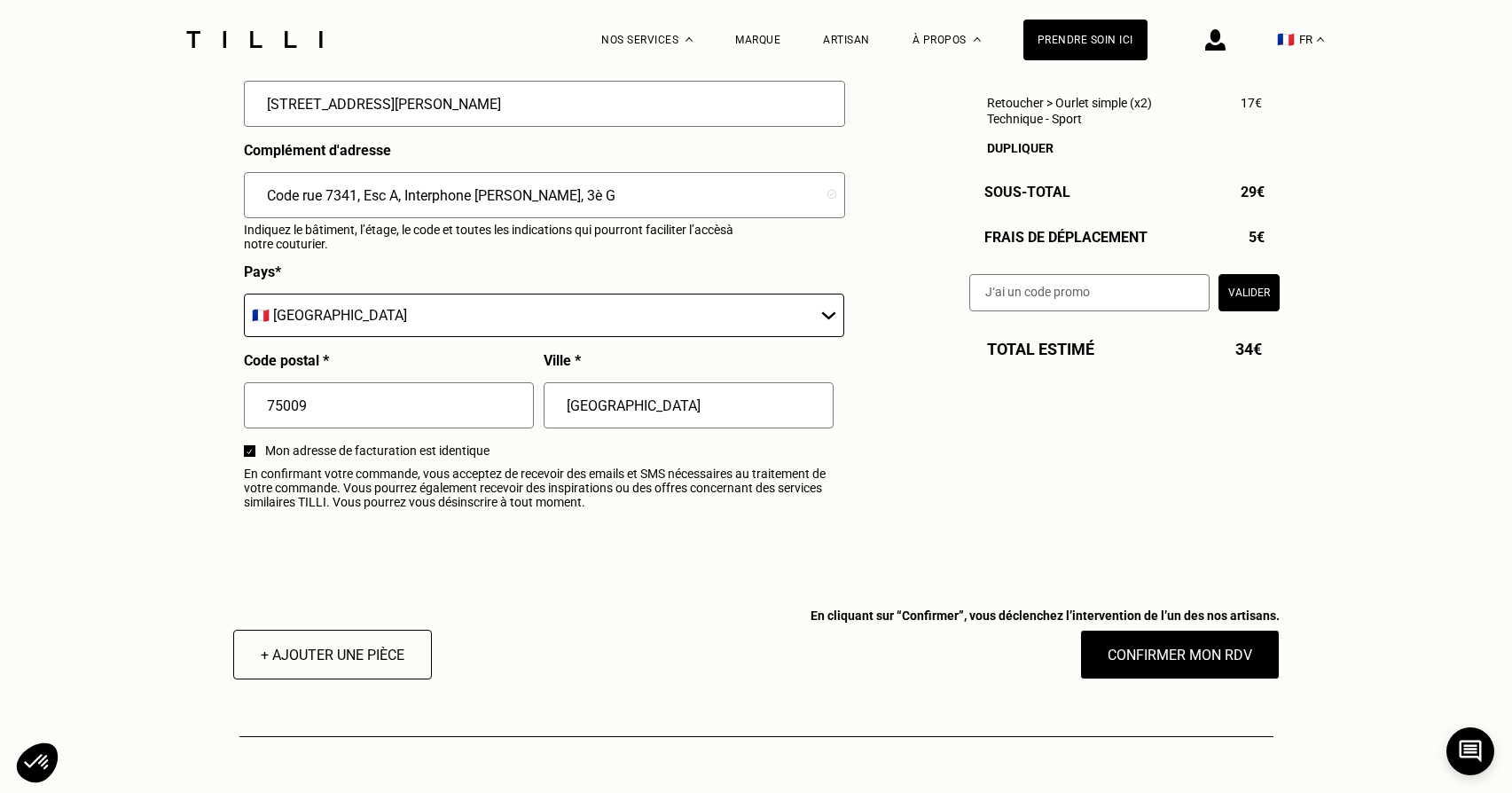
type input "Code rue 7341, Esc A, Interphone [PERSON_NAME], 3è G"
click at [436, 669] on div "+ Ajouter une pièce En cliquant sur “Confirmer”, vous déclenchez l’intervention…" at bounding box center [756, 641] width 1046 height 77
click at [424, 668] on button "+ Ajouter une pièce" at bounding box center [331, 654] width 218 height 55
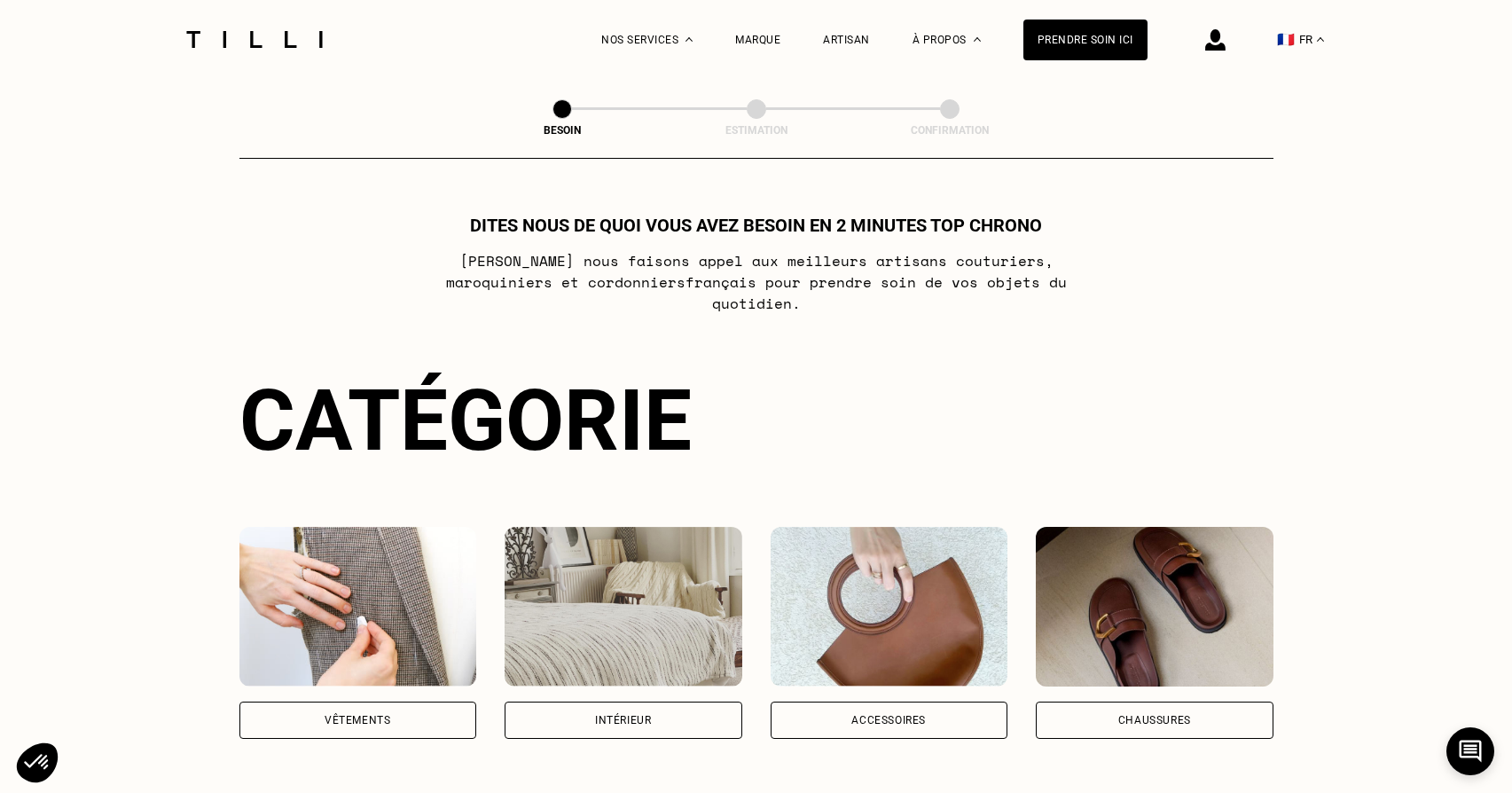
scroll to position [4, 0]
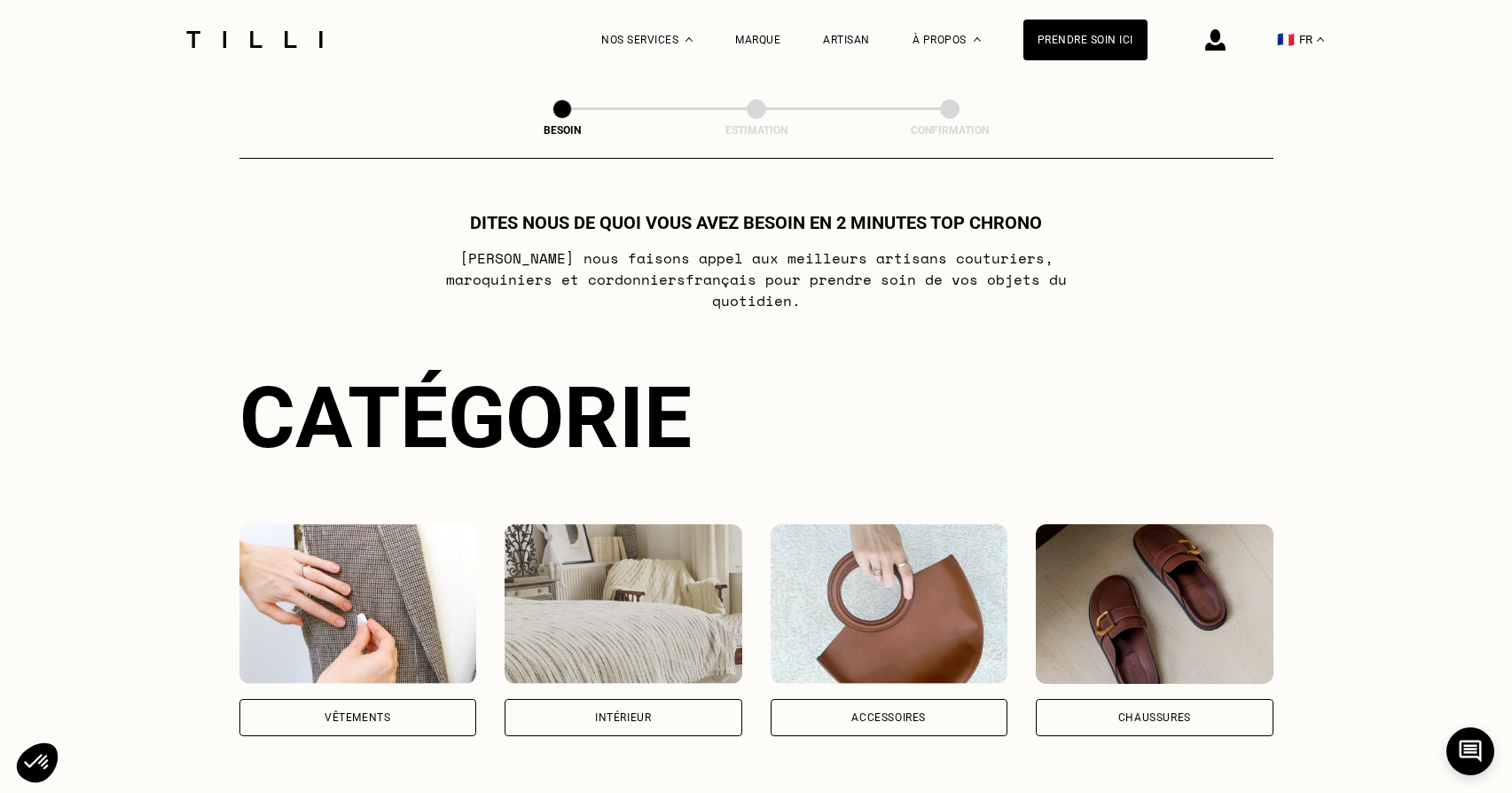
click at [418, 698] on div "Vêtements" at bounding box center [358, 716] width 238 height 37
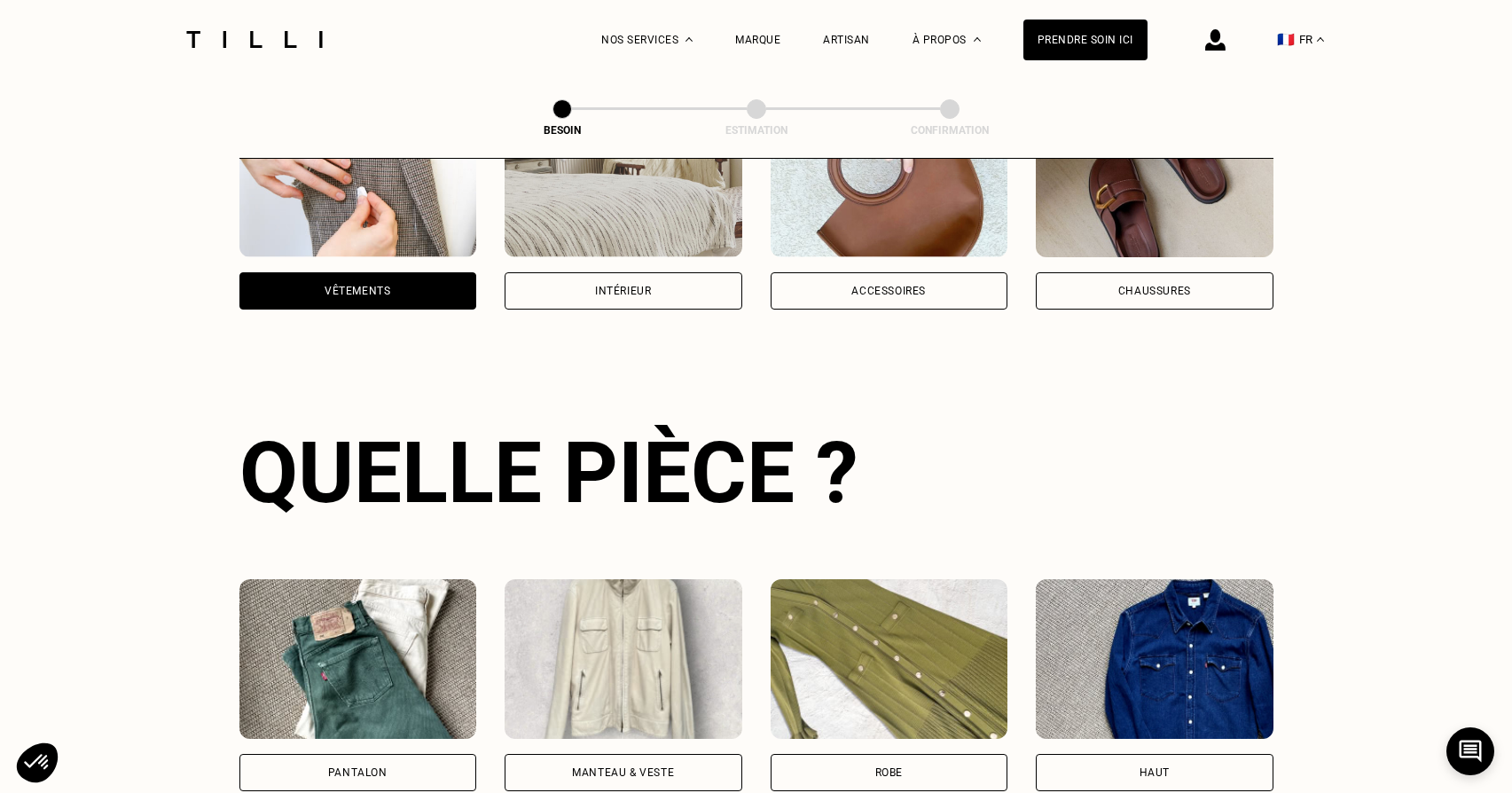
scroll to position [577, 0]
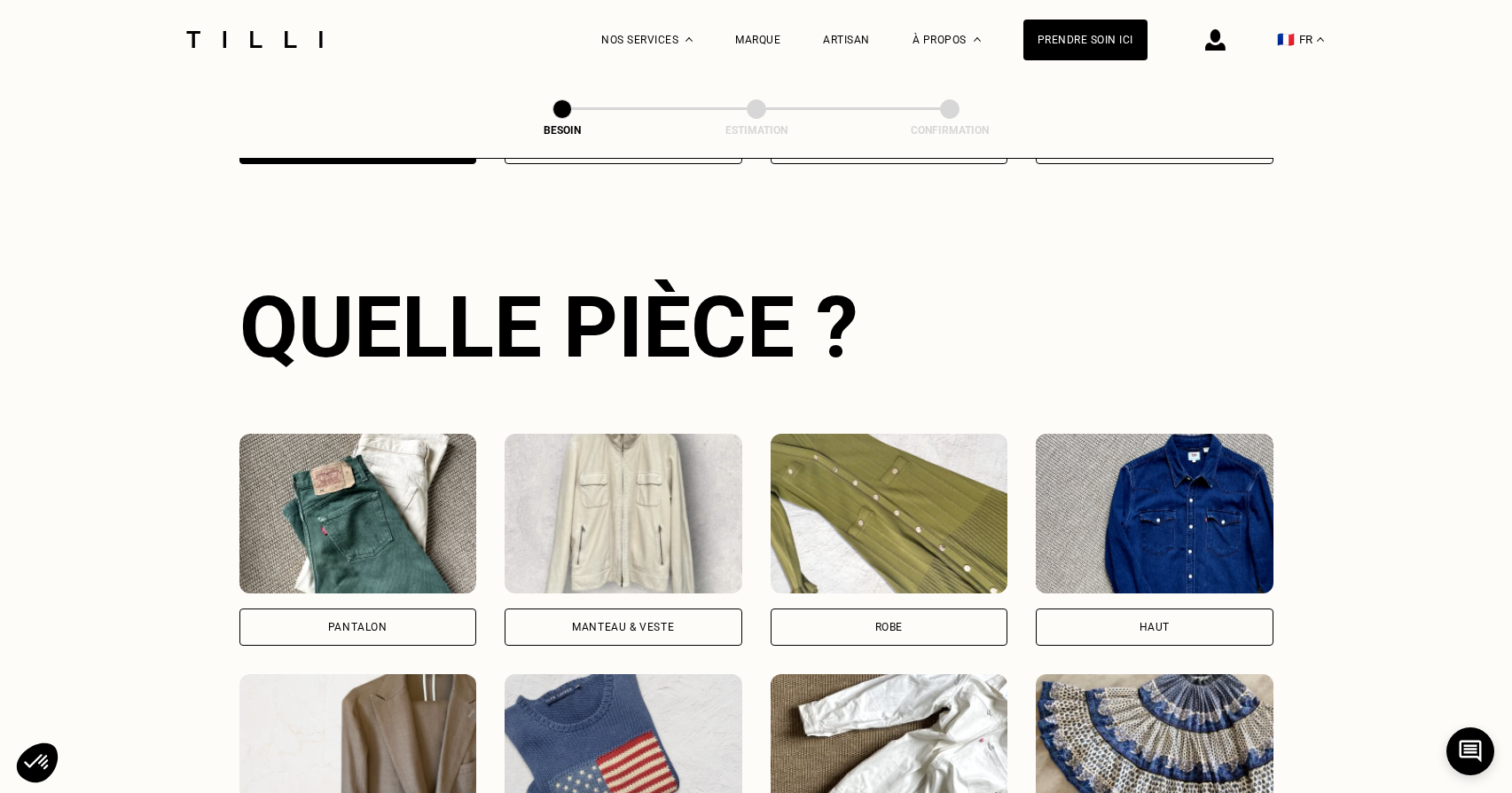
click at [399, 610] on div "Pantalon" at bounding box center [358, 626] width 238 height 37
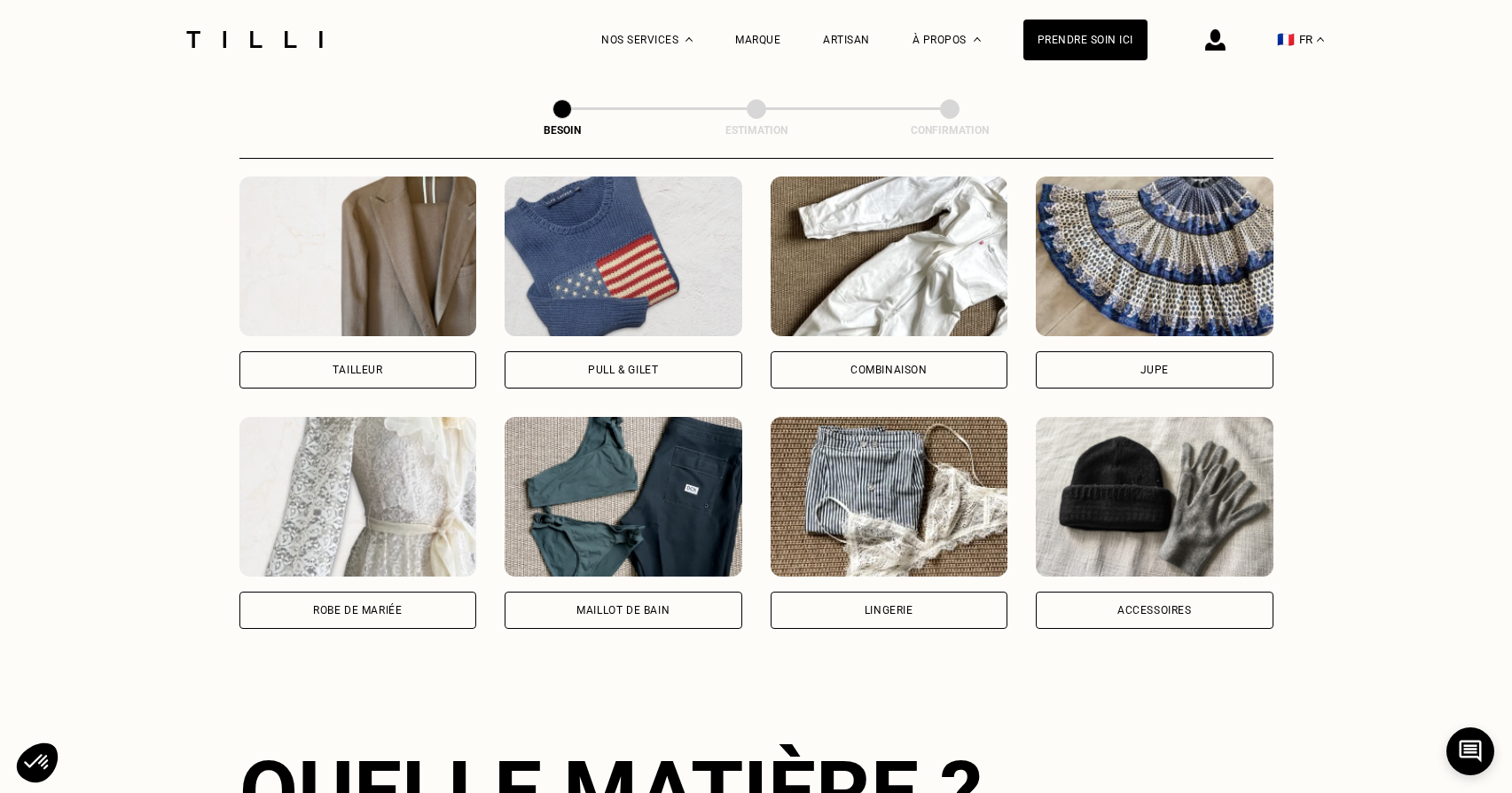
scroll to position [1539, 0]
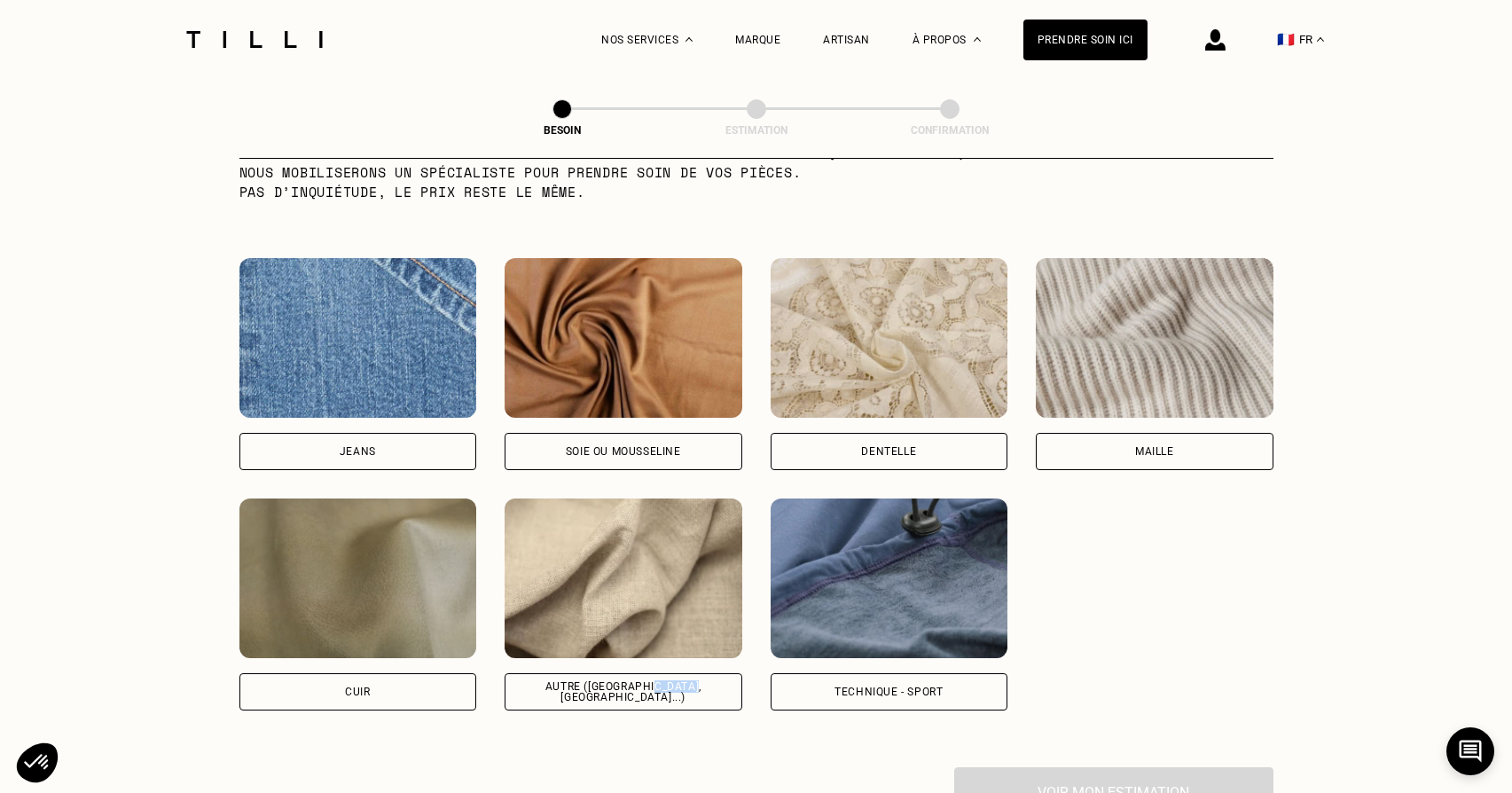
click at [657, 685] on div "Autre ([GEOGRAPHIC_DATA], [GEOGRAPHIC_DATA]...)" at bounding box center [623, 691] width 238 height 37
select select "FR"
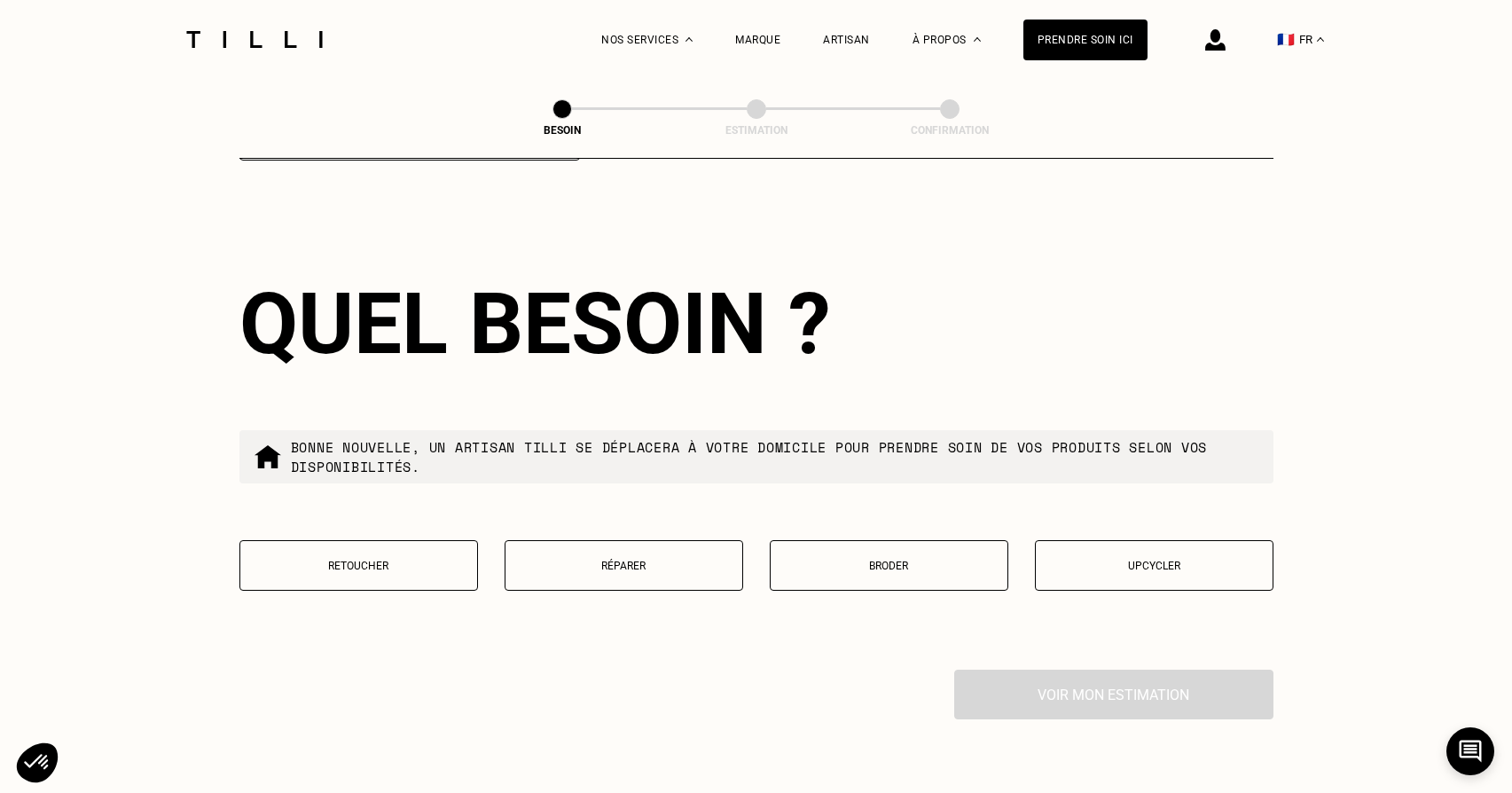
scroll to position [2962, 0]
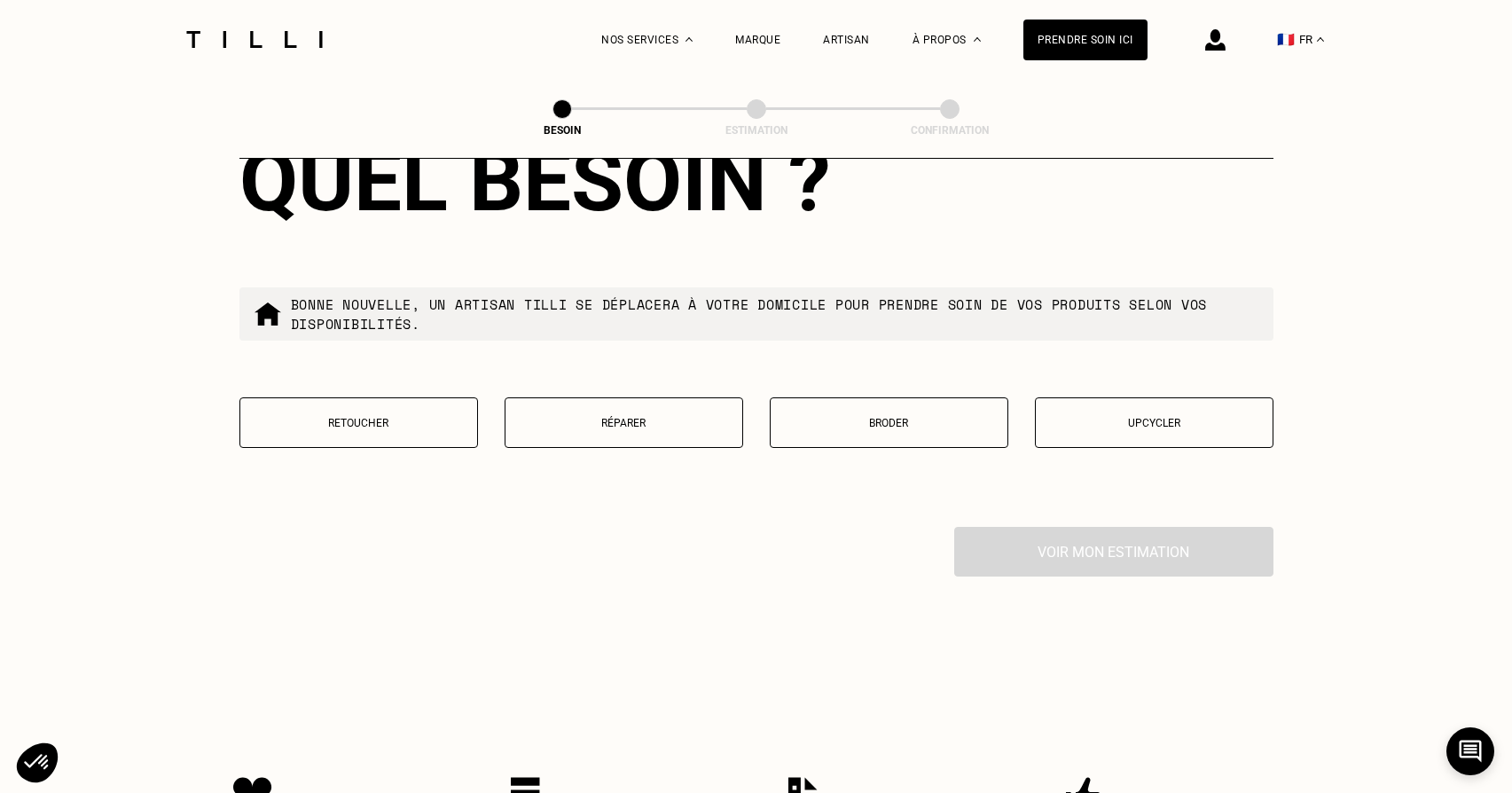
click at [353, 400] on button "Retoucher" at bounding box center [359, 422] width 239 height 51
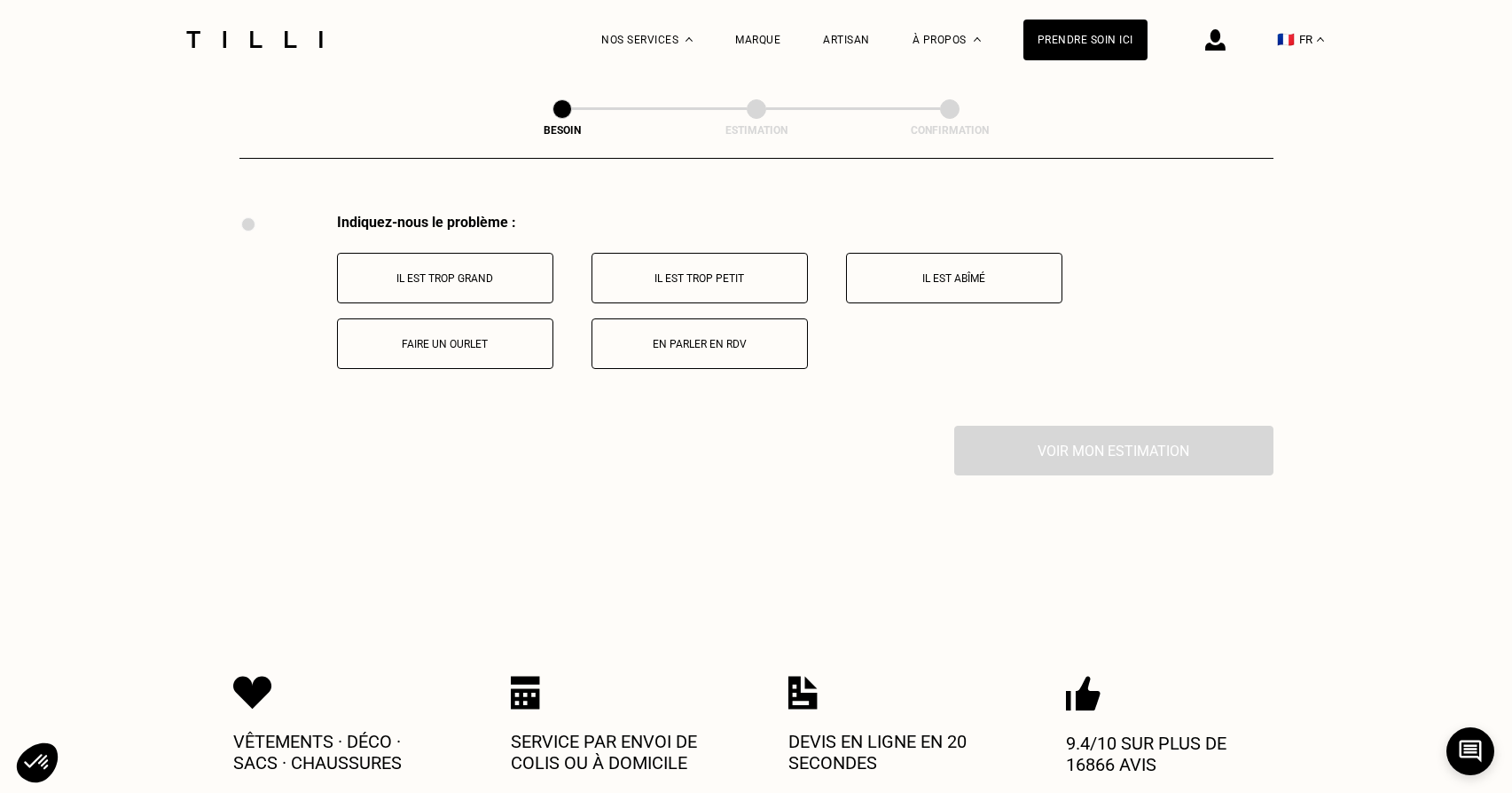
scroll to position [3274, 0]
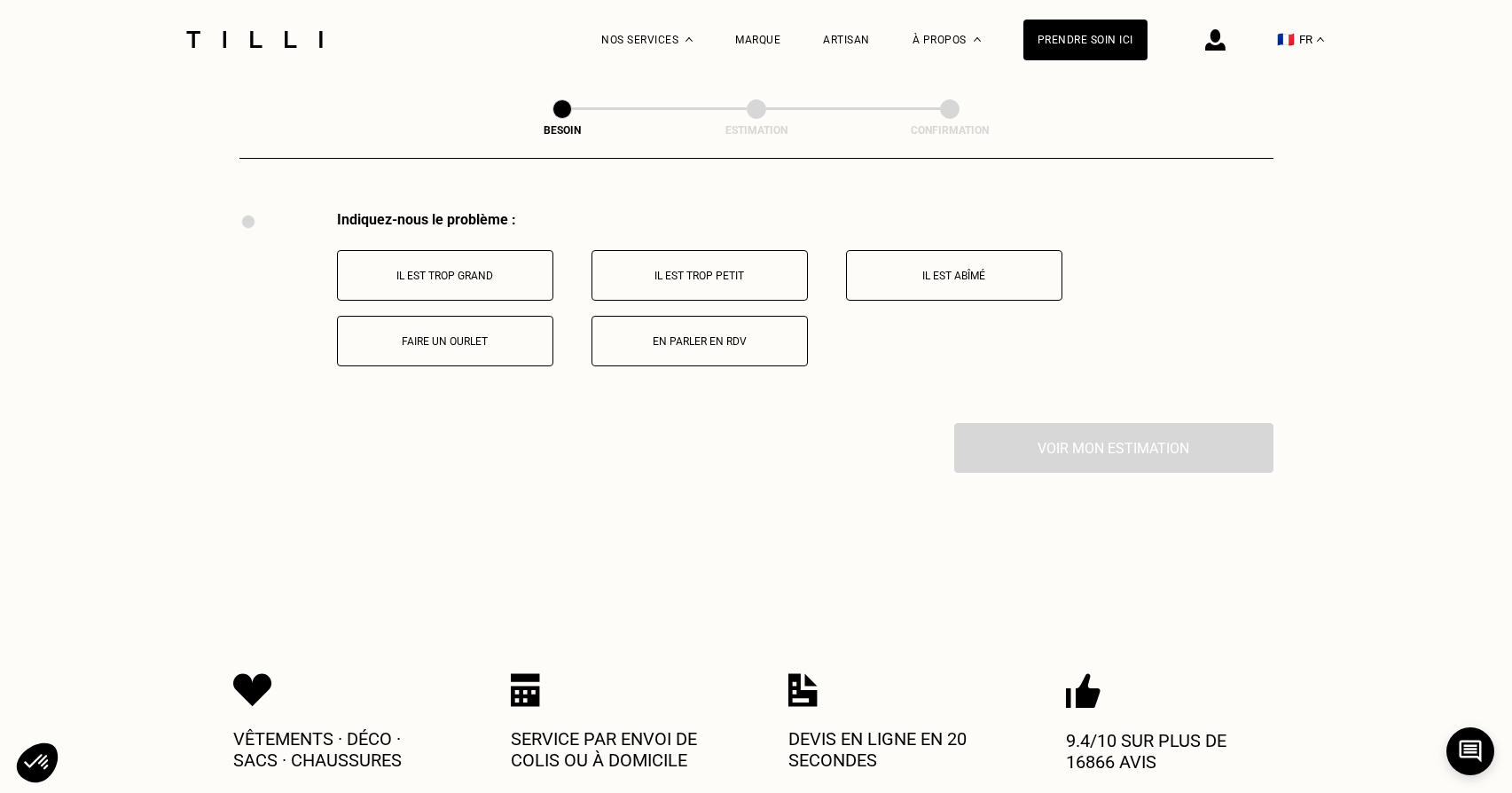
click at [448, 339] on button "Faire un ourlet" at bounding box center [445, 340] width 216 height 51
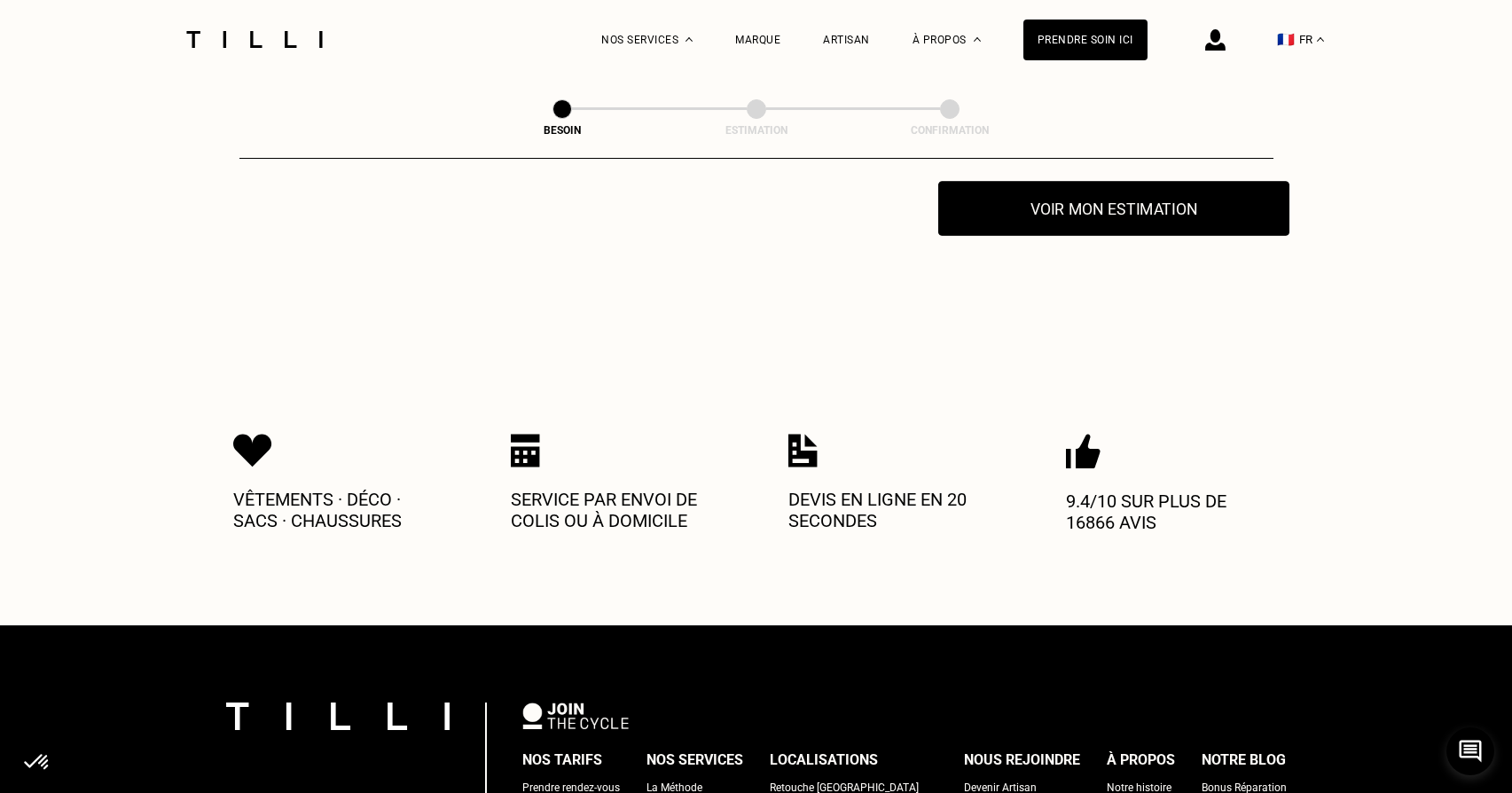
click at [1159, 208] on button "Voir mon estimation" at bounding box center [1114, 208] width 351 height 55
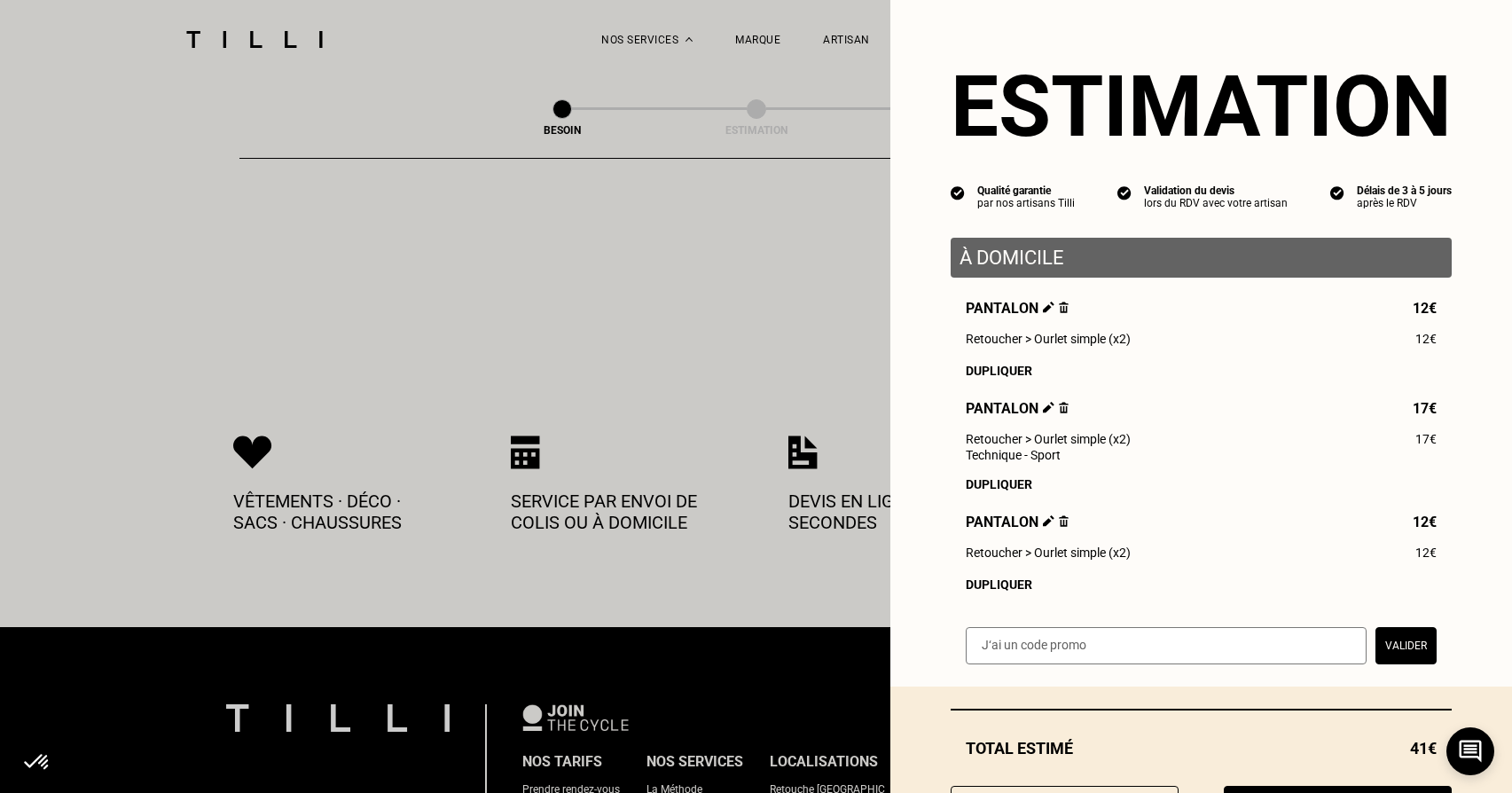
scroll to position [5, 0]
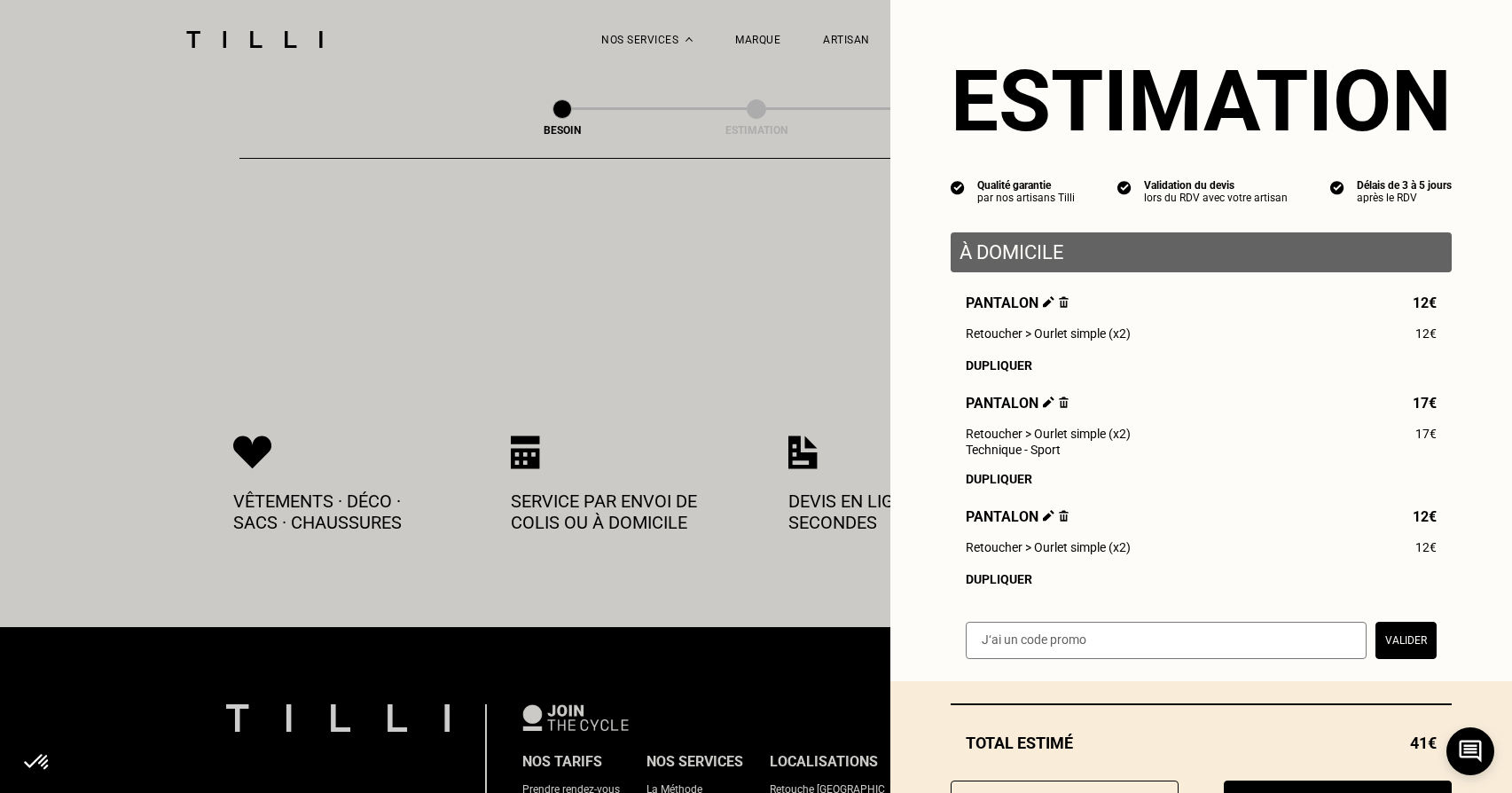
click at [1399, 648] on button "Valider" at bounding box center [1405, 640] width 61 height 37
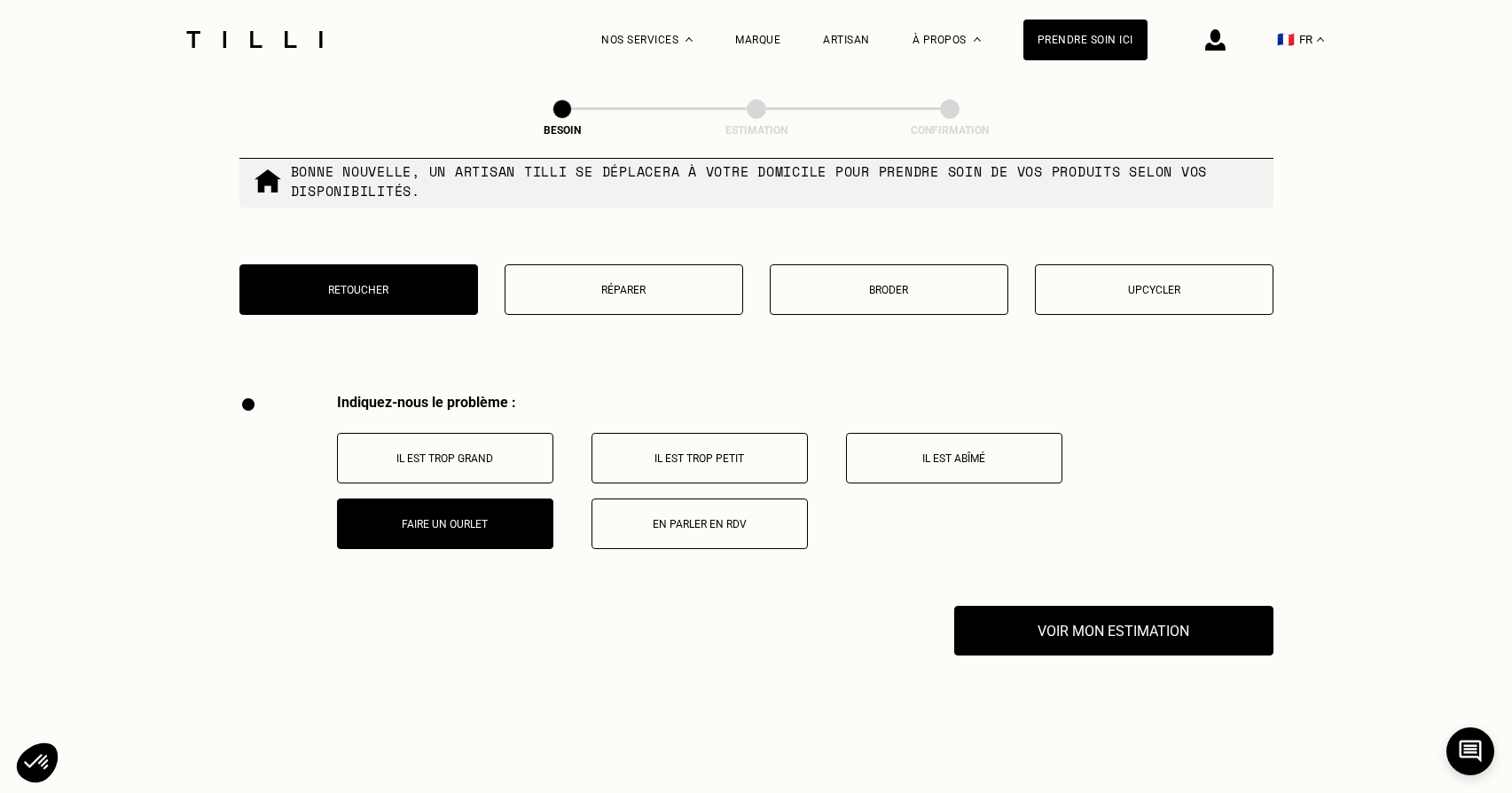
scroll to position [3081, 0]
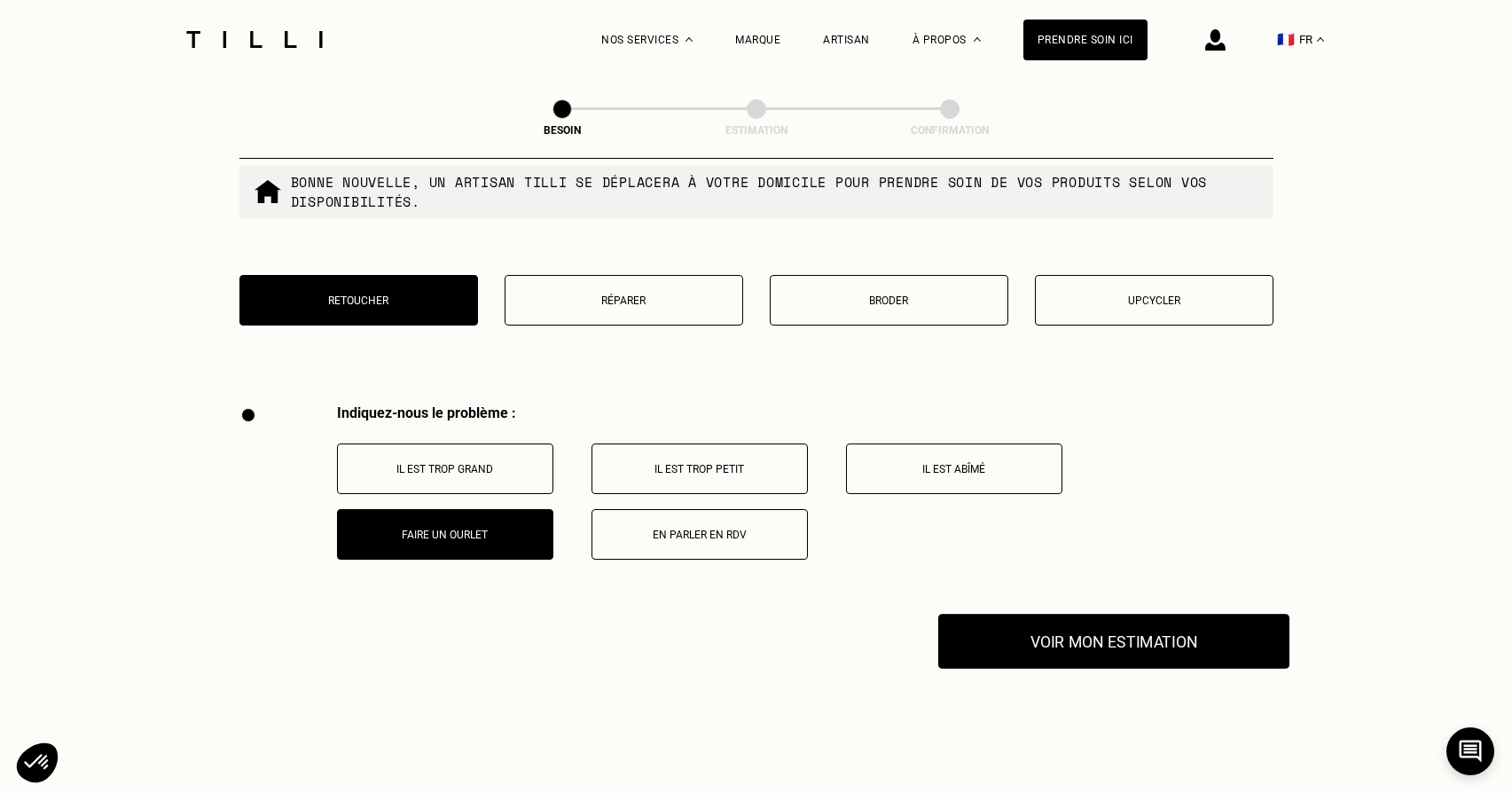
click at [1167, 620] on button "Voir mon estimation" at bounding box center [1114, 641] width 351 height 55
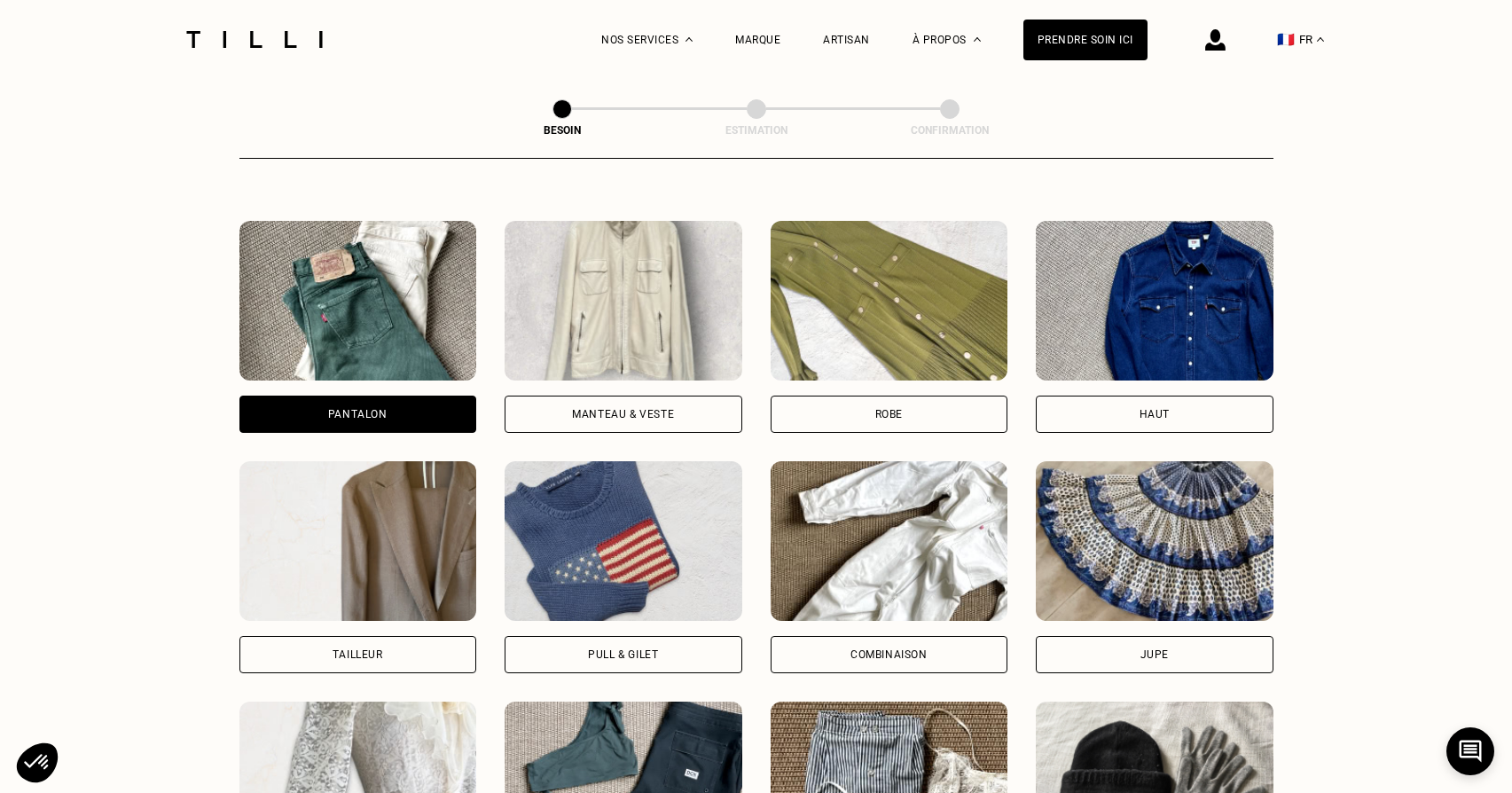
scroll to position [768, 0]
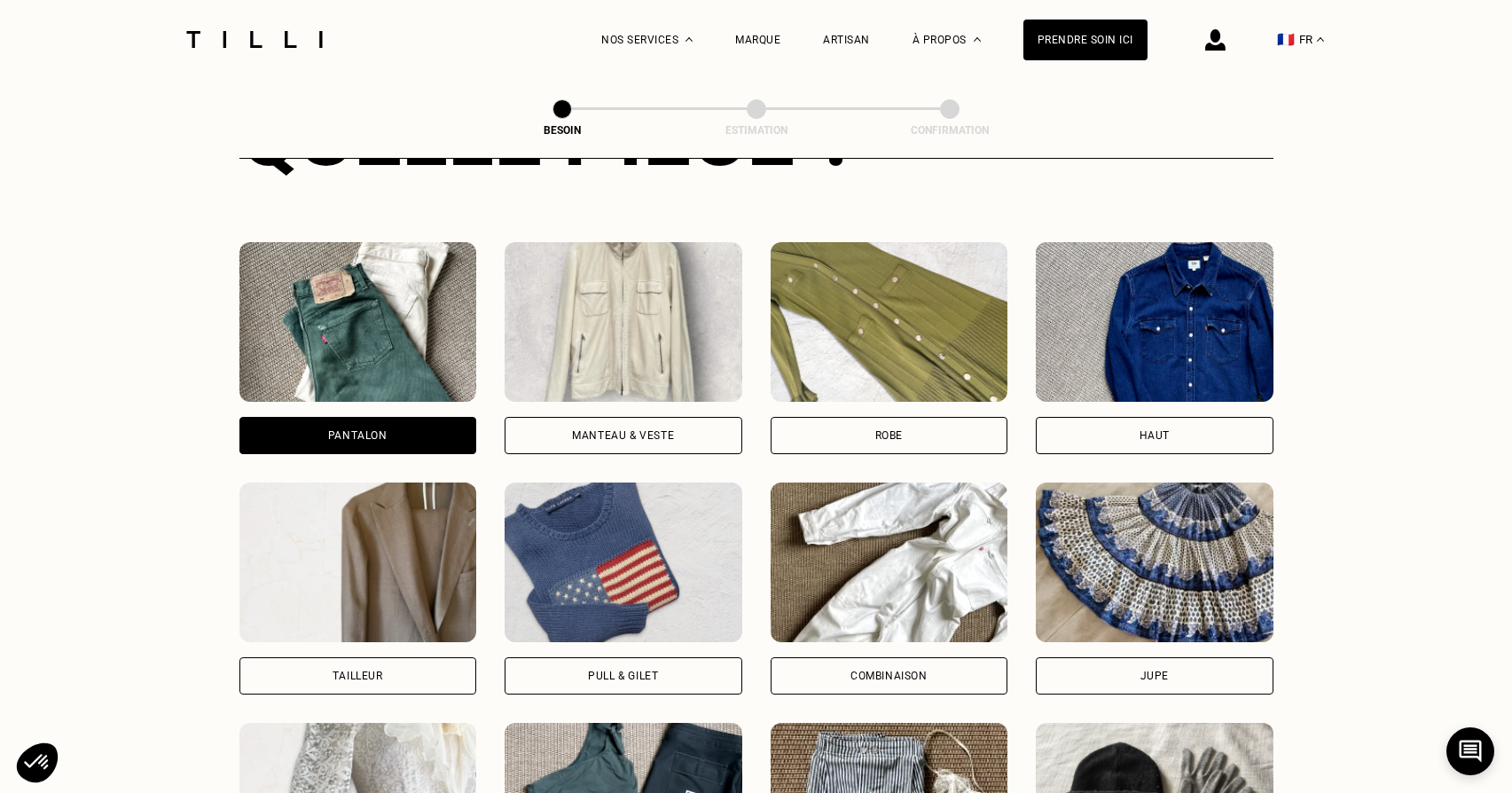
click at [1221, 45] on img at bounding box center [1215, 39] width 20 height 21
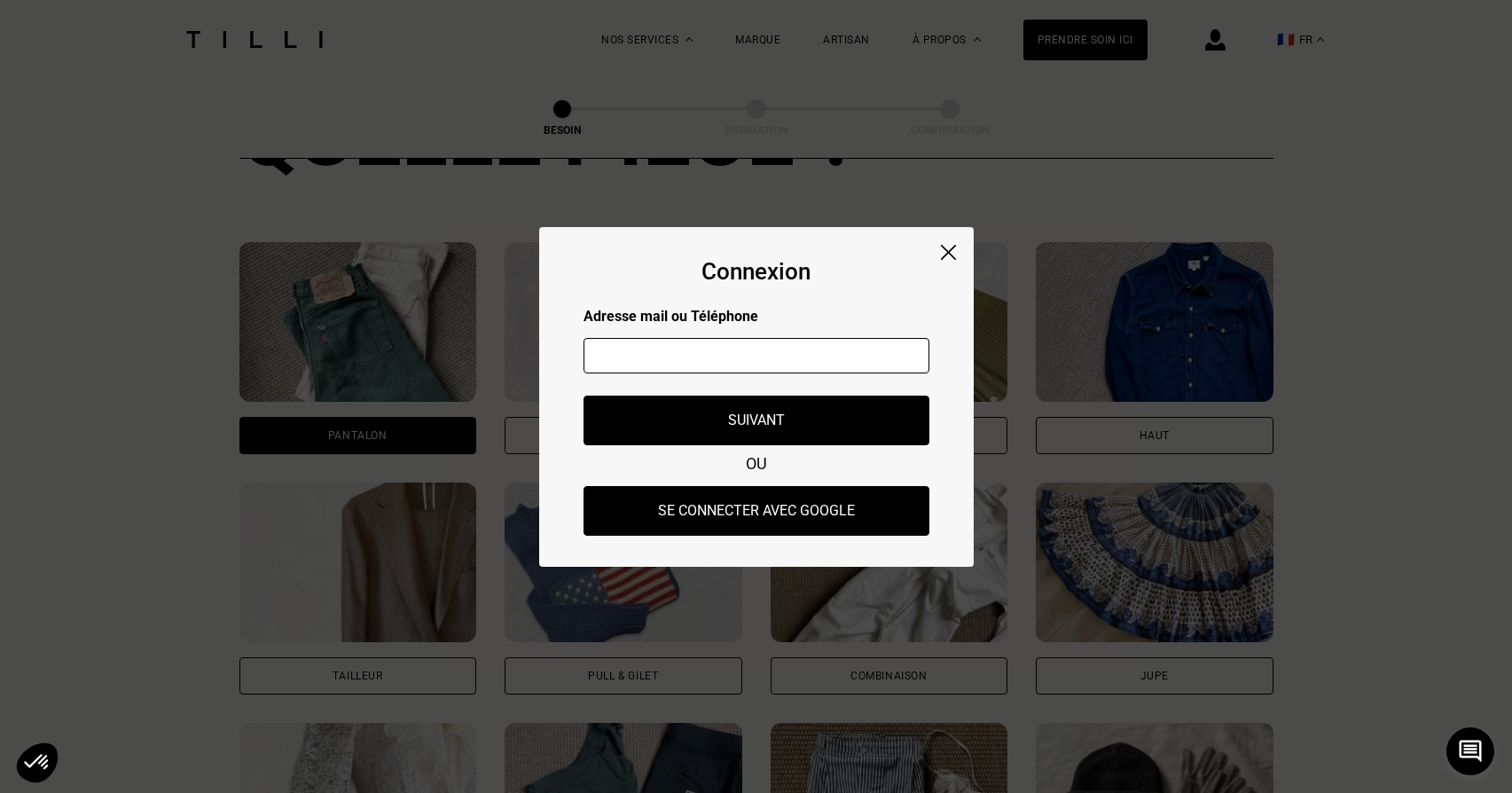
click at [737, 359] on input "text" at bounding box center [756, 355] width 345 height 36
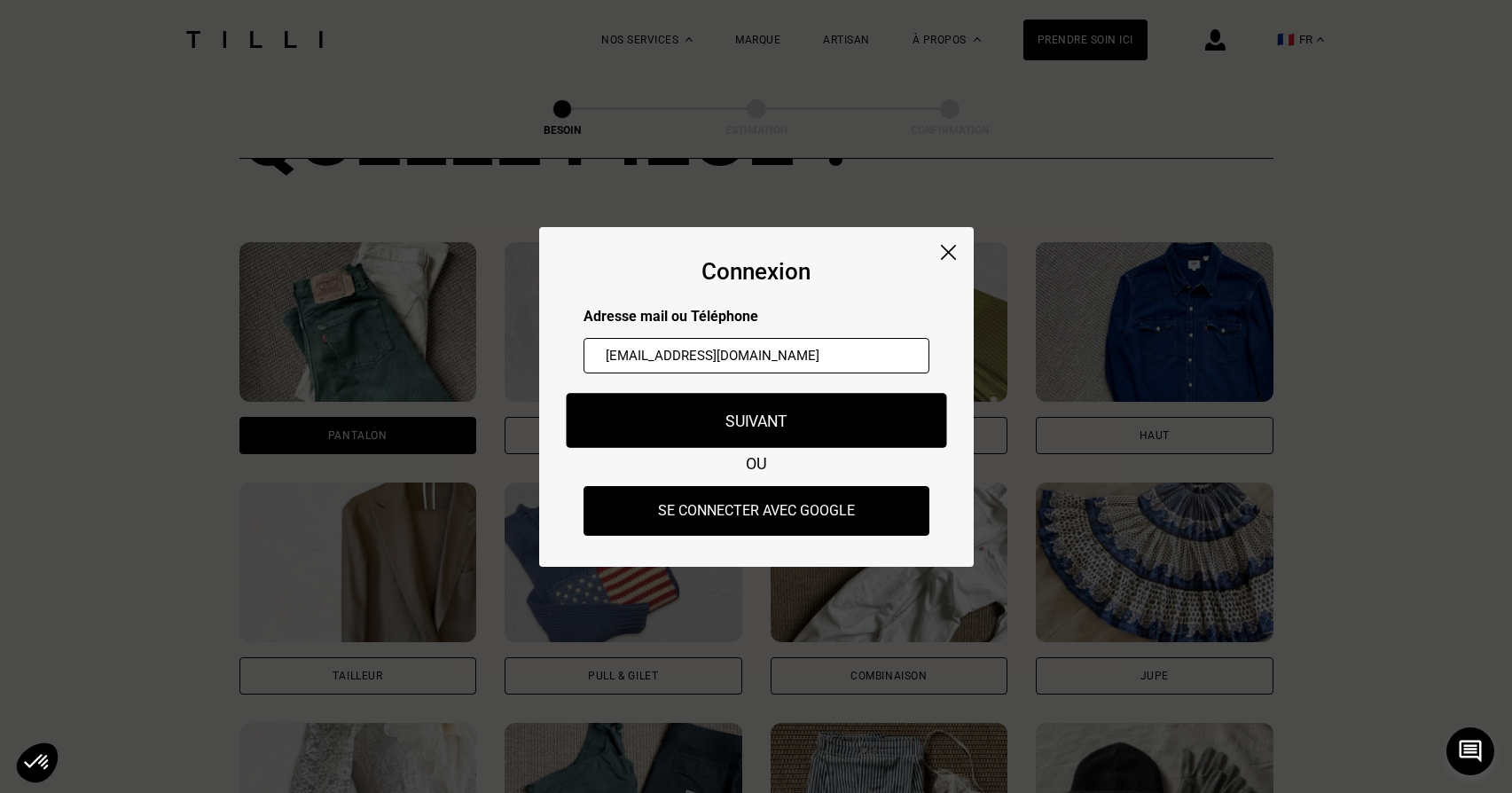
type input "[EMAIL_ADDRESS][DOMAIN_NAME]"
click at [727, 429] on button "Suivant" at bounding box center [756, 420] width 380 height 55
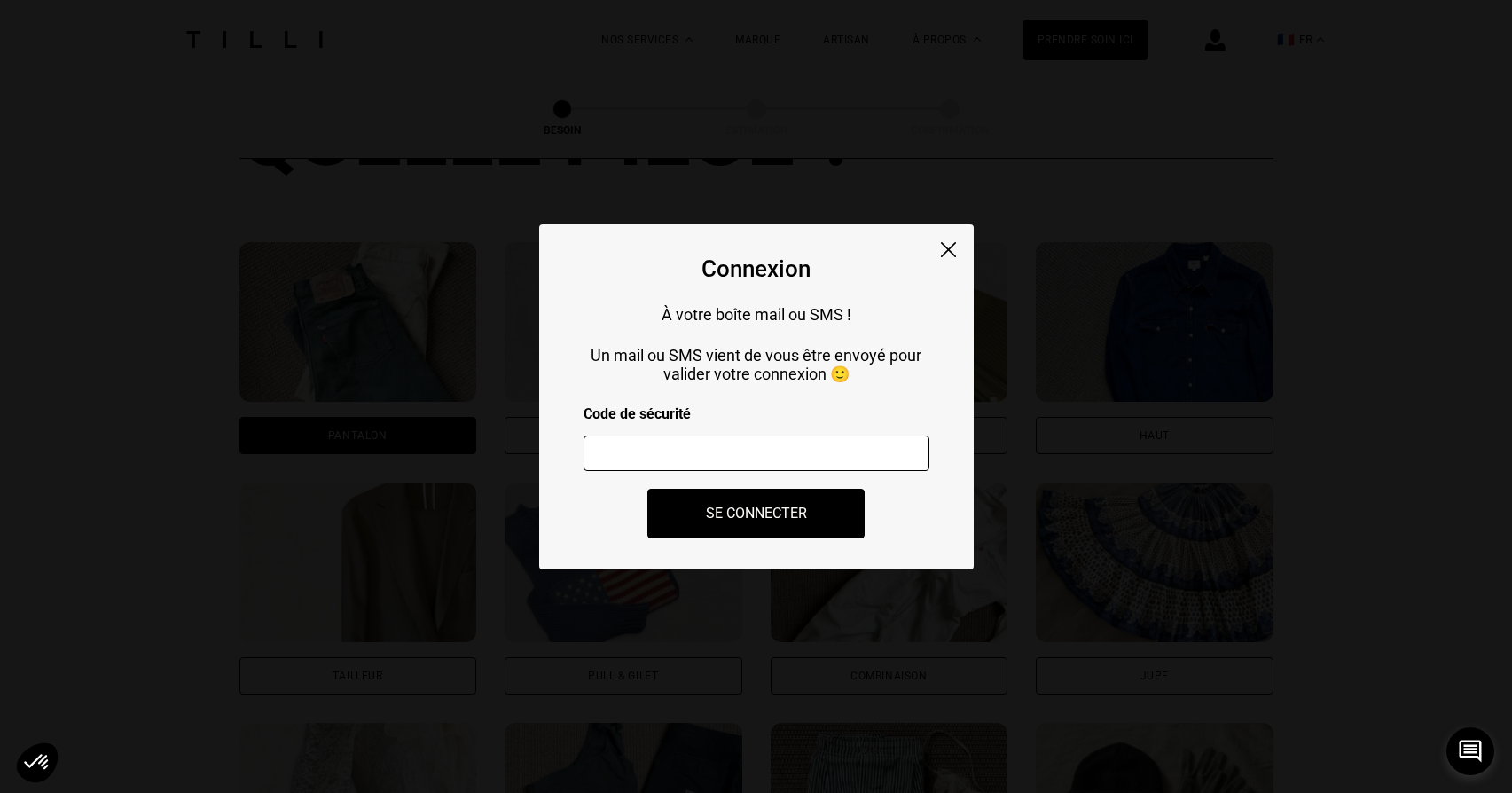
click at [706, 446] on input "number" at bounding box center [756, 453] width 345 height 36
paste input "742060"
type input "742060"
click at [828, 504] on button "Se connecter" at bounding box center [756, 512] width 240 height 55
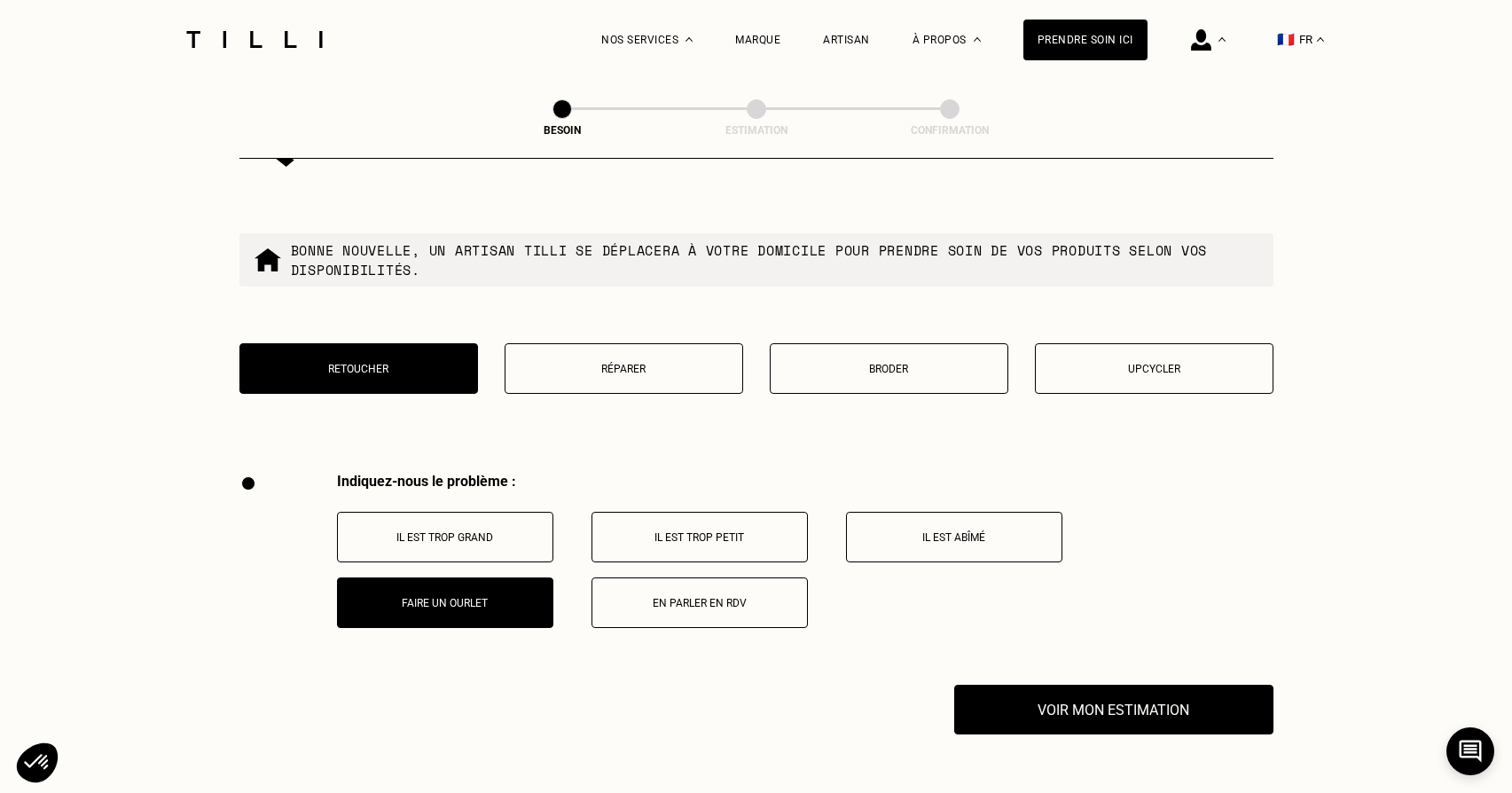
scroll to position [3019, 0]
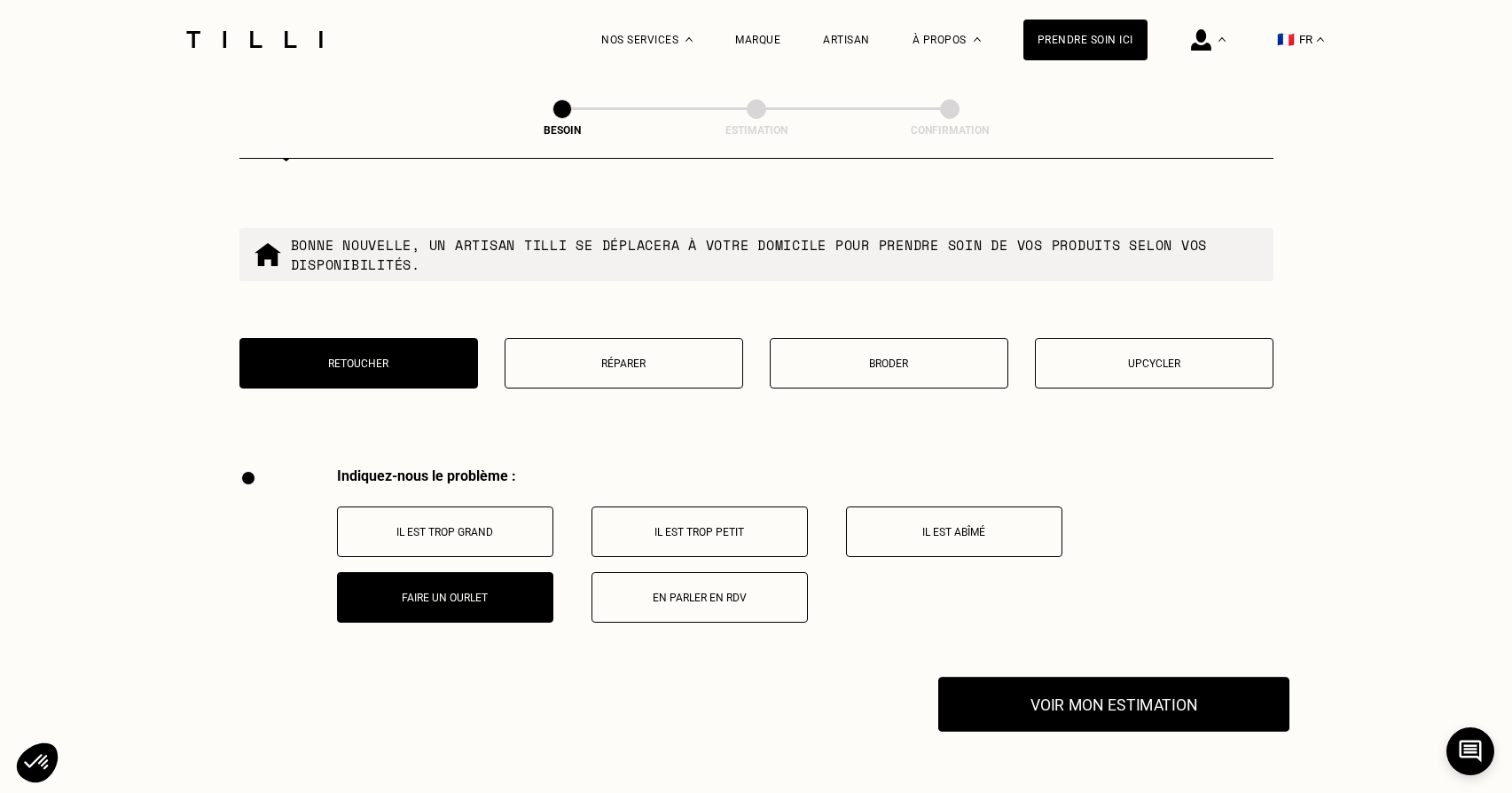
click at [1167, 684] on button "Voir mon estimation" at bounding box center [1114, 703] width 351 height 55
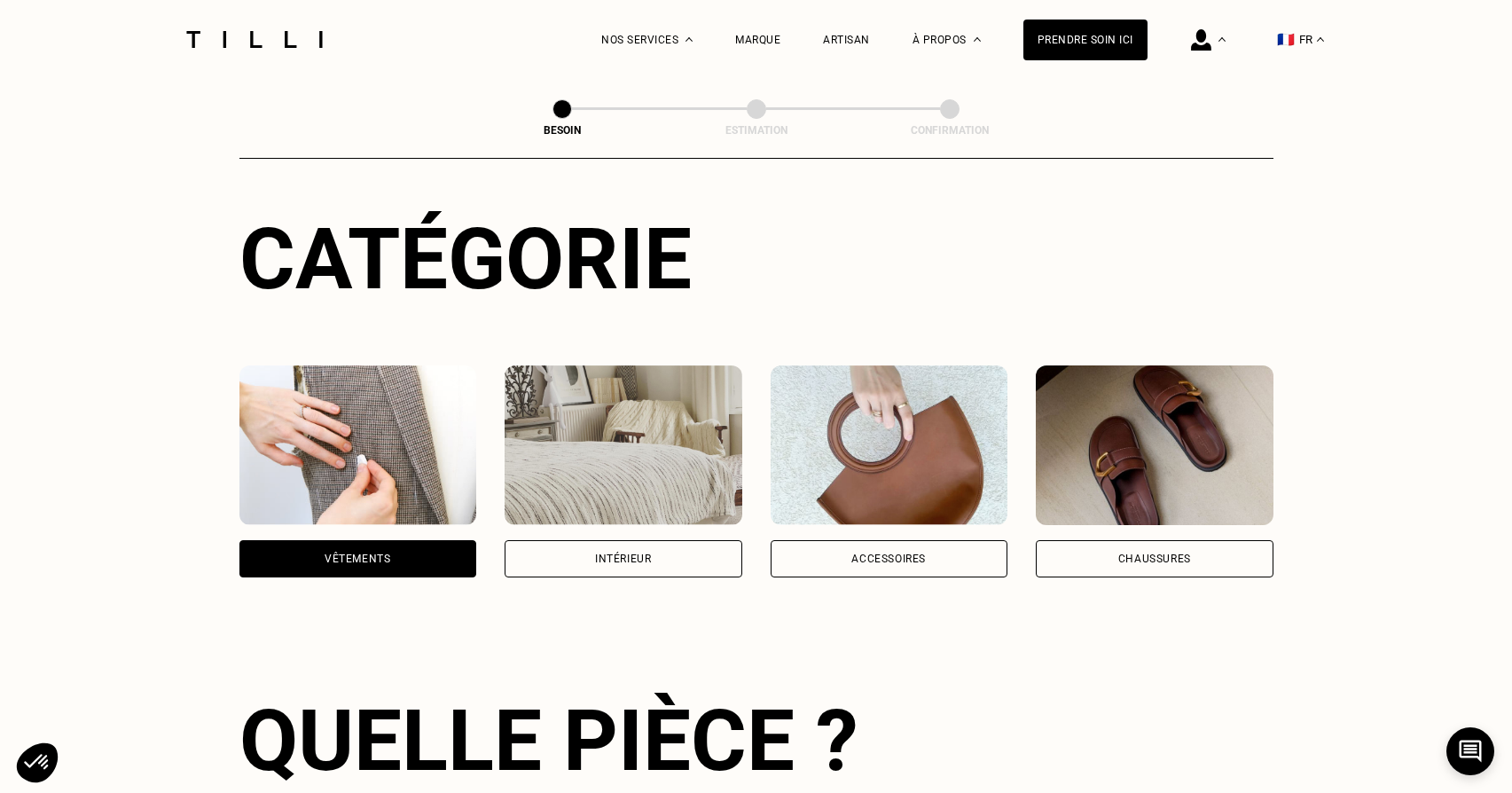
scroll to position [79, 0]
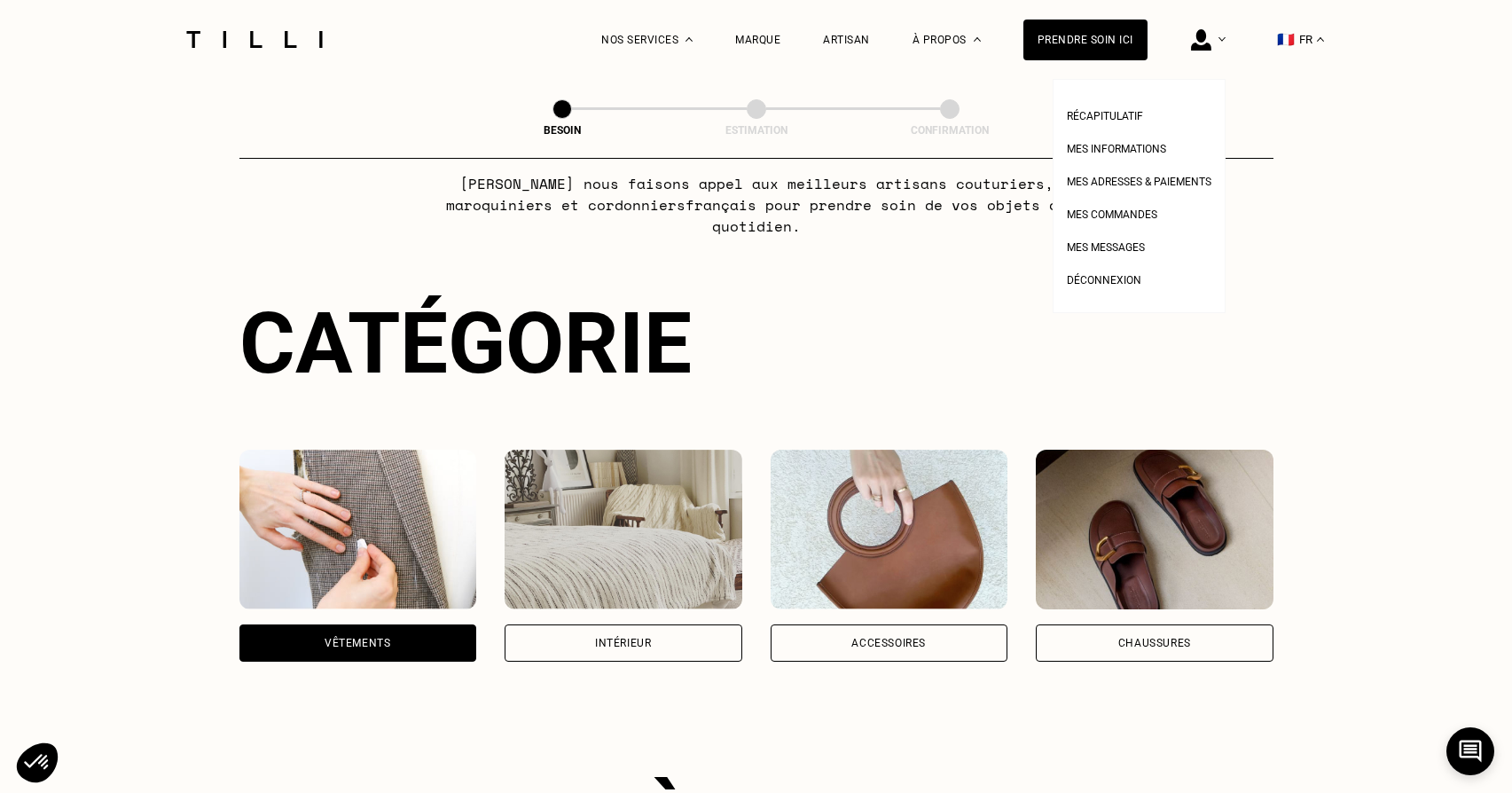
click at [1211, 41] on img at bounding box center [1201, 39] width 20 height 21
drag, startPoint x: 1135, startPoint y: 111, endPoint x: 1156, endPoint y: 114, distance: 21.2
click at [1135, 111] on span "Récapitulatif" at bounding box center [1105, 115] width 77 height 12
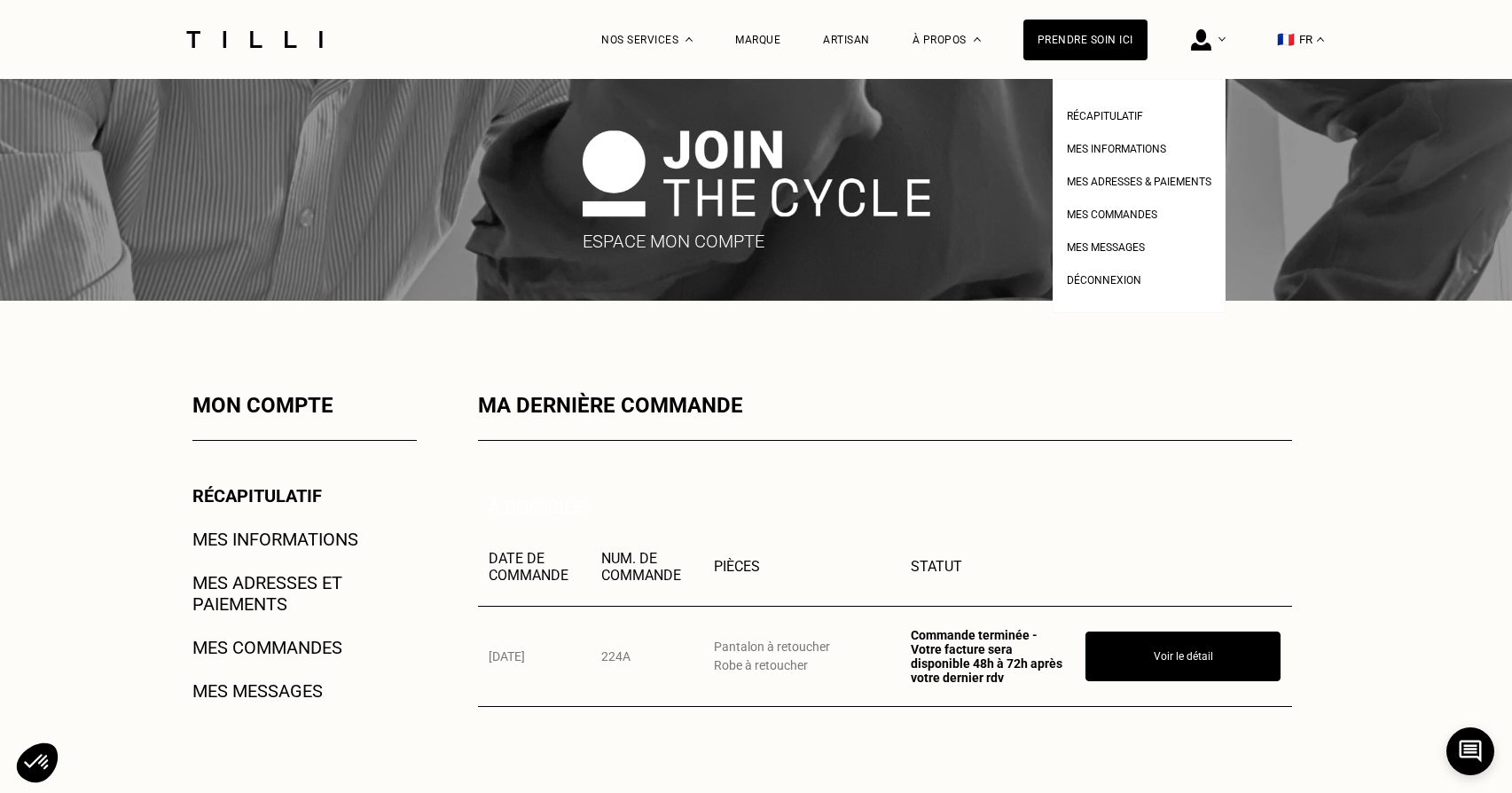
click at [1211, 43] on img at bounding box center [1201, 39] width 20 height 21
click at [1098, 213] on span "Mes commandes" at bounding box center [1112, 214] width 91 height 12
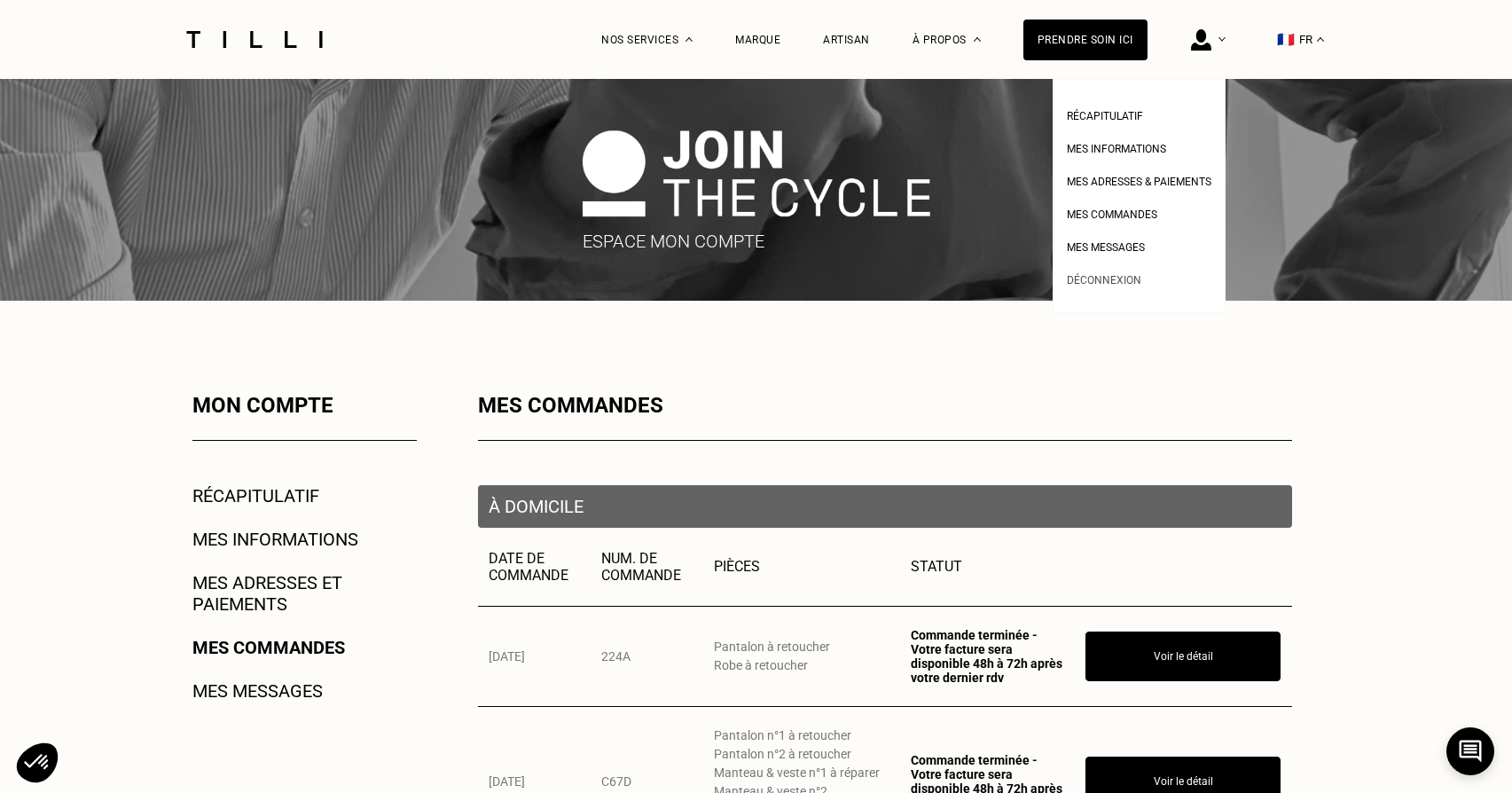
click at [1094, 280] on span "Déconnexion" at bounding box center [1104, 280] width 75 height 12
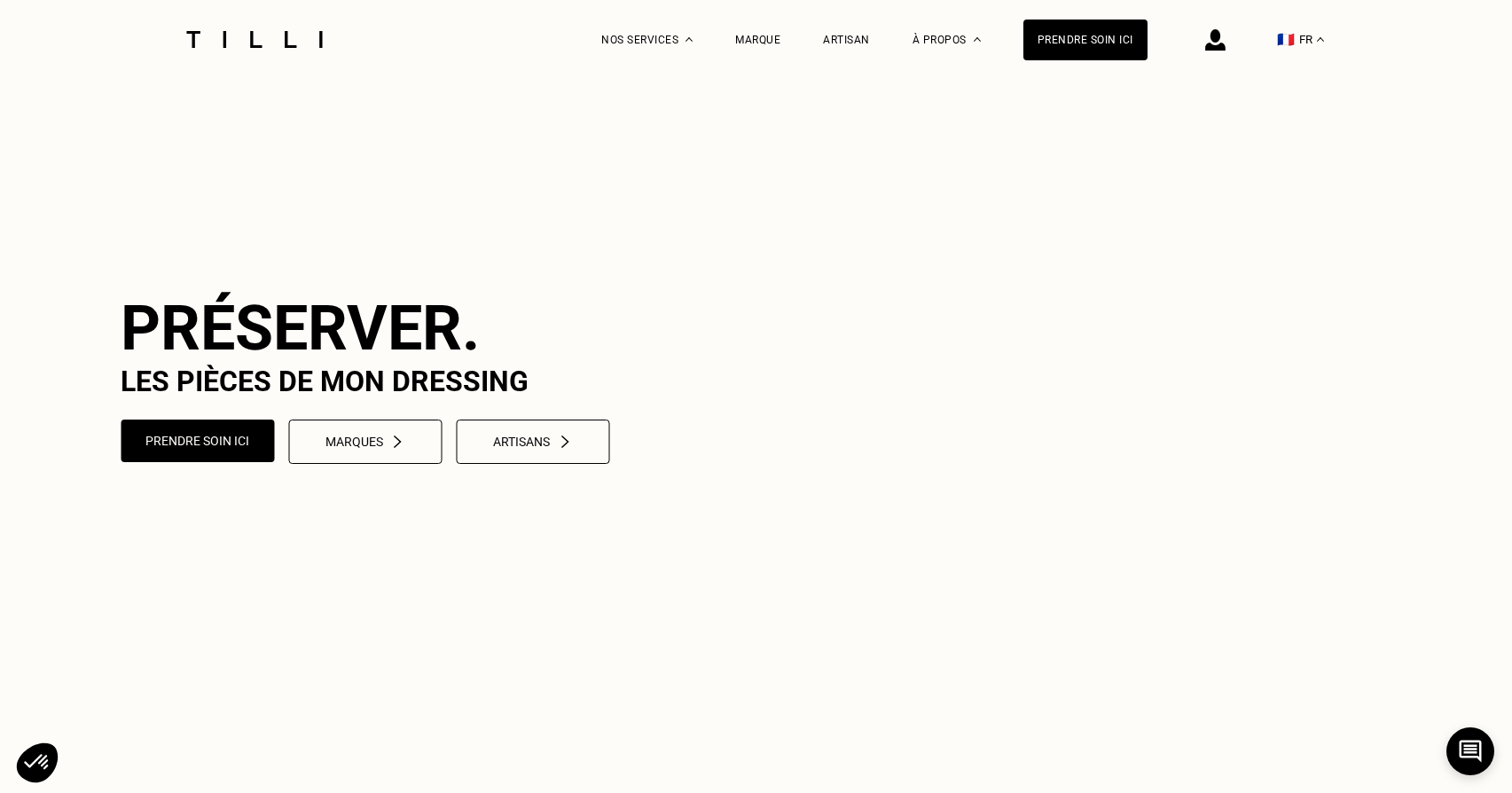
click at [1223, 37] on img at bounding box center [1215, 39] width 20 height 21
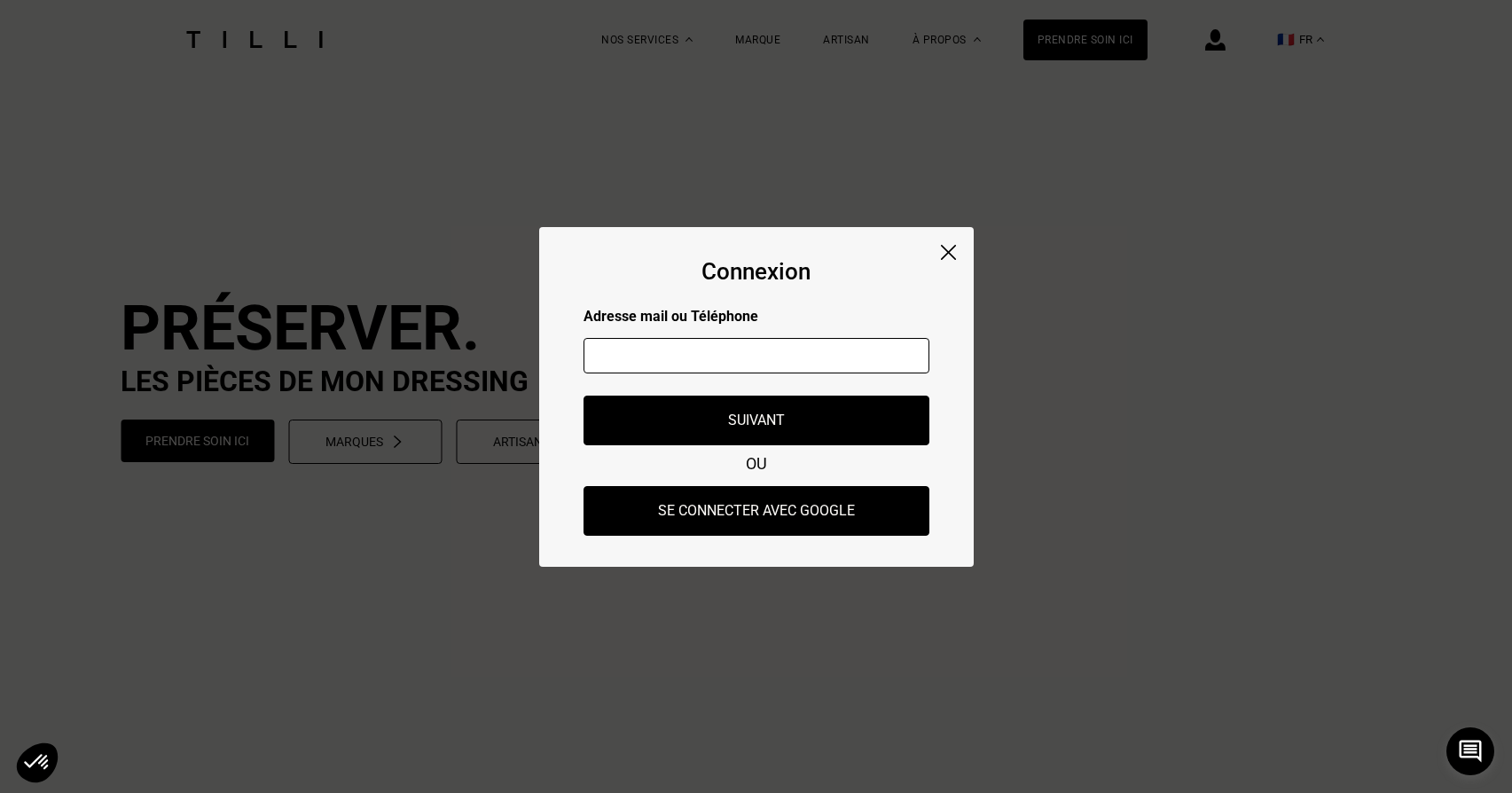
click at [737, 363] on input "text" at bounding box center [756, 355] width 345 height 36
type input "[EMAIL_ADDRESS][DOMAIN_NAME]"
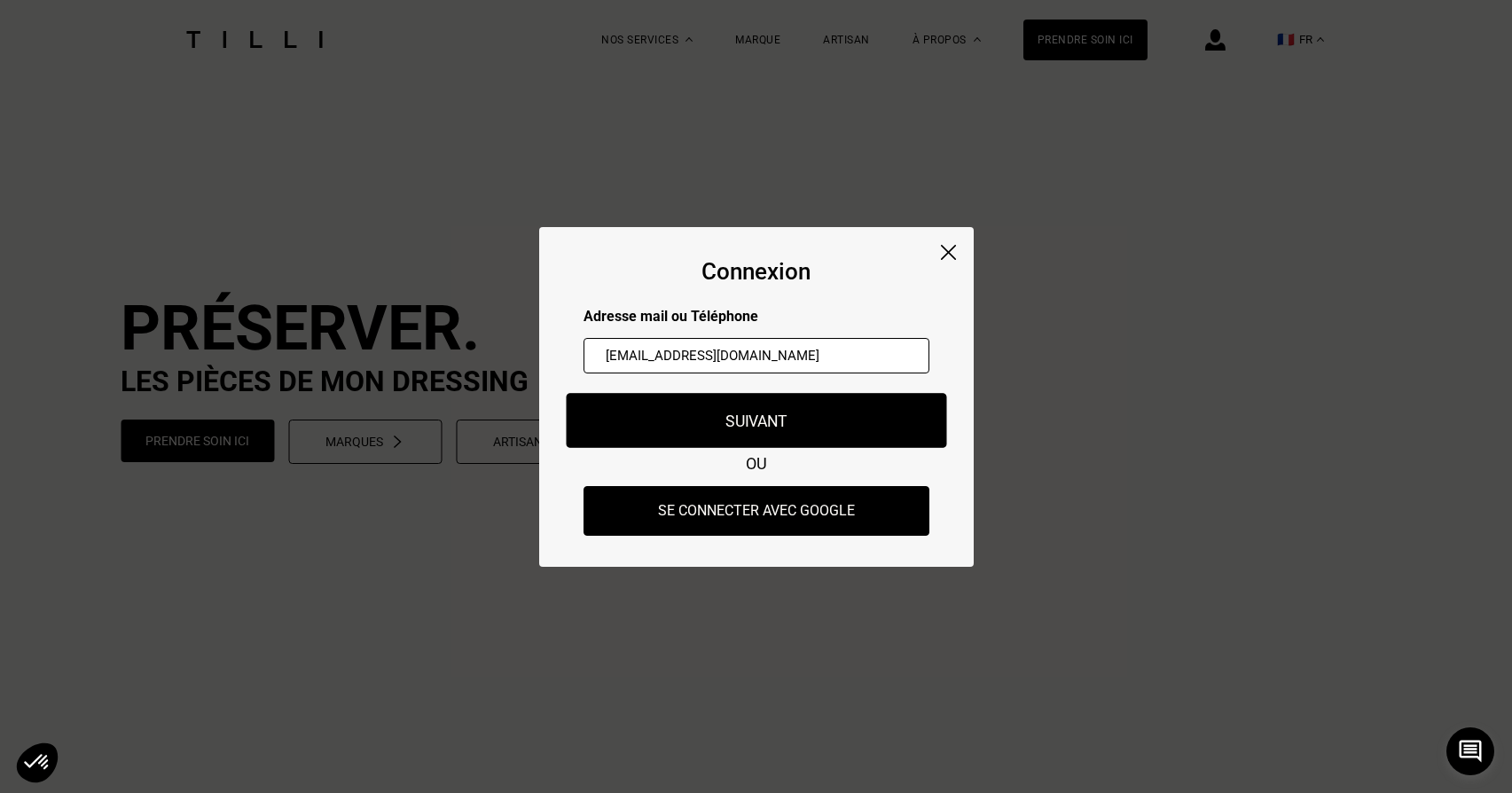
click at [630, 418] on button "Suivant" at bounding box center [756, 420] width 380 height 55
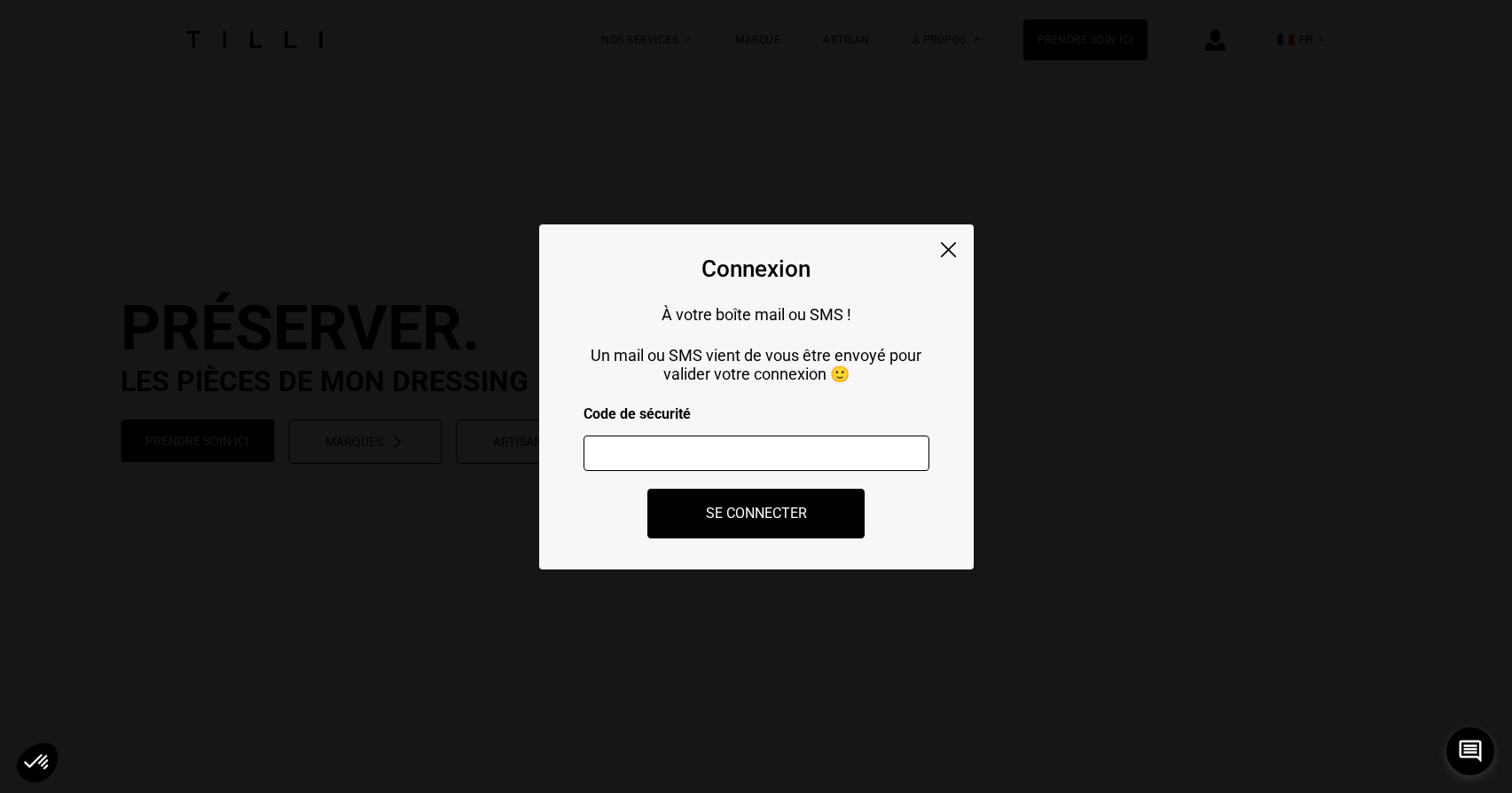
click at [624, 442] on input "number" at bounding box center [756, 453] width 345 height 36
paste input "102403"
type input "102403"
click at [722, 525] on button "Se connecter" at bounding box center [756, 512] width 240 height 55
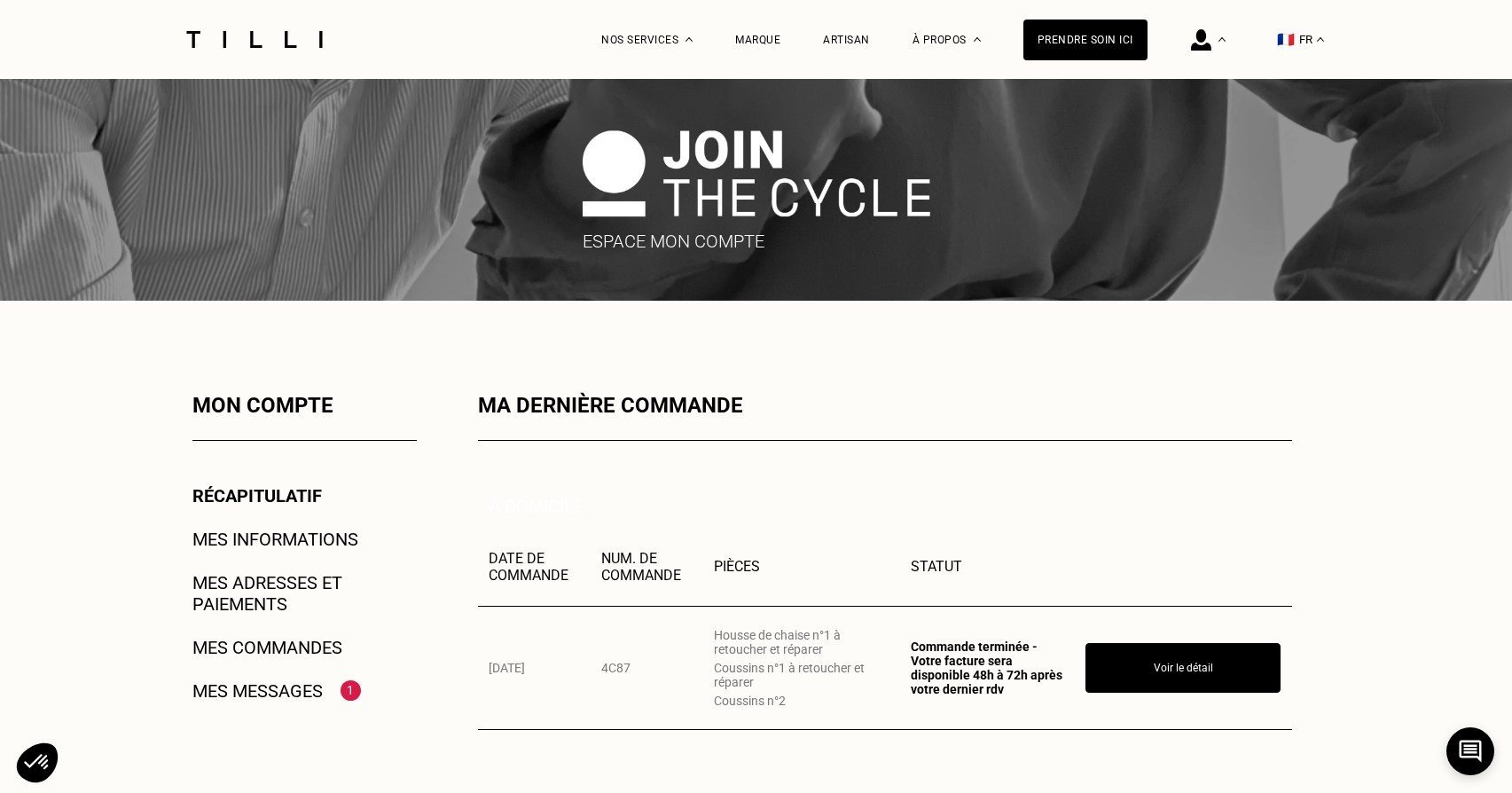
click at [338, 690] on div "Mes messages 1" at bounding box center [304, 690] width 224 height 21
click at [311, 687] on link "Mes messages" at bounding box center [257, 690] width 130 height 21
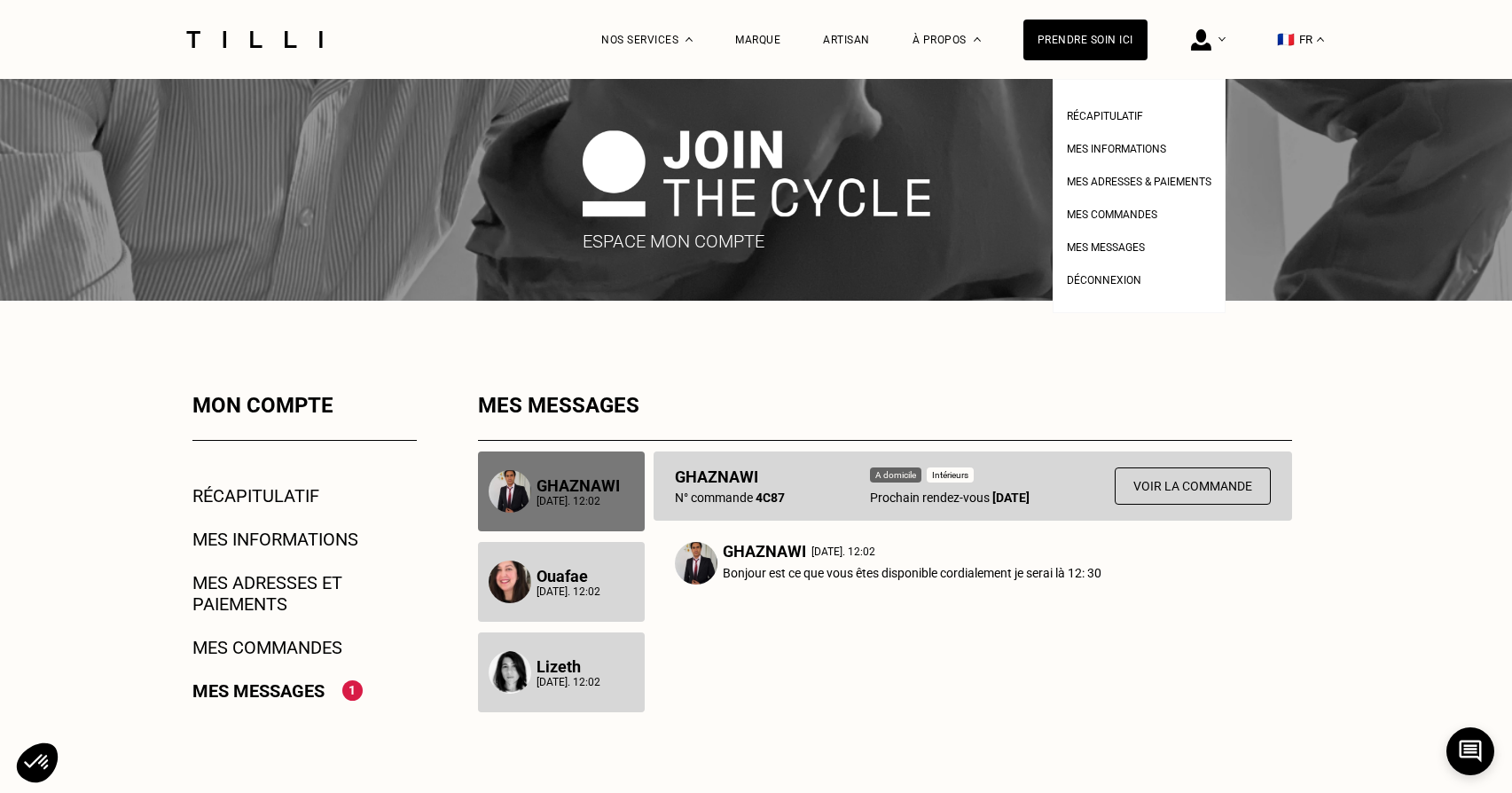
click at [1208, 46] on img at bounding box center [1201, 39] width 20 height 21
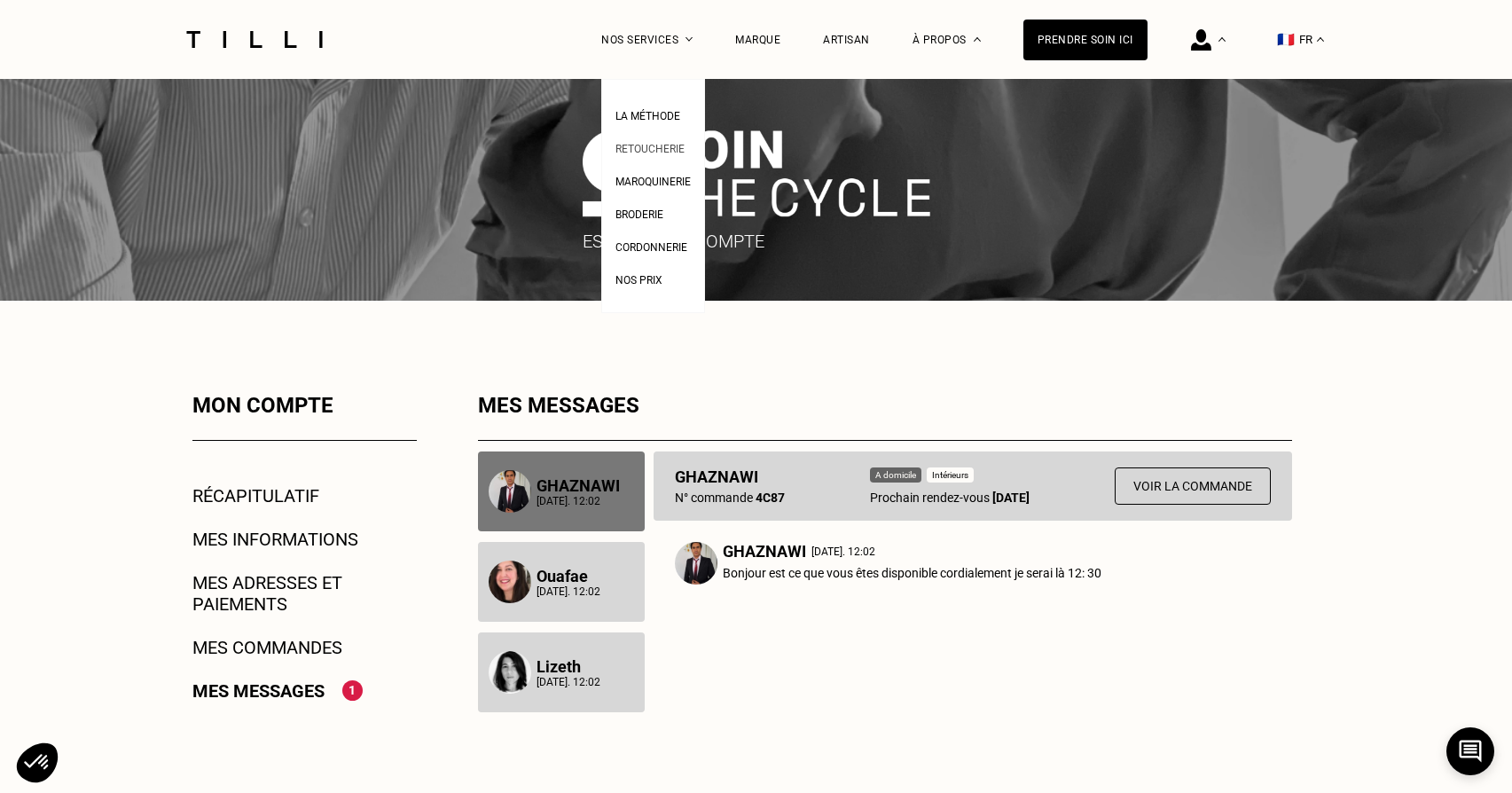
click at [652, 153] on span "Retoucherie" at bounding box center [649, 148] width 69 height 12
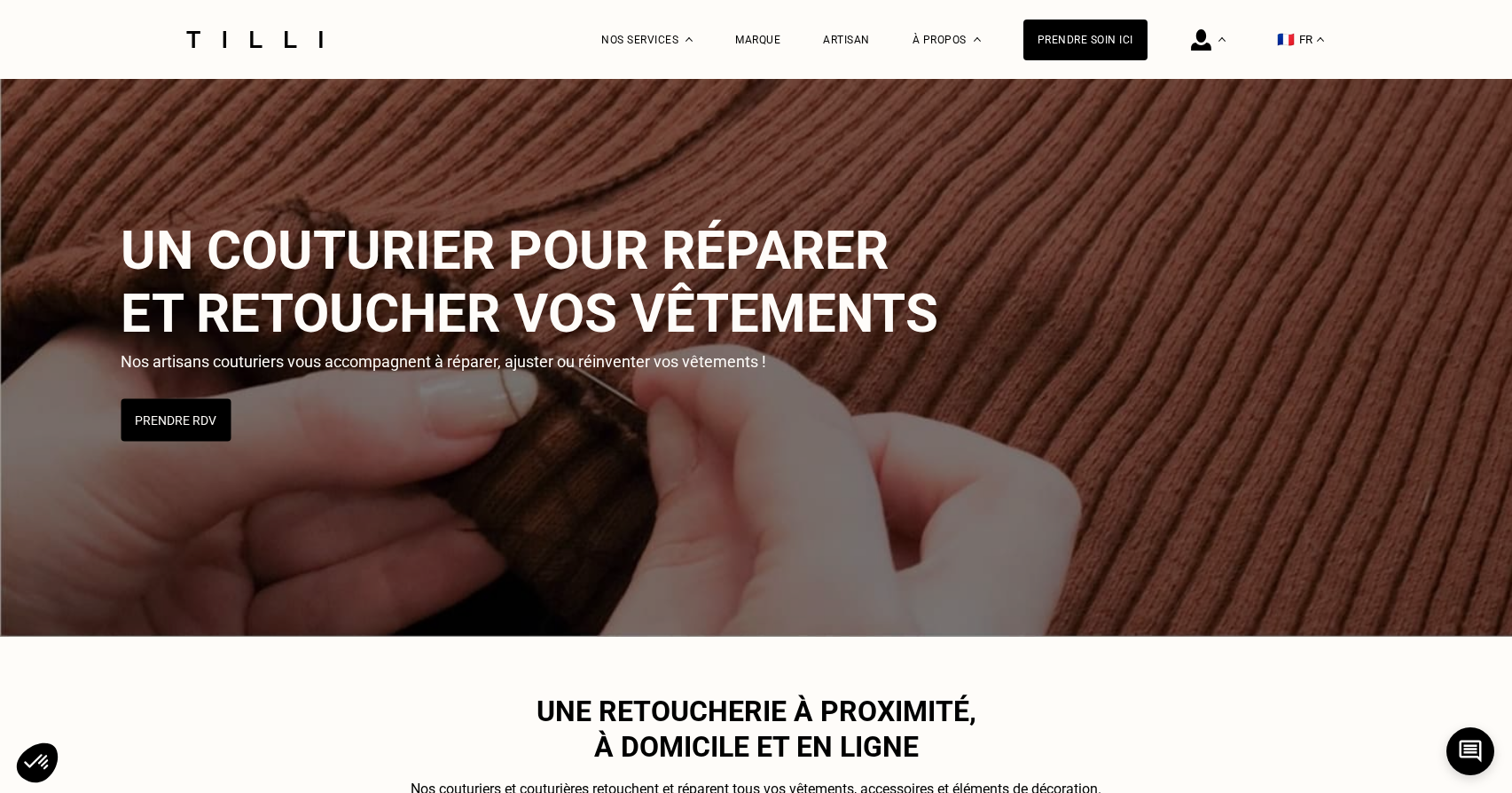
scroll to position [71, 0]
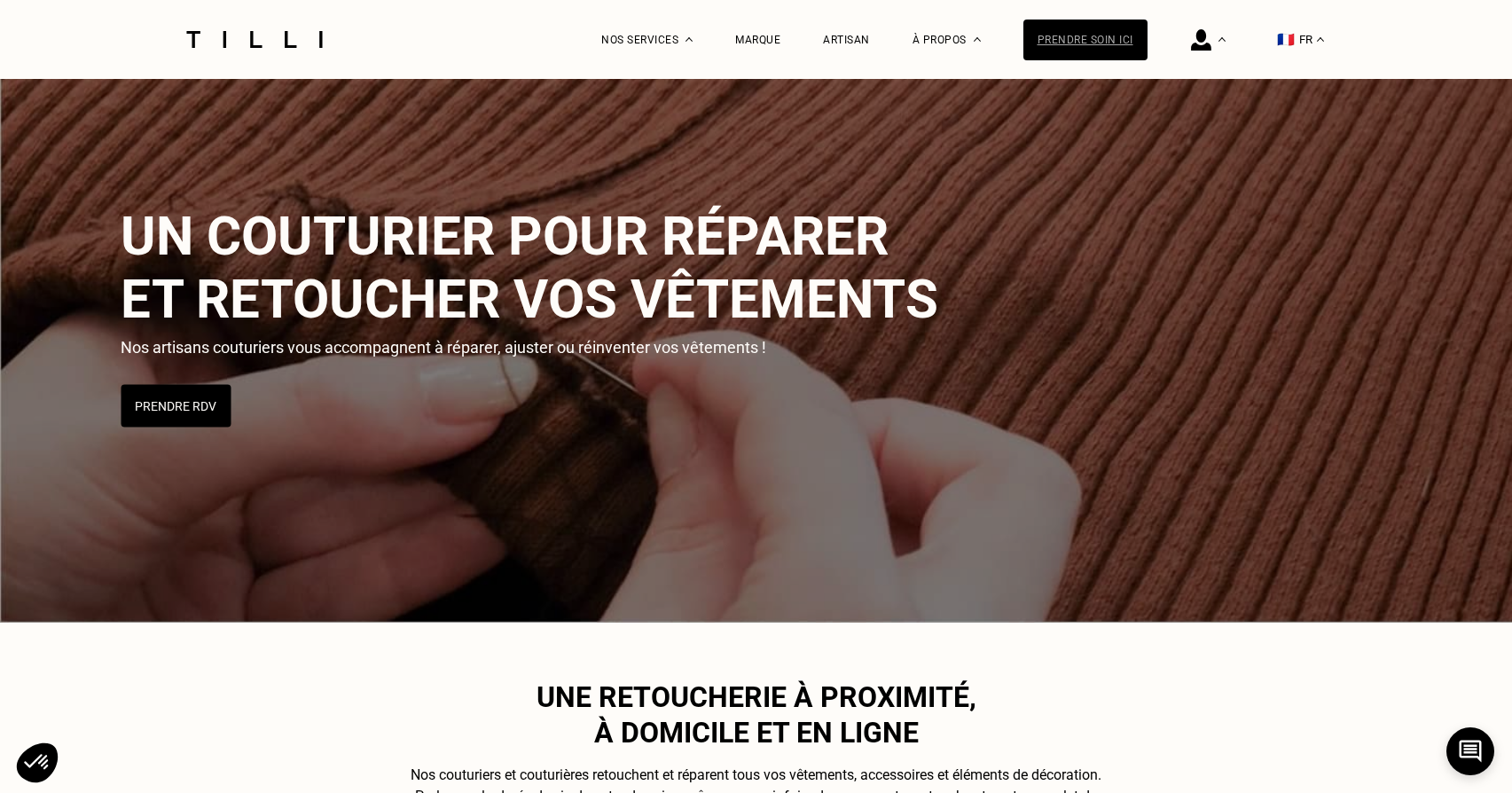
click at [1111, 36] on div "Prendre soin ici" at bounding box center [1085, 40] width 124 height 41
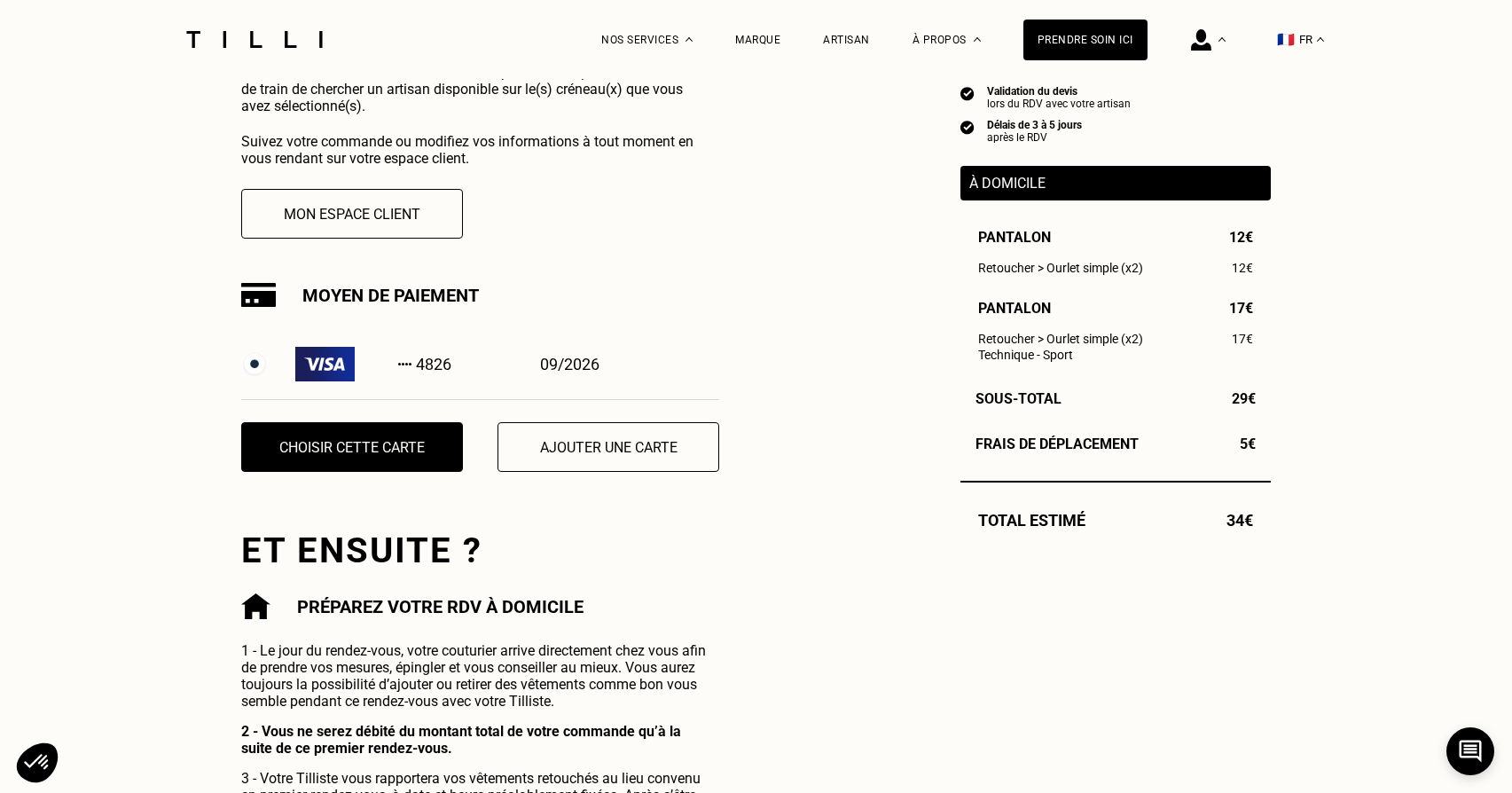
scroll to position [431, 0]
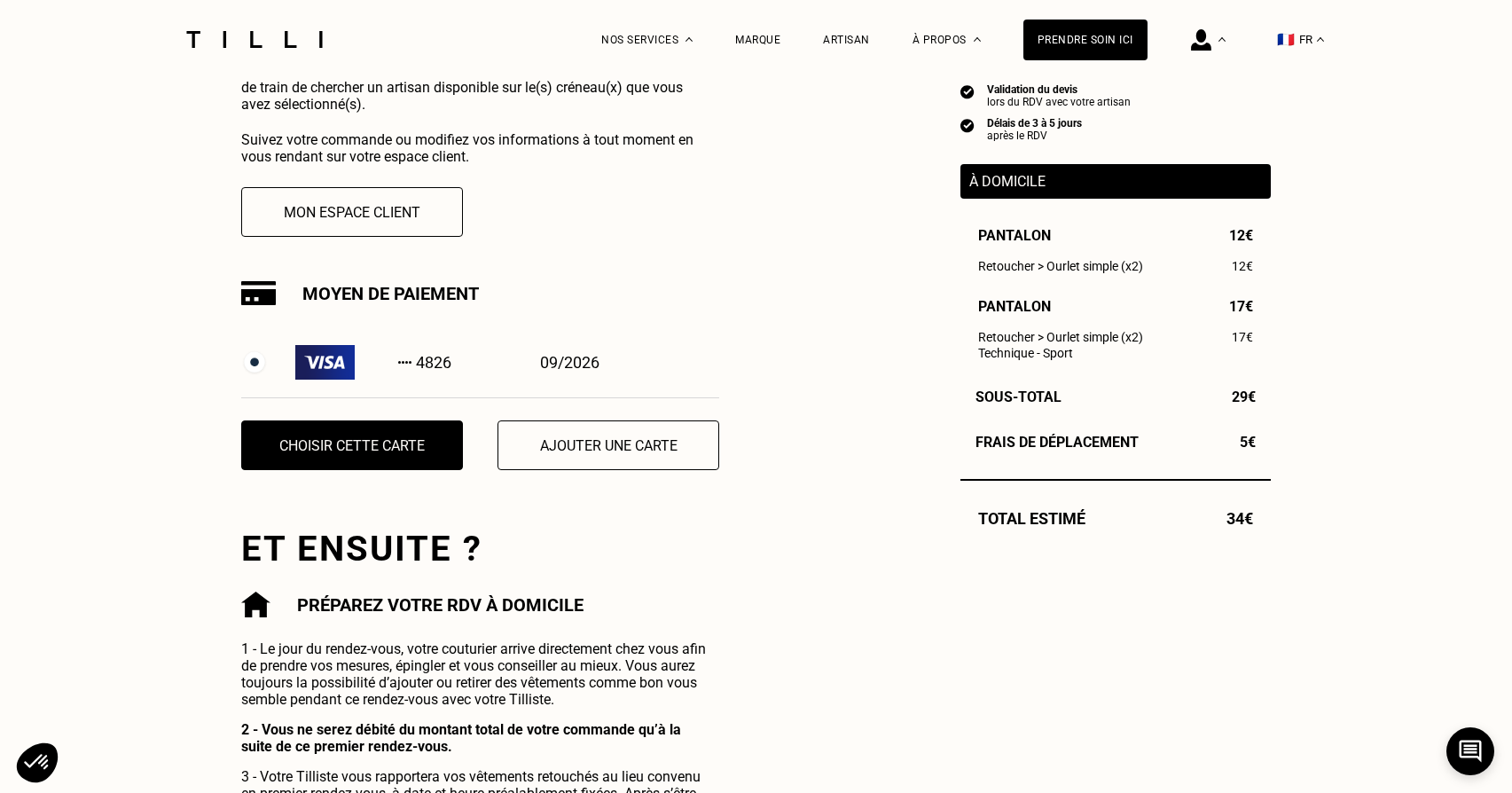
drag, startPoint x: 446, startPoint y: 366, endPoint x: 475, endPoint y: 375, distance: 30.4
click at [446, 367] on div "4826" at bounding box center [373, 362] width 156 height 35
drag, startPoint x: 427, startPoint y: 439, endPoint x: 445, endPoint y: 438, distance: 18.0
click at [428, 439] on button "Choisir cette carte" at bounding box center [352, 445] width 244 height 55
click at [424, 441] on button "Choisir cette carte" at bounding box center [352, 445] width 244 height 55
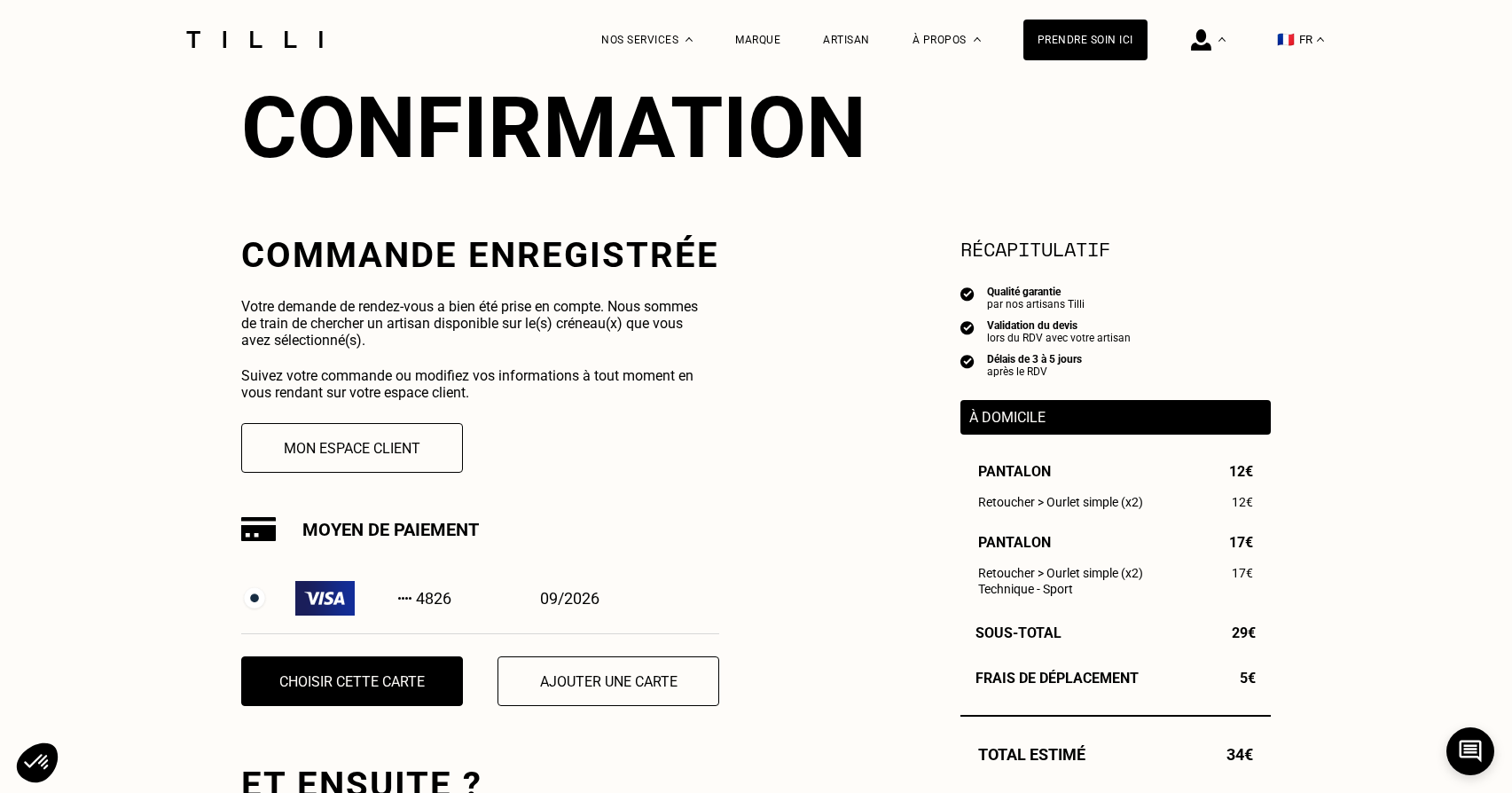
scroll to position [198, 0]
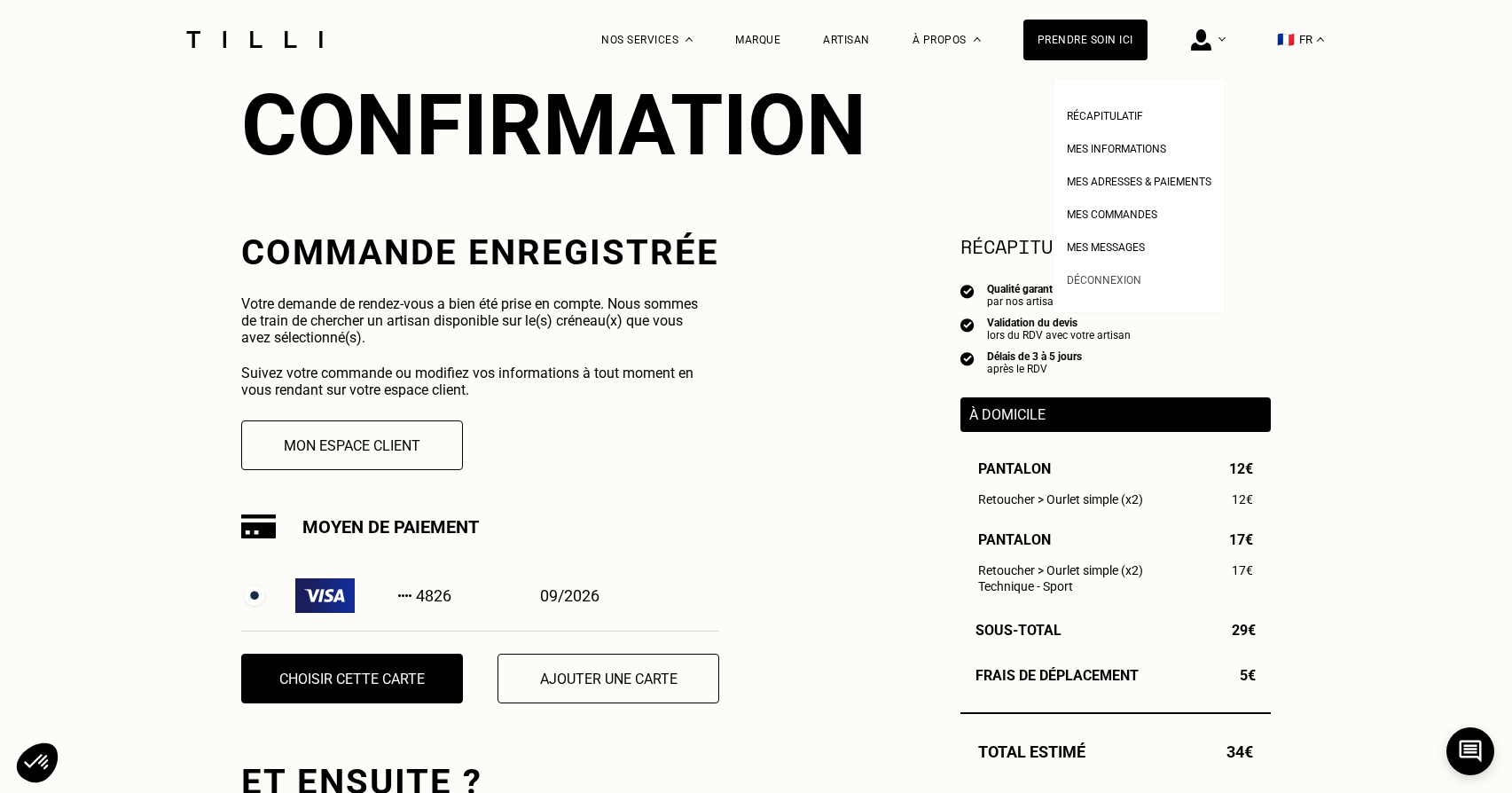
click at [1122, 276] on span "Déconnexion" at bounding box center [1104, 280] width 75 height 12
